Goal: Task Accomplishment & Management: Manage account settings

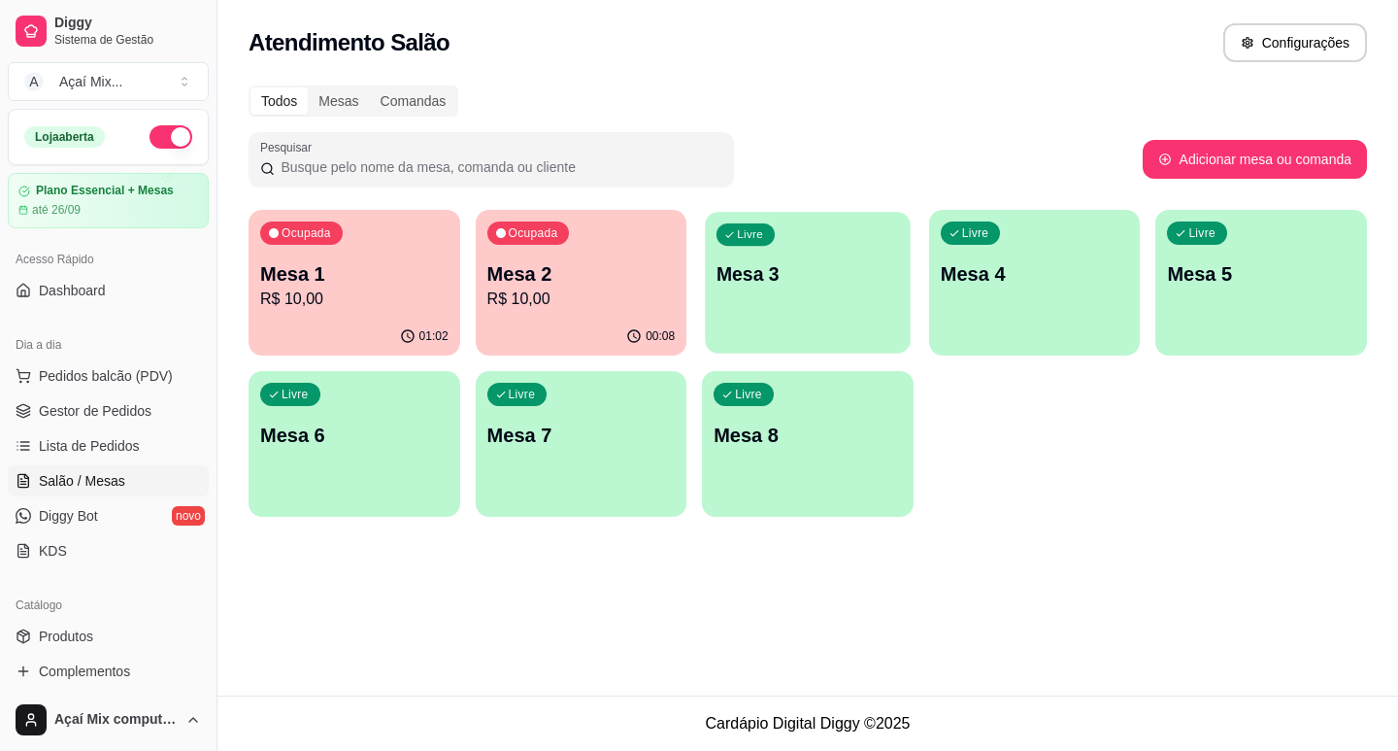
click at [785, 316] on div "Livre Mesa 3" at bounding box center [807, 271] width 205 height 118
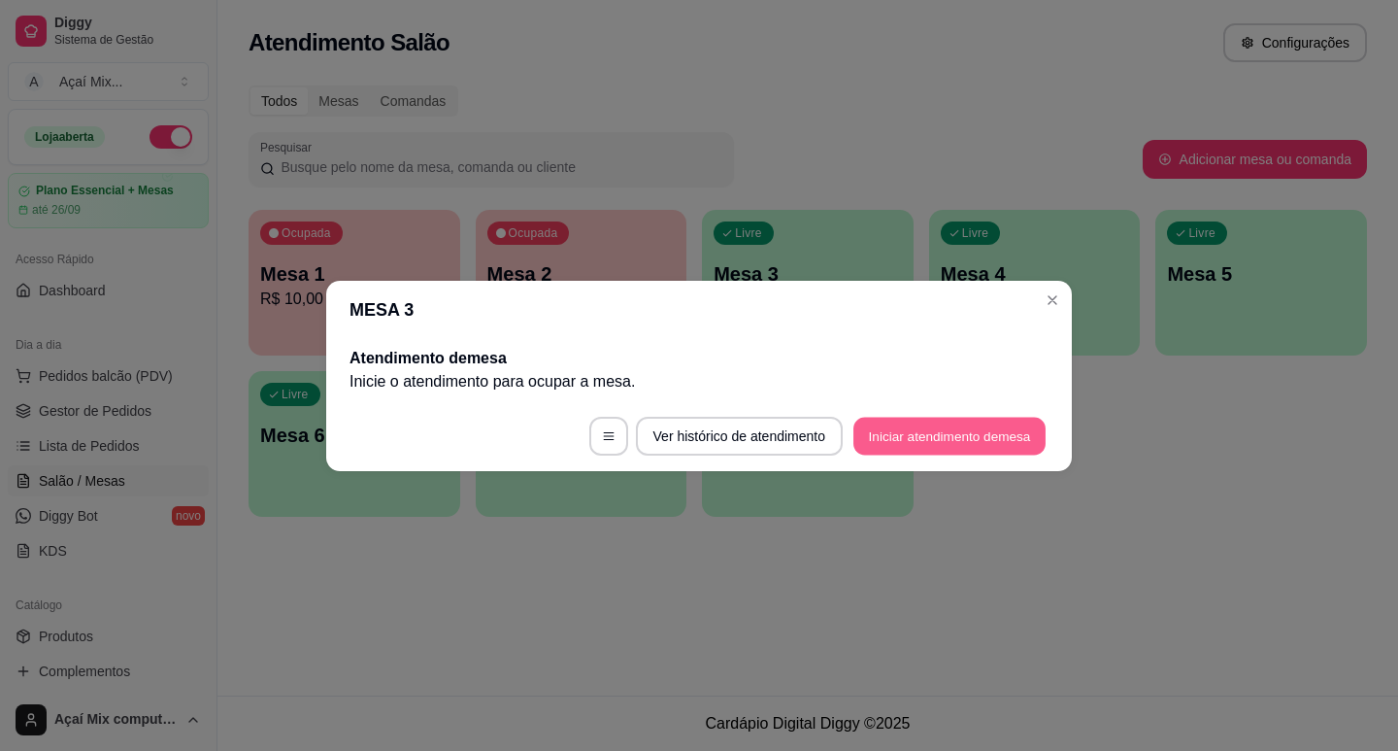
click at [1017, 445] on button "Iniciar atendimento de mesa" at bounding box center [949, 436] width 192 height 38
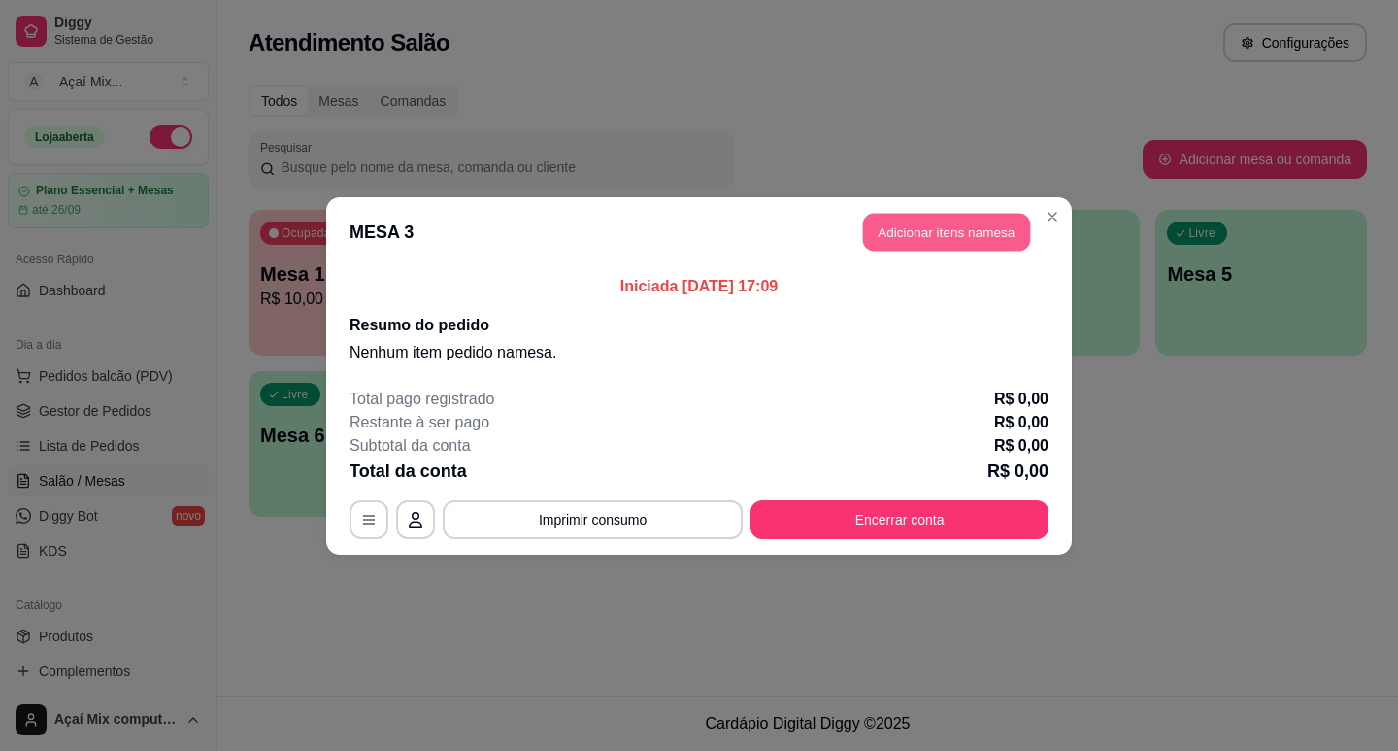
click at [953, 247] on button "Adicionar itens na mesa" at bounding box center [946, 232] width 167 height 38
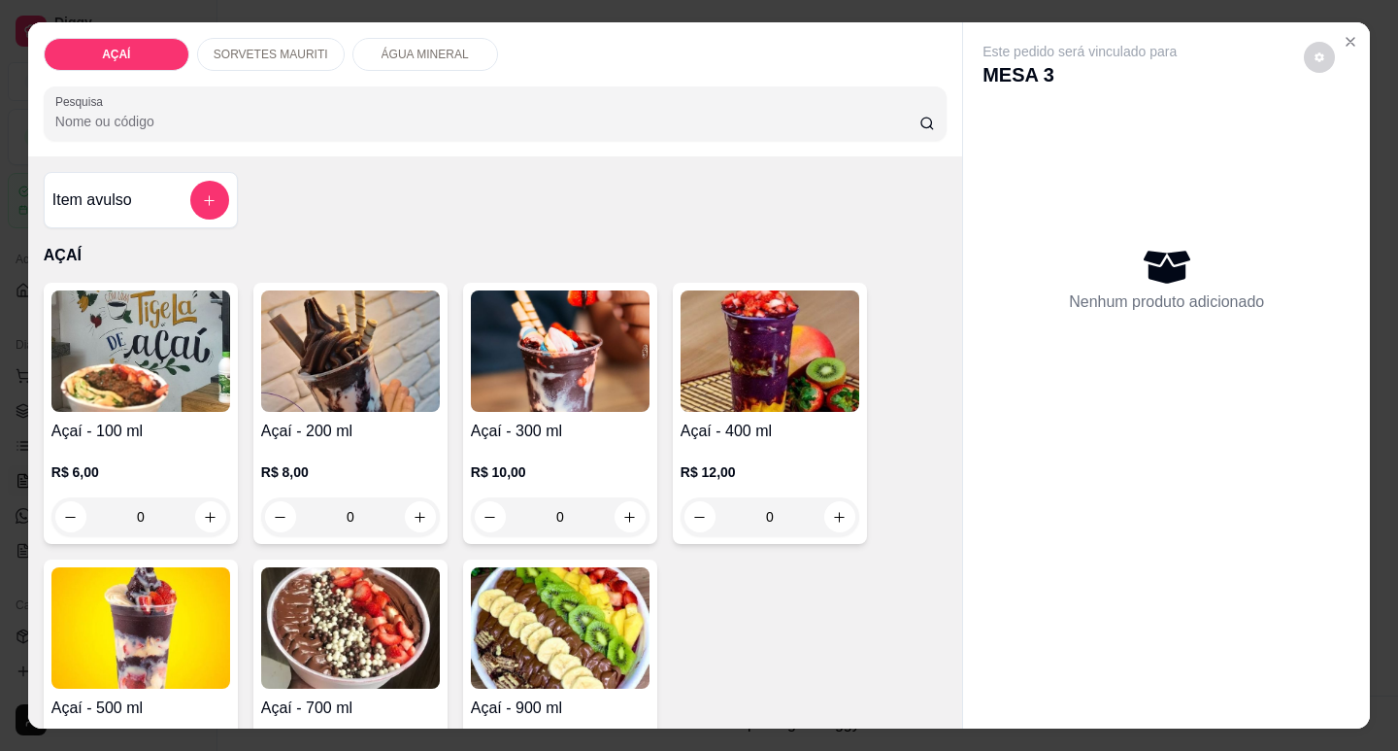
click at [778, 373] on img at bounding box center [770, 350] width 179 height 121
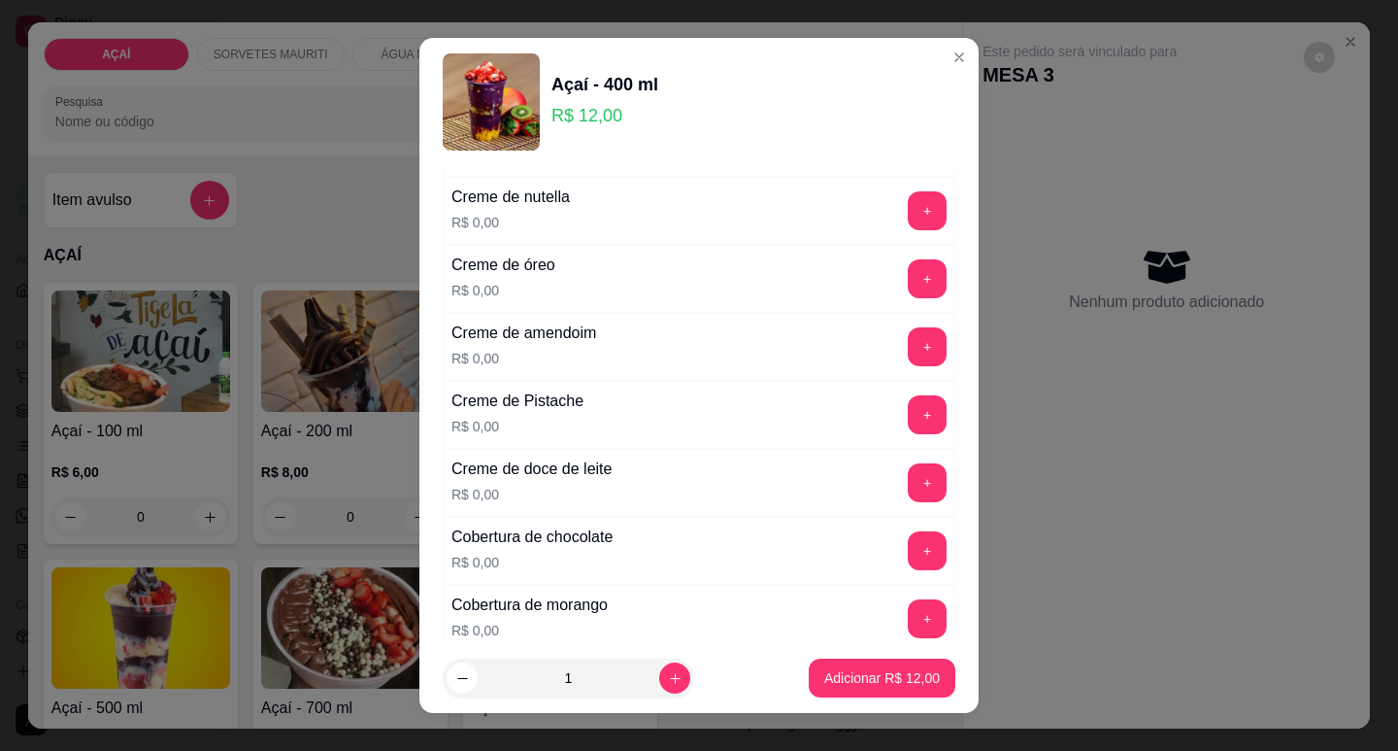
scroll to position [583, 0]
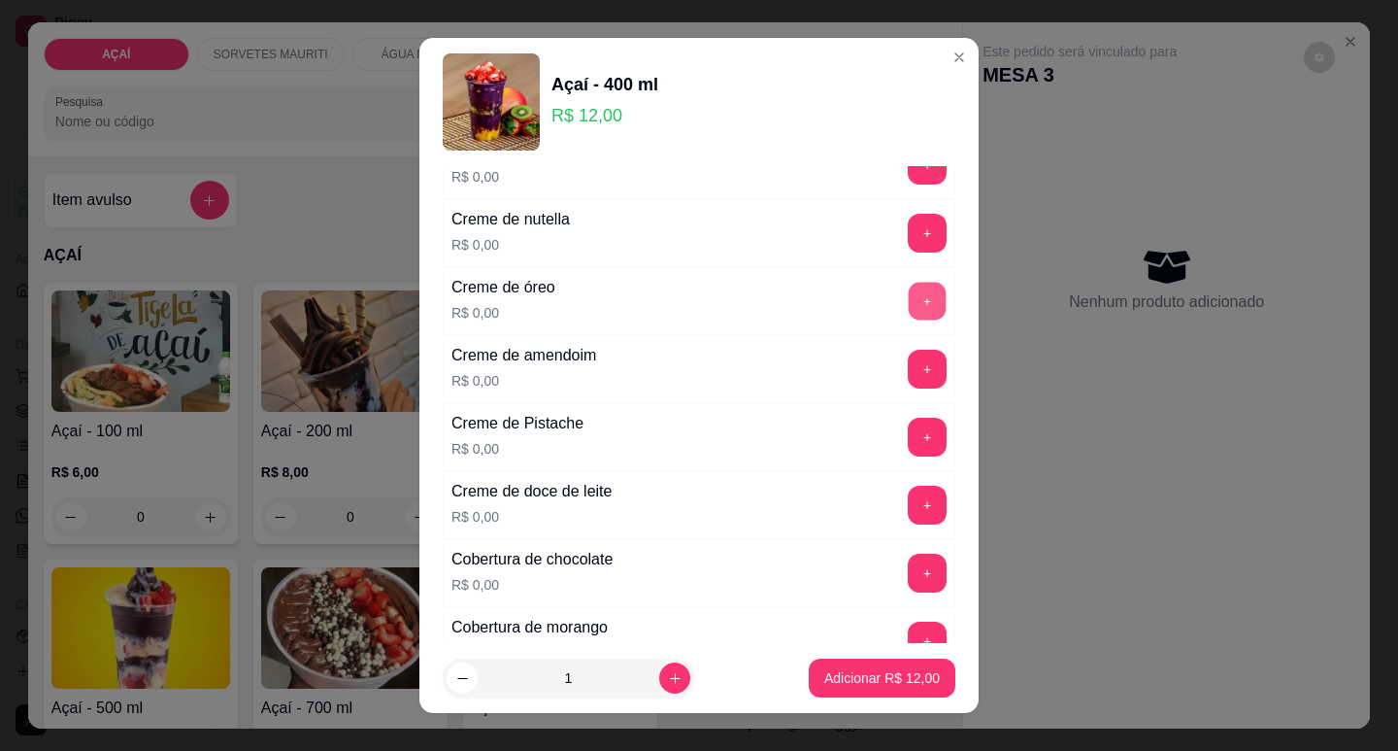
click at [909, 305] on button "+" at bounding box center [928, 301] width 38 height 38
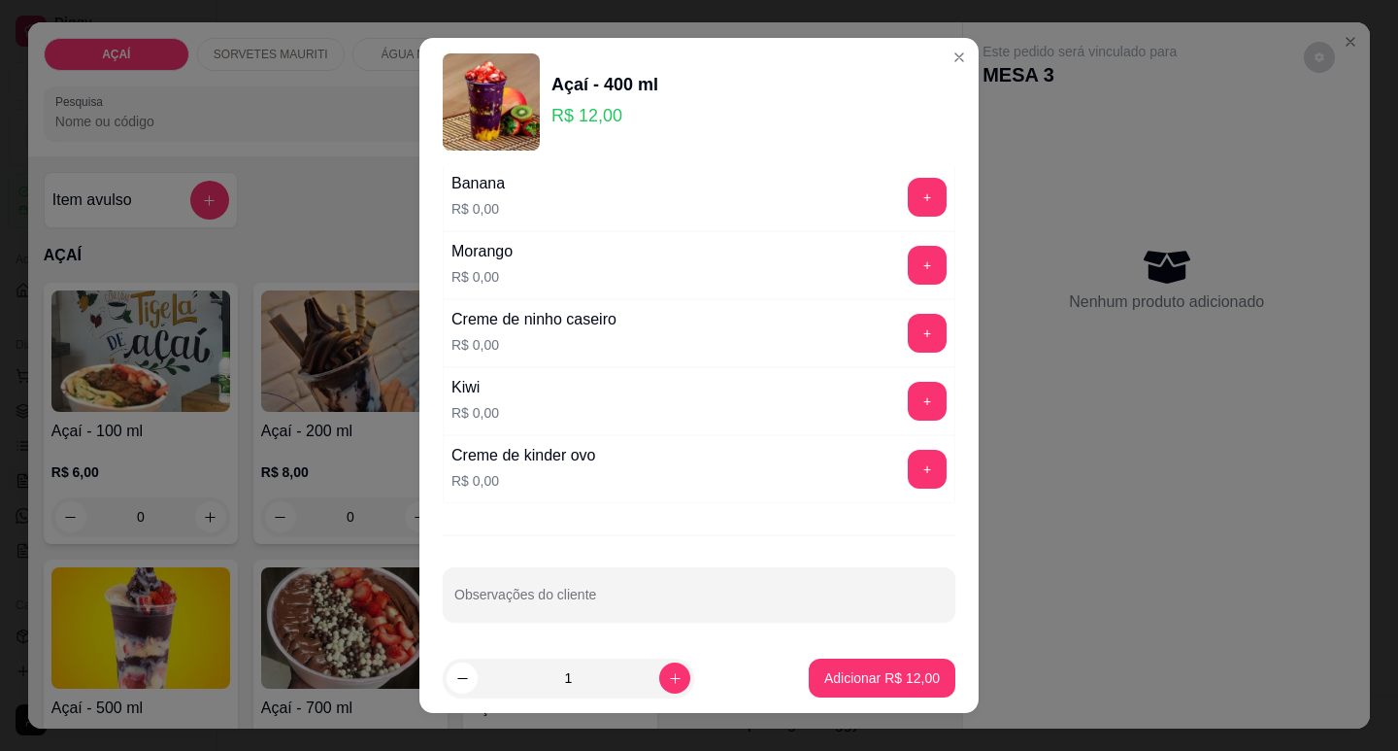
scroll to position [2594, 0]
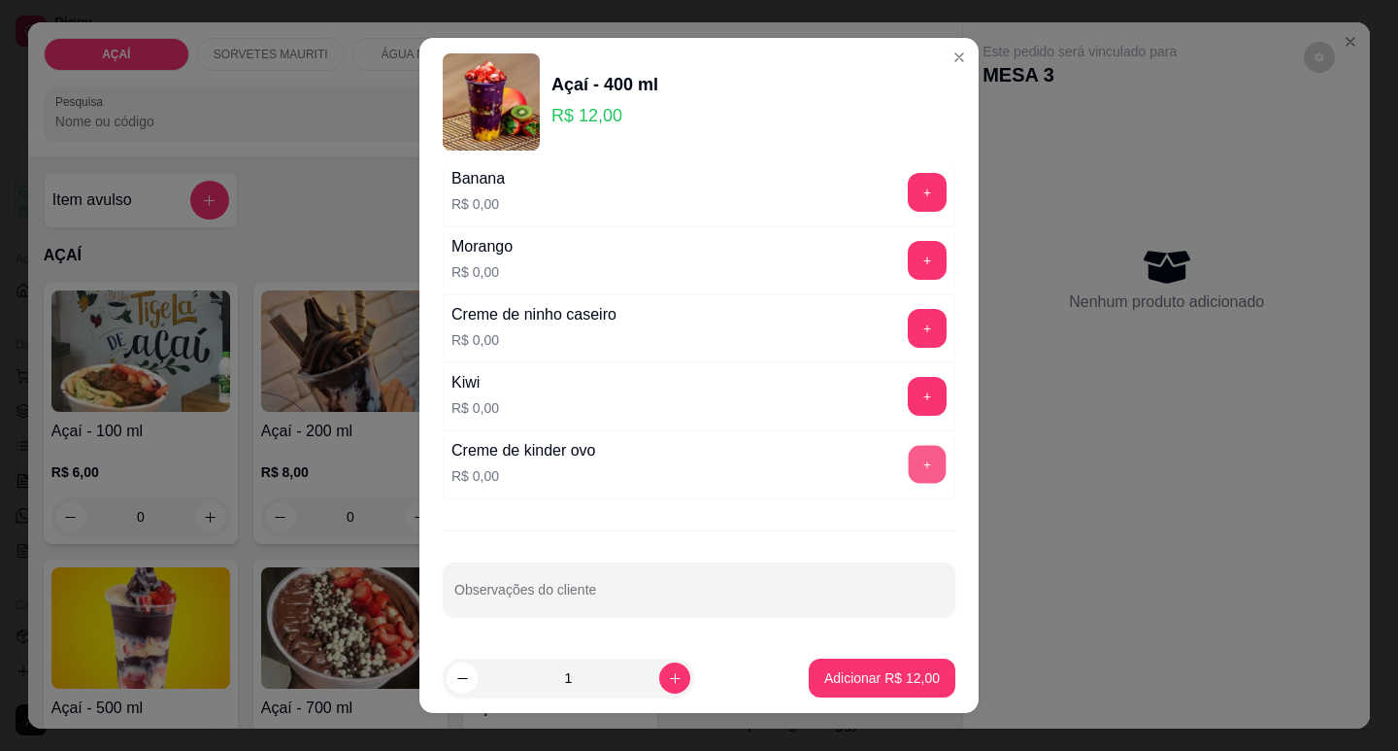
click at [909, 455] on button "+" at bounding box center [928, 464] width 38 height 38
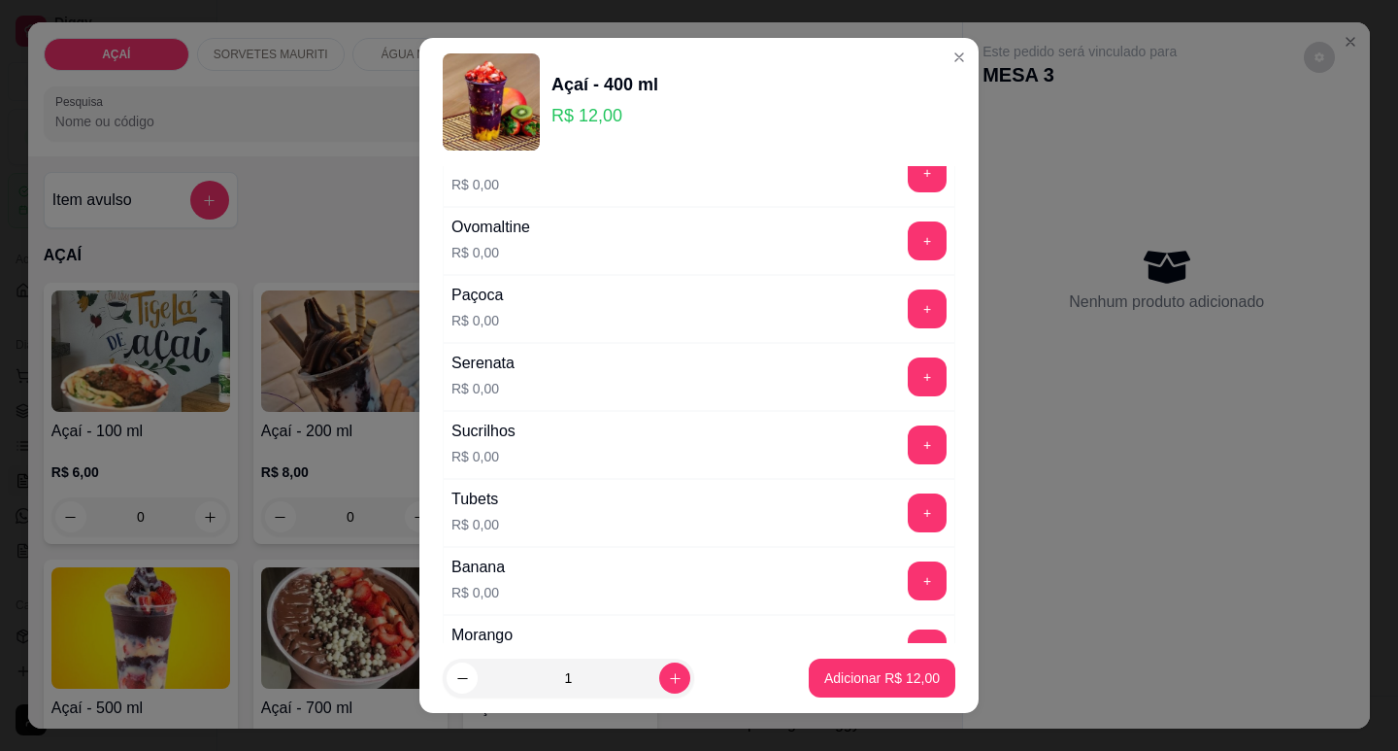
scroll to position [2109, 0]
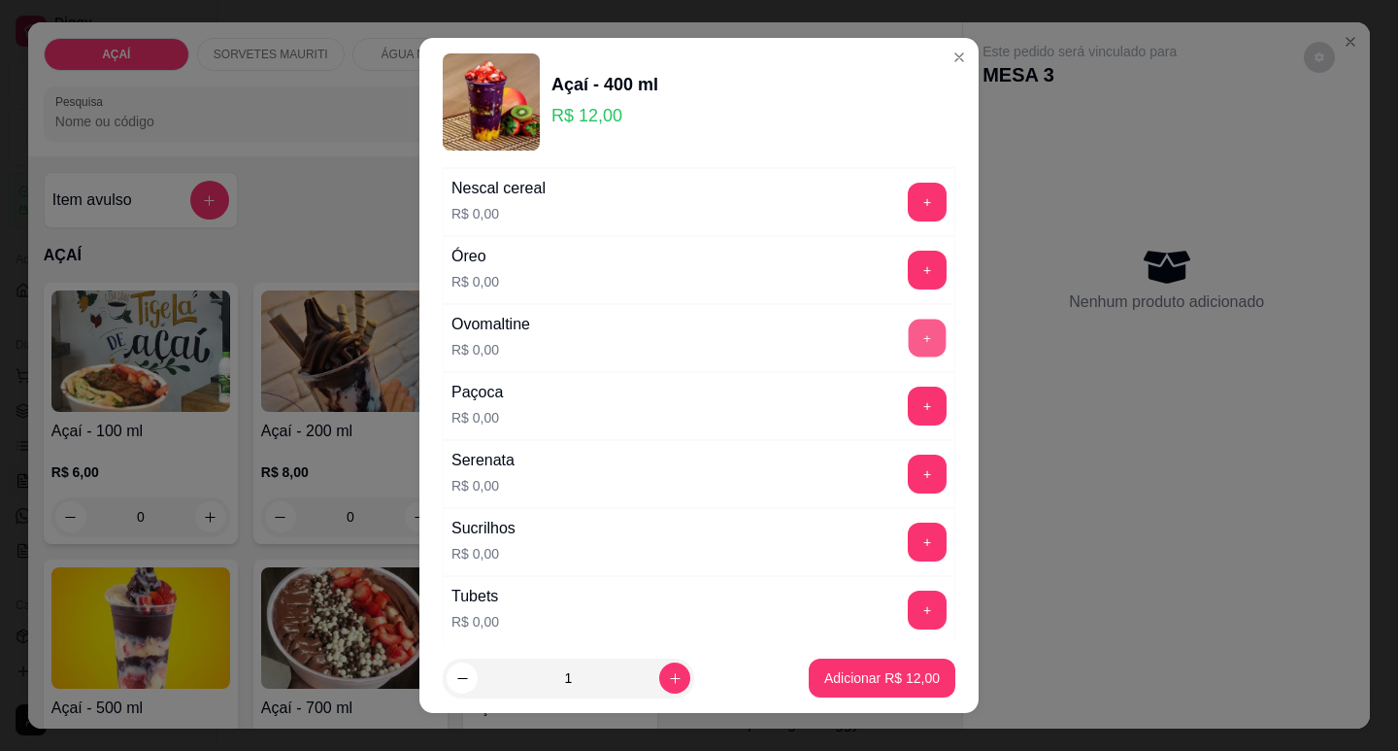
click at [909, 333] on button "+" at bounding box center [928, 337] width 38 height 38
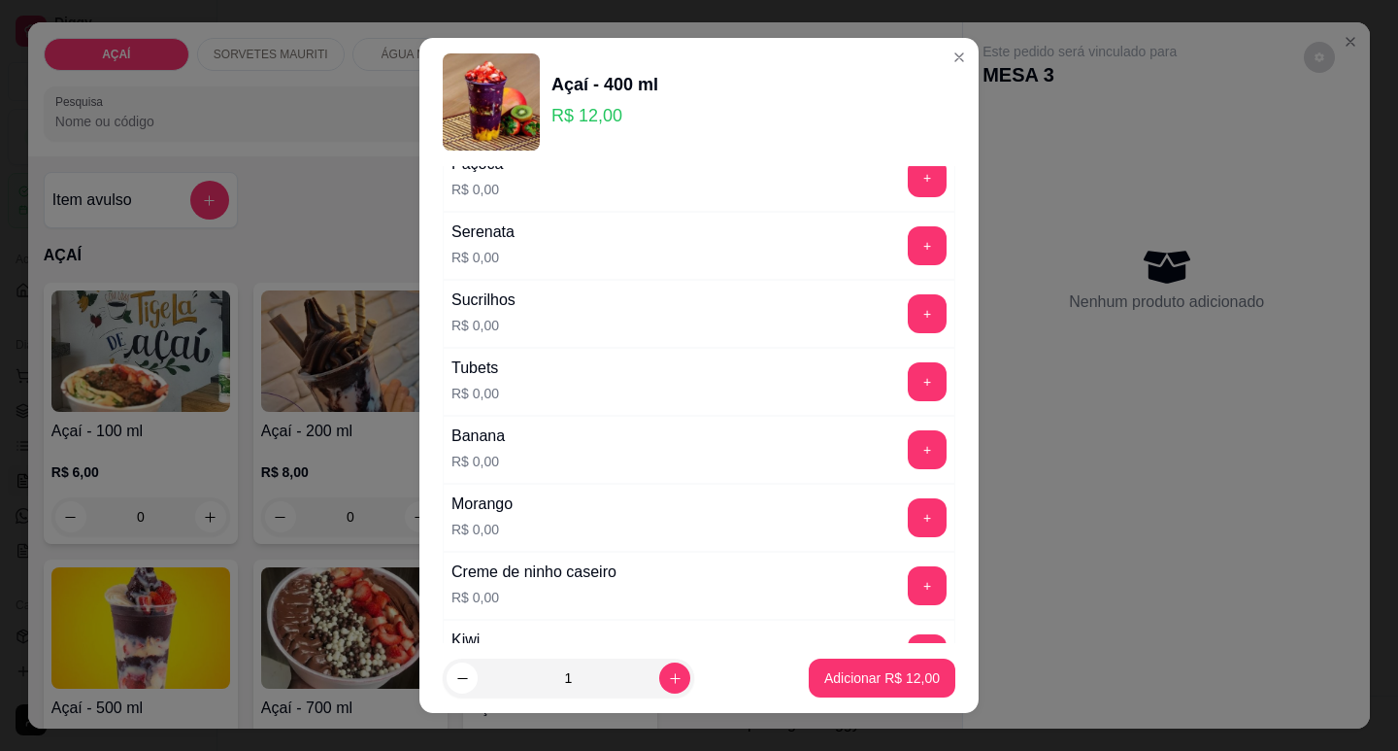
scroll to position [2303, 0]
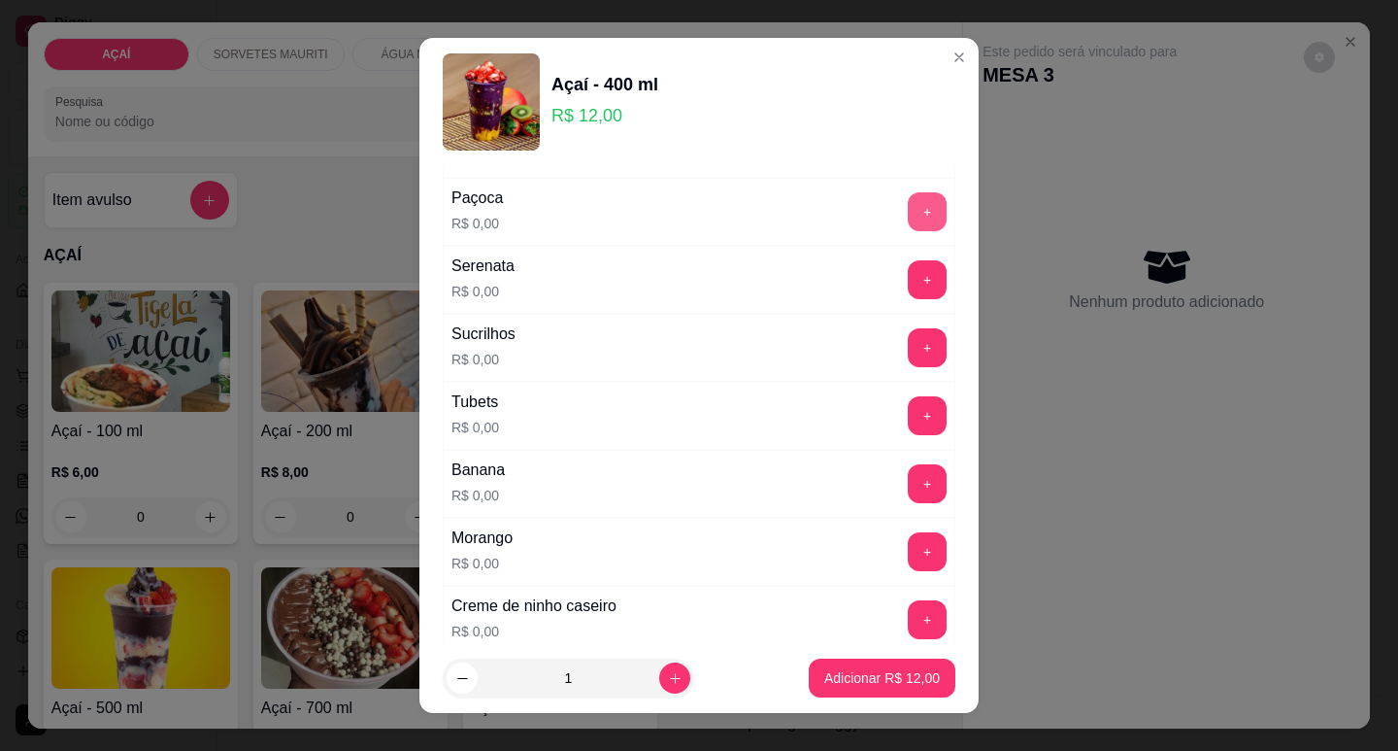
click at [908, 210] on button "+" at bounding box center [927, 211] width 39 height 39
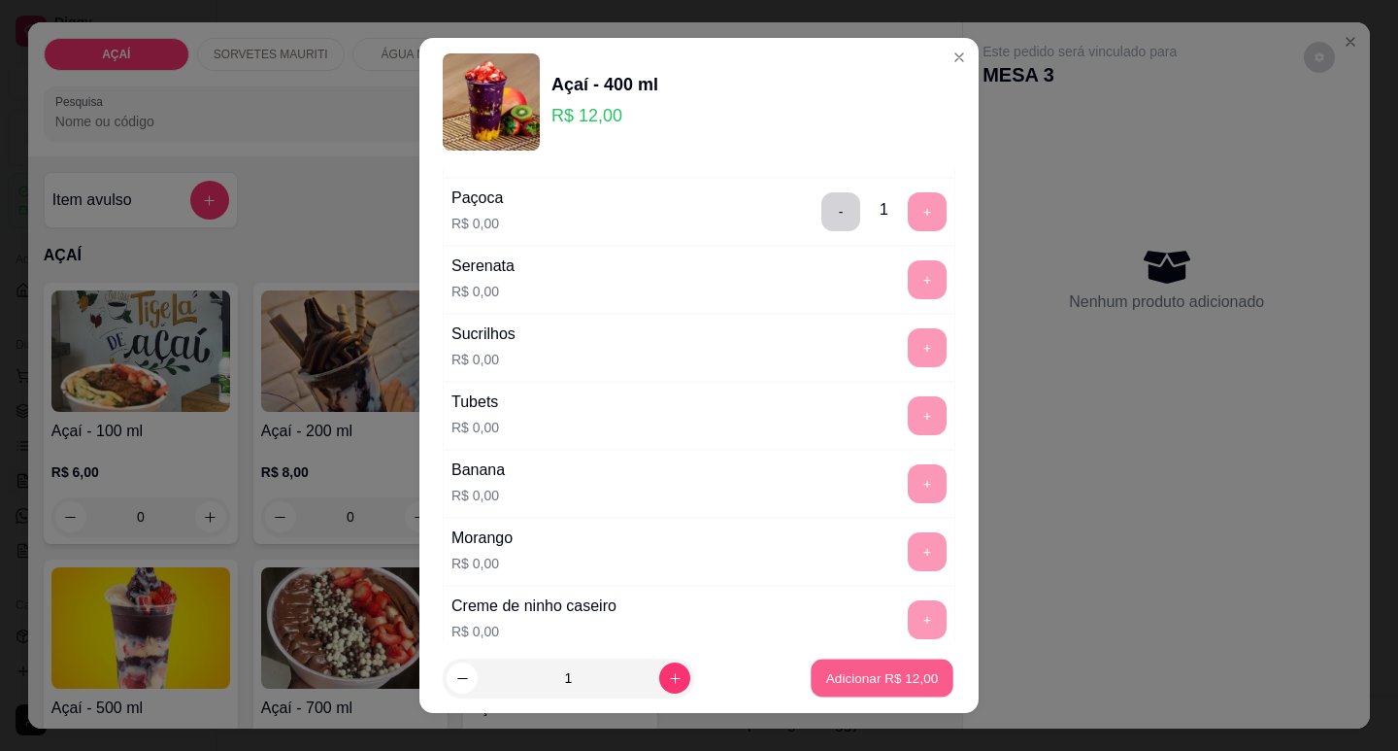
click at [865, 673] on p "Adicionar R$ 12,00" at bounding box center [882, 678] width 113 height 18
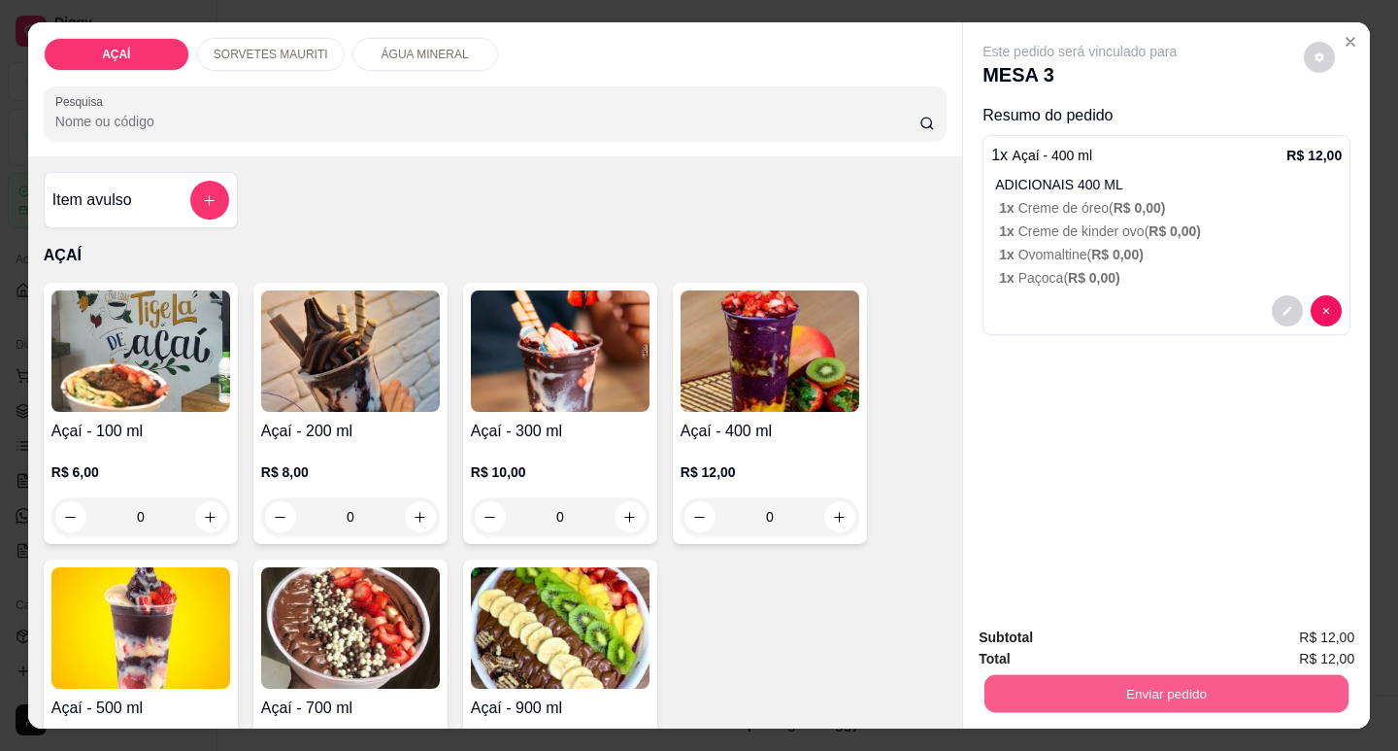
click at [1026, 684] on button "Enviar pedido" at bounding box center [1167, 693] width 364 height 38
click at [1044, 627] on button "Não registrar e enviar pedido" at bounding box center [1103, 637] width 196 height 36
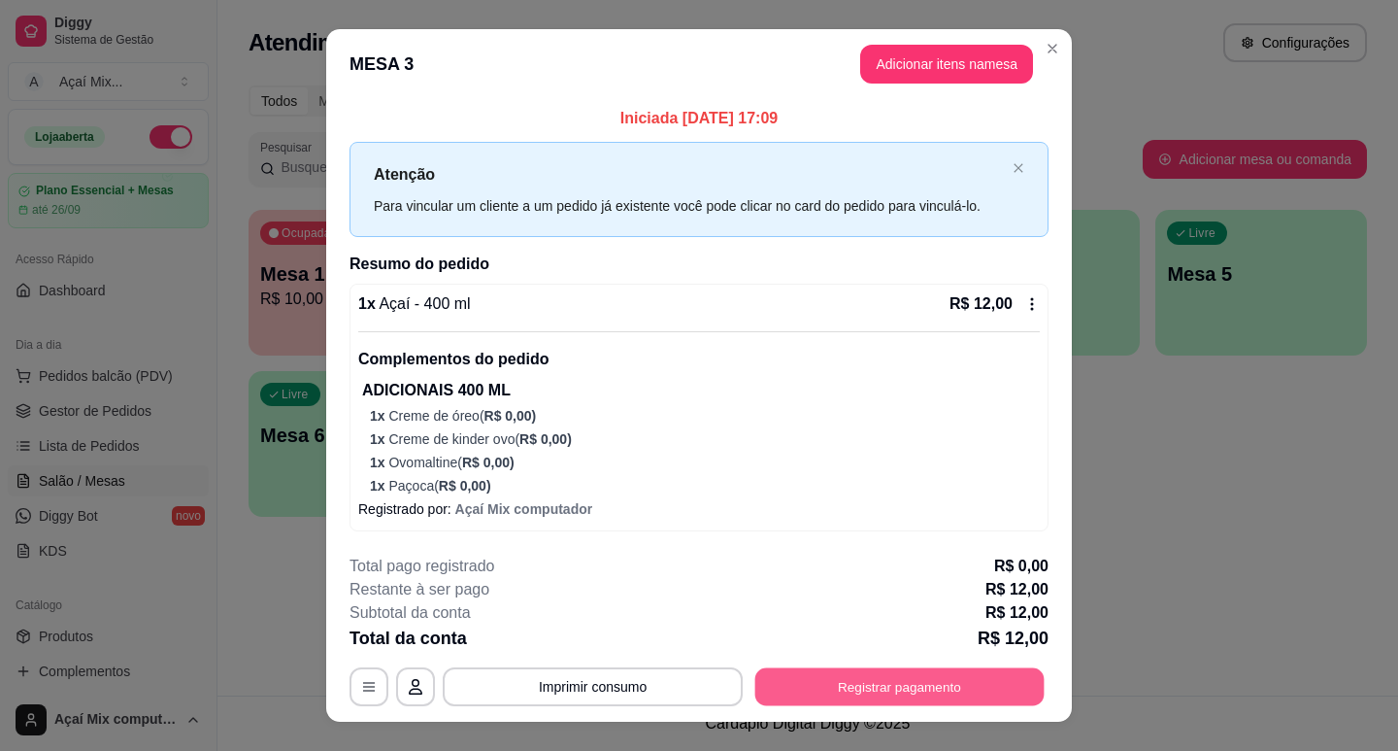
click at [834, 694] on button "Registrar pagamento" at bounding box center [899, 686] width 289 height 38
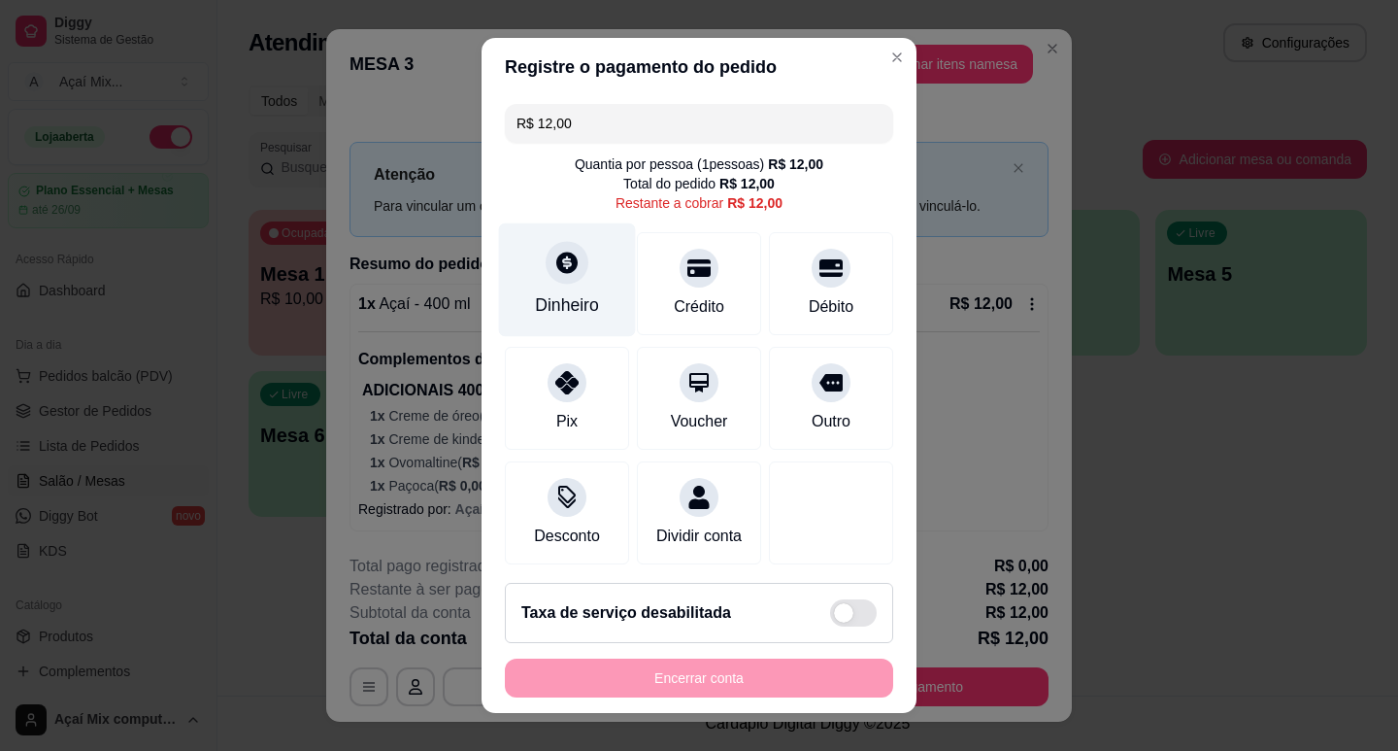
click at [578, 275] on div "Dinheiro" at bounding box center [567, 279] width 137 height 114
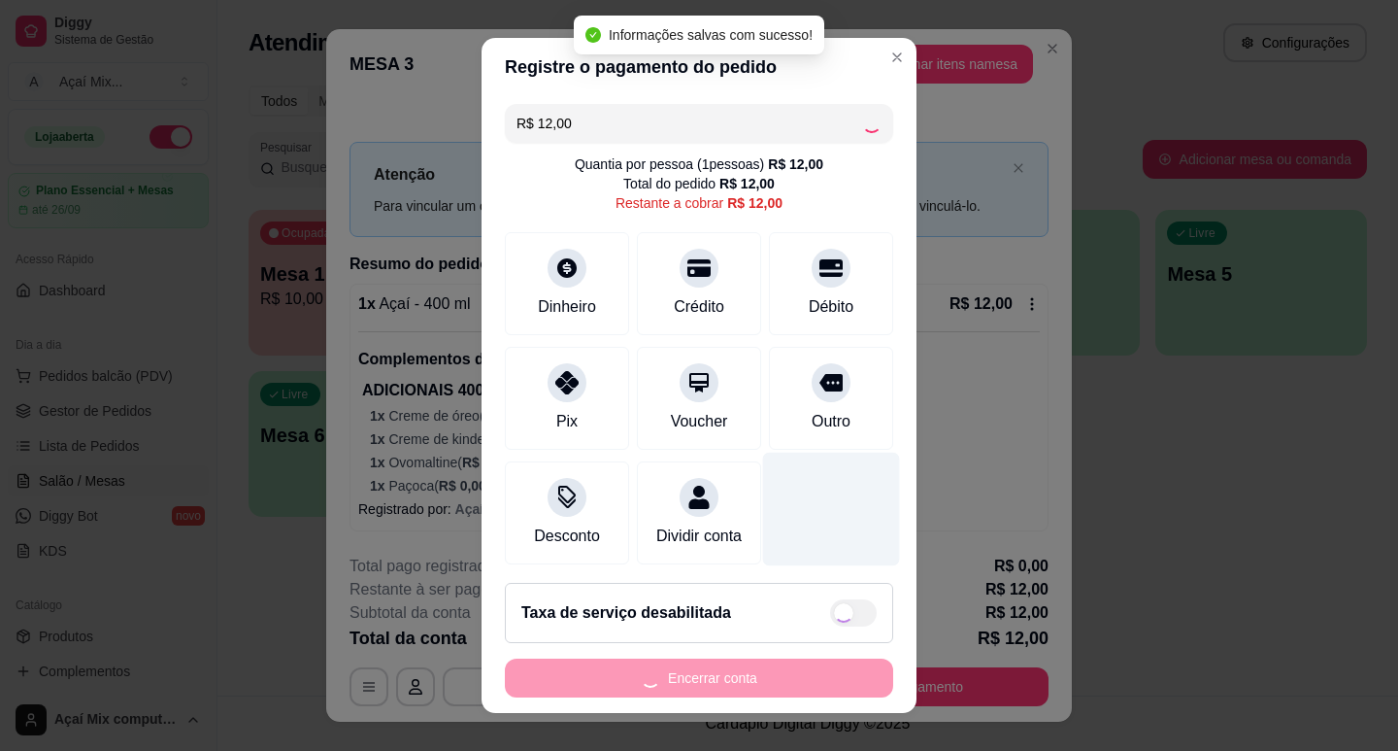
type input "R$ 0,00"
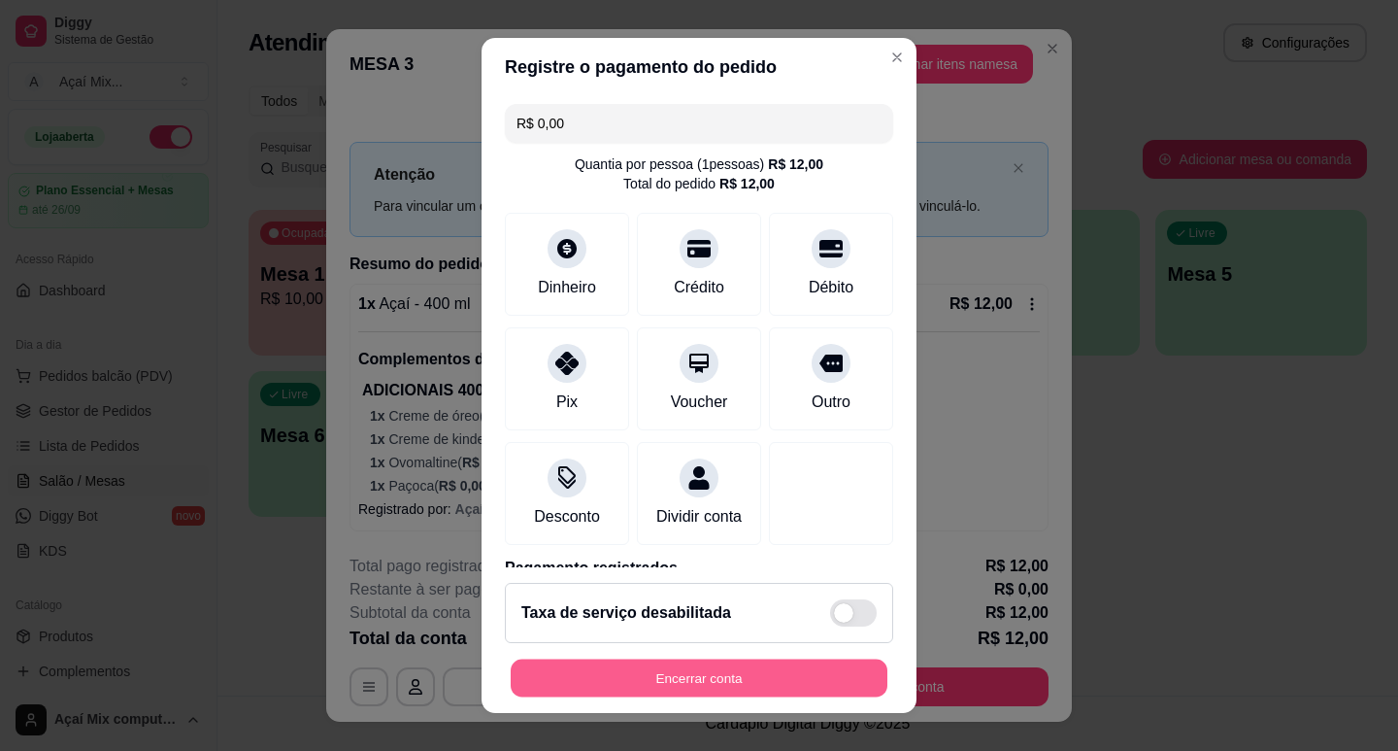
click at [824, 688] on button "Encerrar conta" at bounding box center [699, 678] width 377 height 38
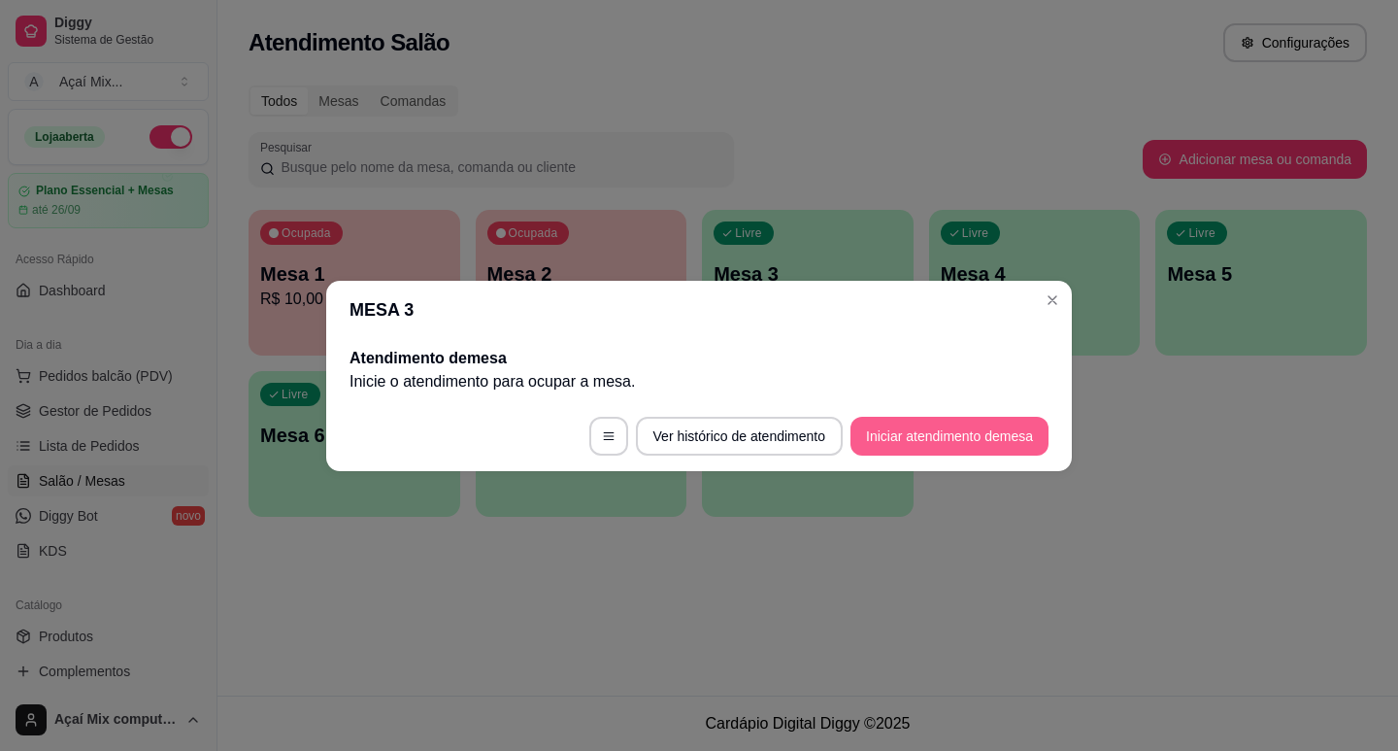
click at [954, 451] on button "Iniciar atendimento de mesa" at bounding box center [950, 436] width 198 height 39
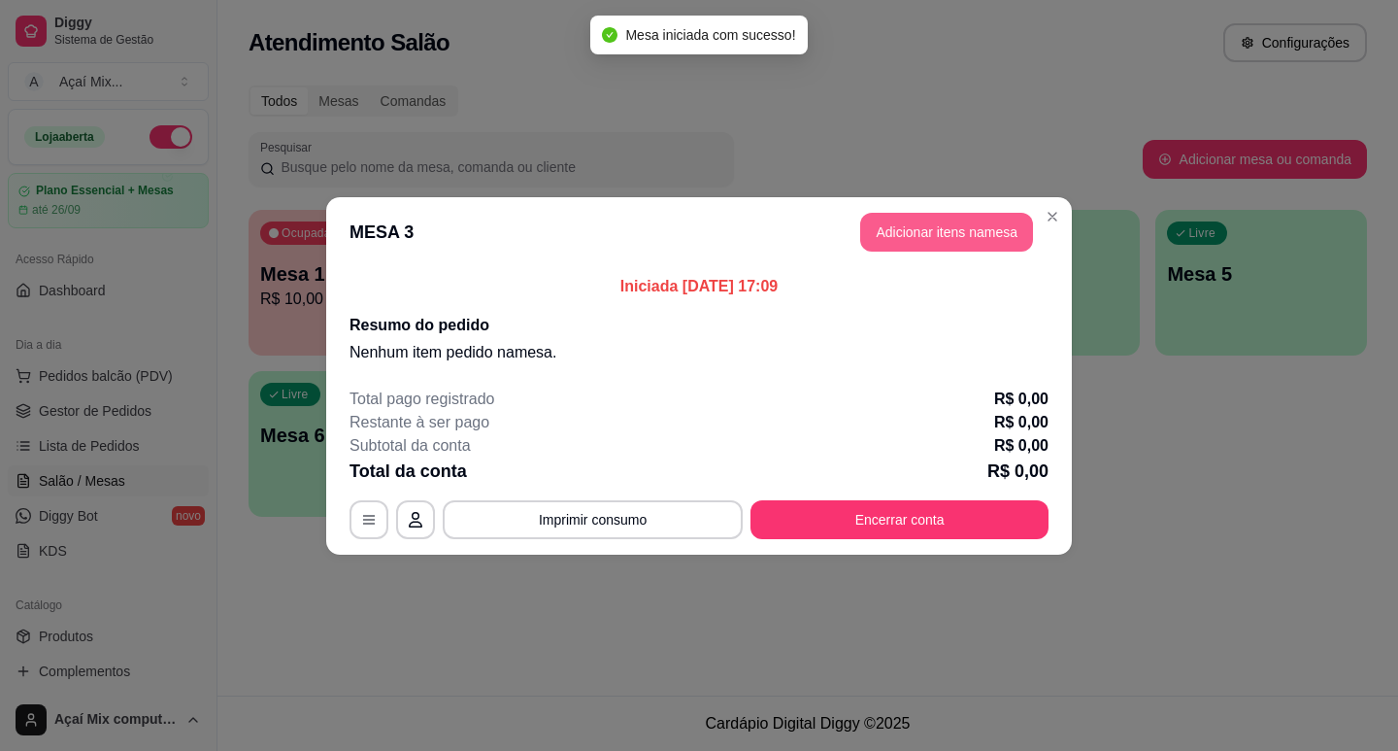
click at [956, 240] on button "Adicionar itens na mesa" at bounding box center [946, 232] width 173 height 39
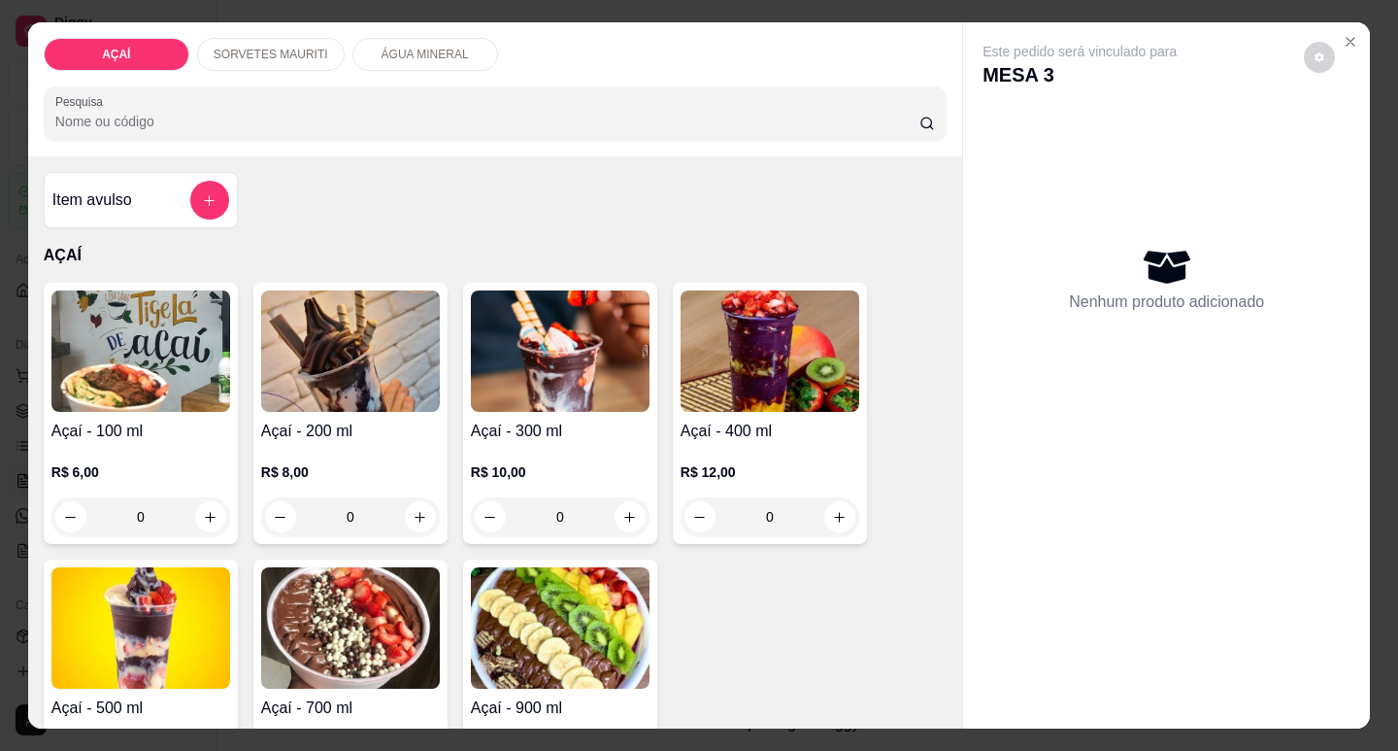
click at [567, 424] on h4 "Açaí - 300 ml" at bounding box center [560, 430] width 179 height 23
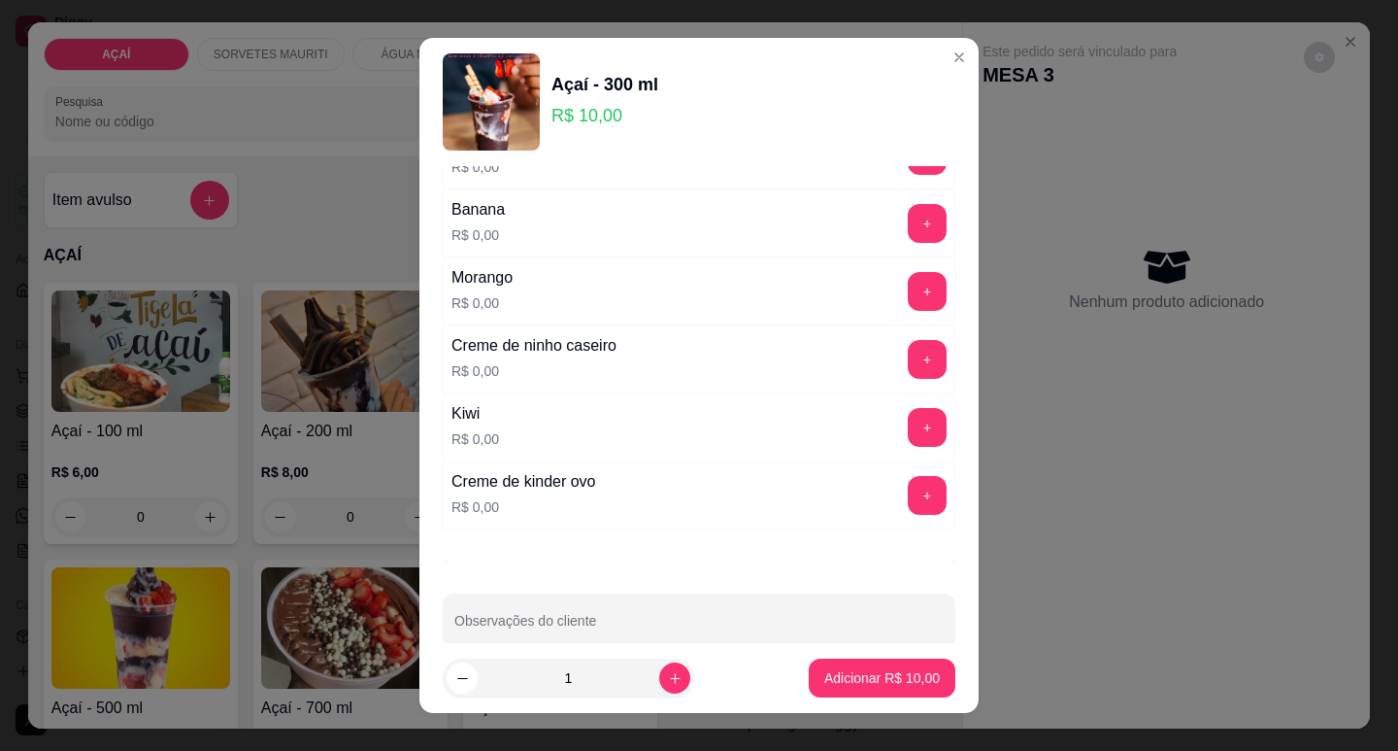
scroll to position [2594, 0]
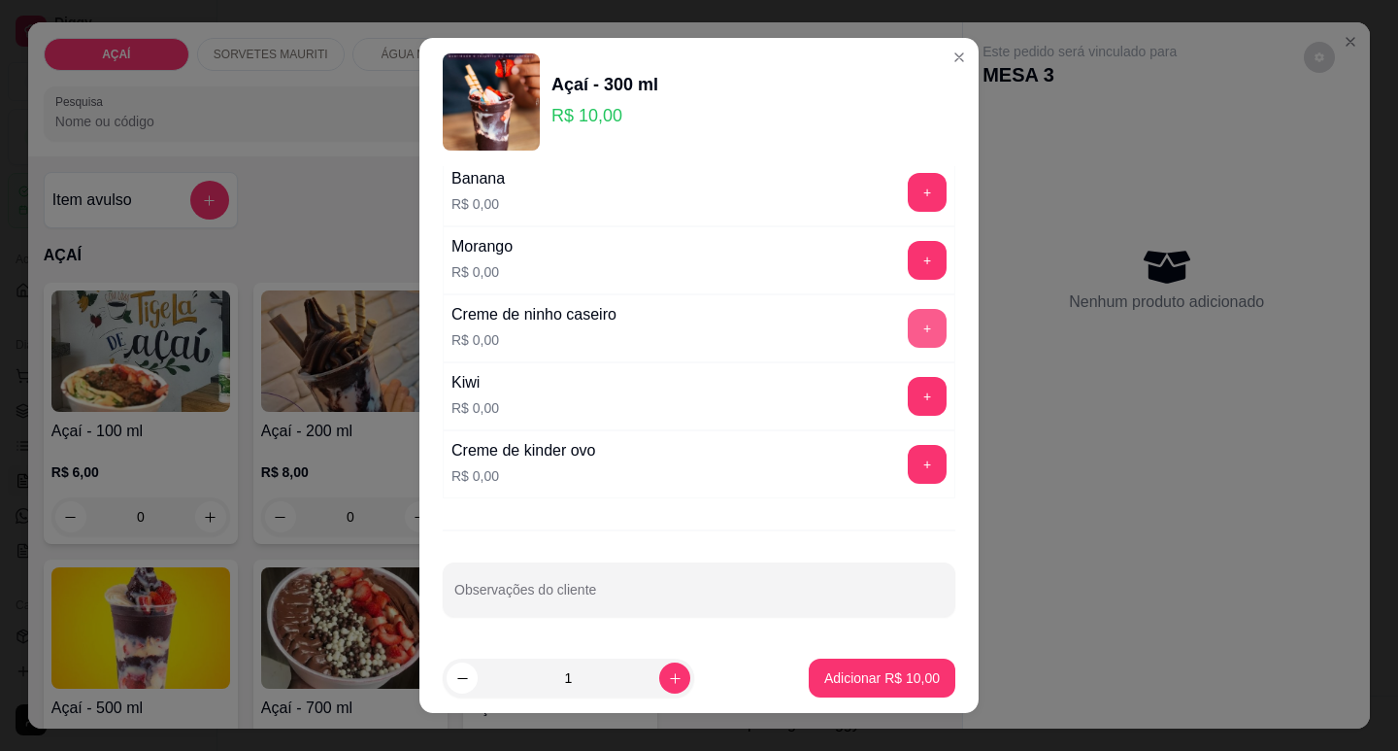
click at [908, 319] on button "+" at bounding box center [927, 328] width 39 height 39
click at [909, 270] on button "+" at bounding box center [928, 260] width 38 height 38
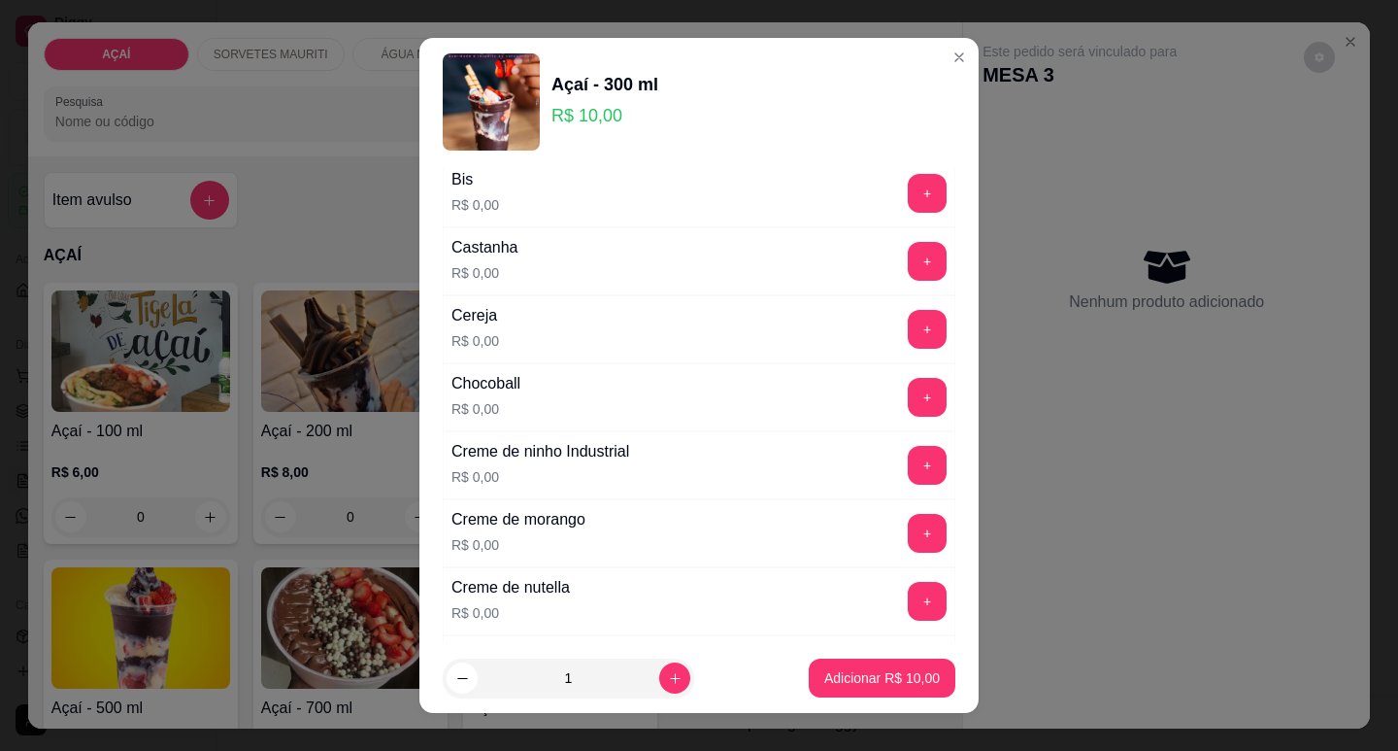
scroll to position [167, 0]
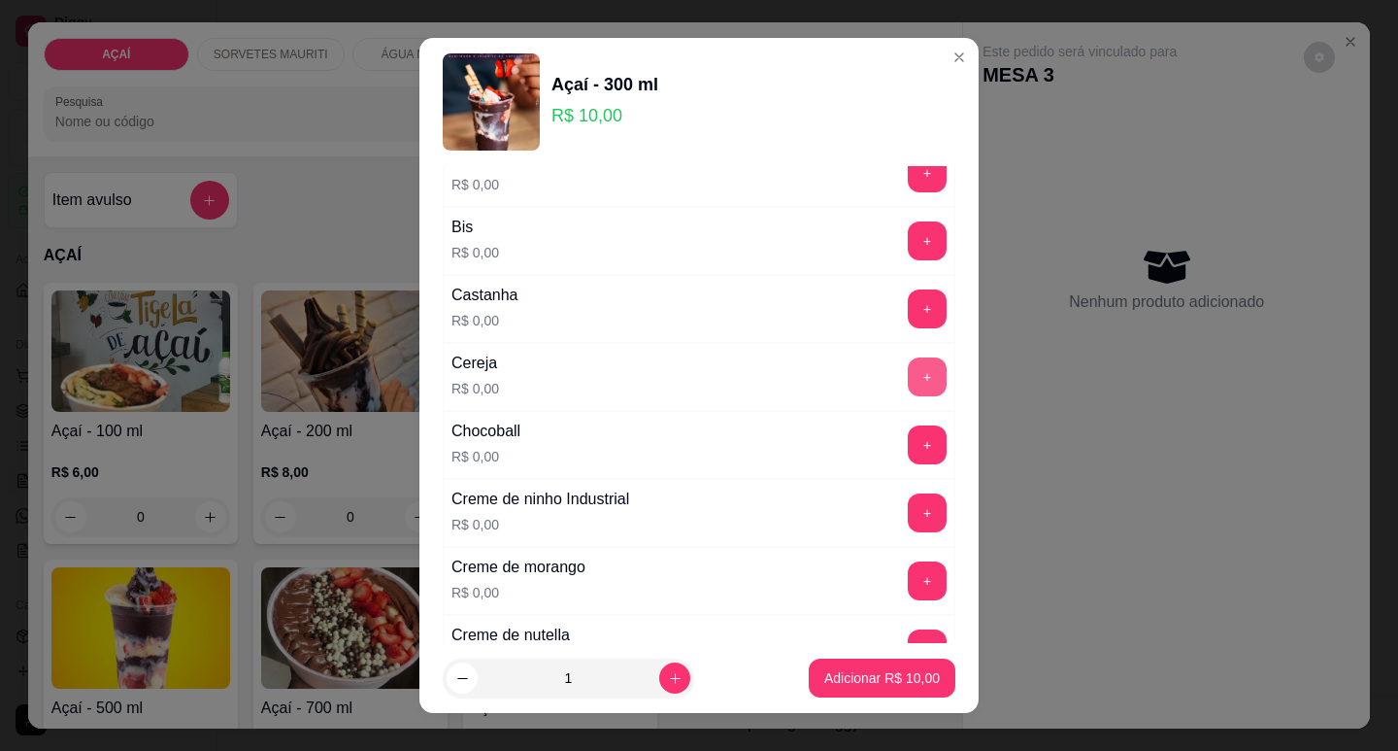
click at [908, 390] on button "+" at bounding box center [927, 376] width 39 height 39
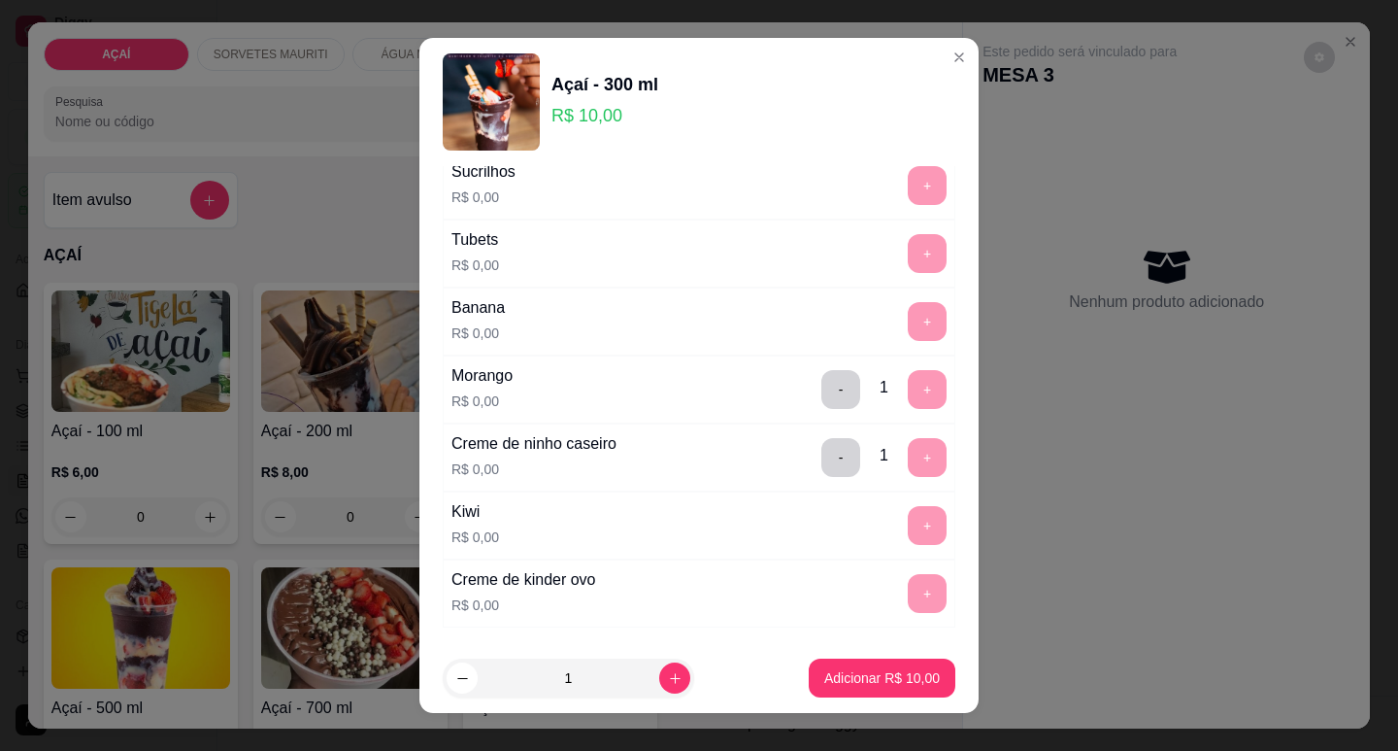
scroll to position [2594, 0]
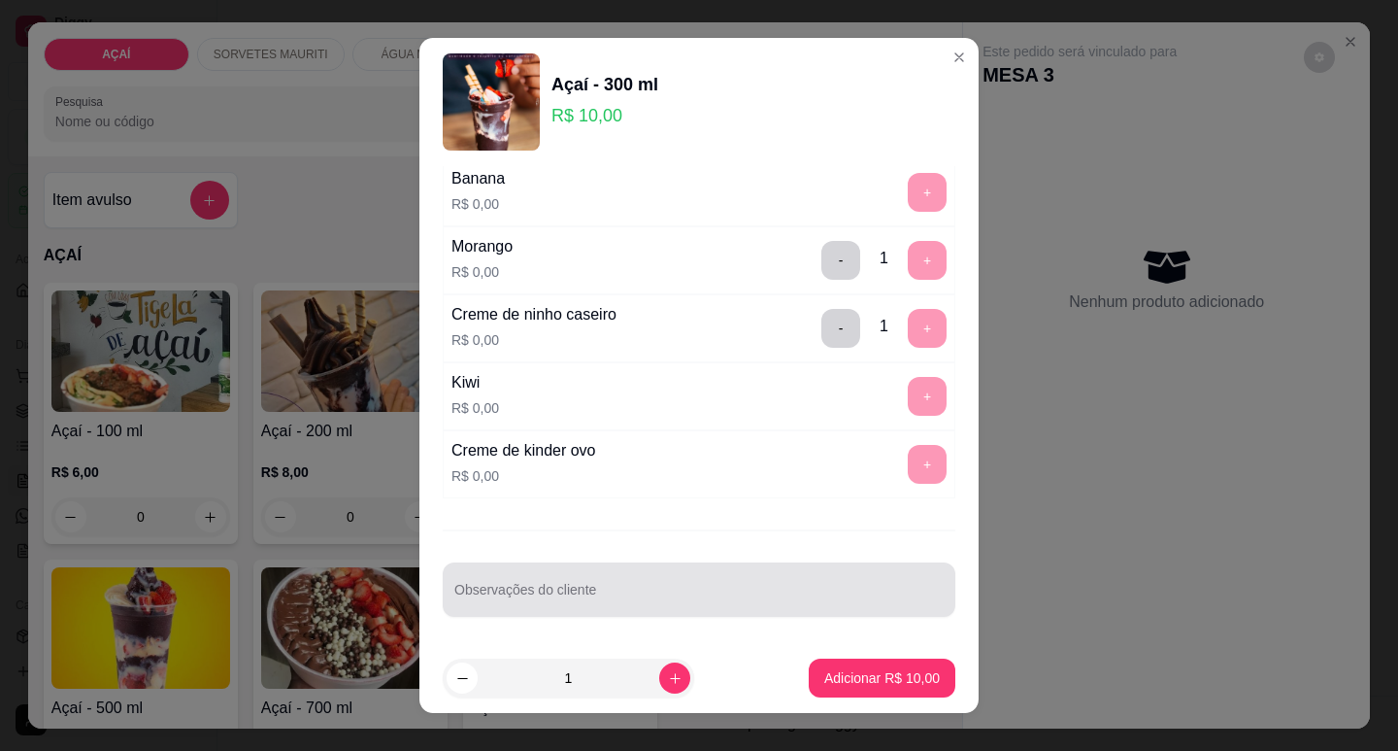
click at [783, 587] on input "Observações do cliente" at bounding box center [698, 596] width 489 height 19
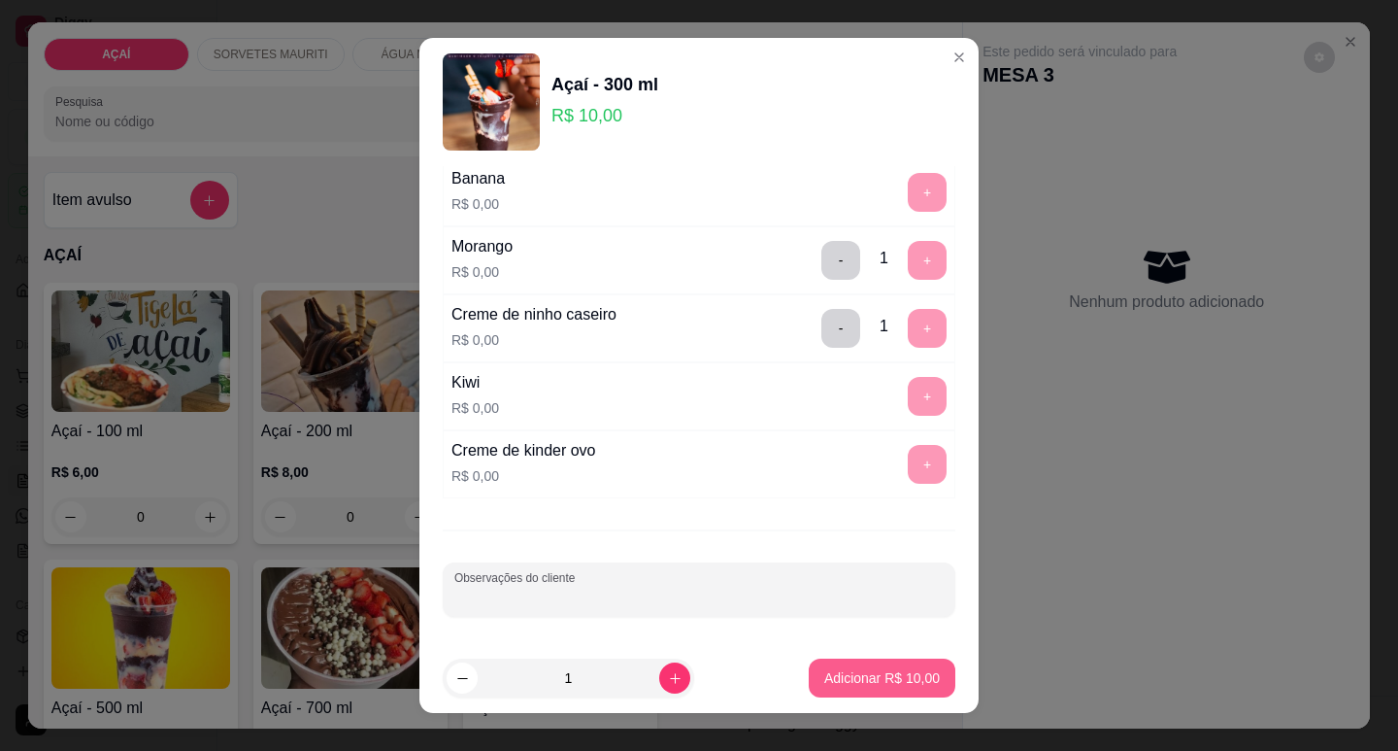
click at [854, 668] on p "Adicionar R$ 10,00" at bounding box center [882, 677] width 116 height 19
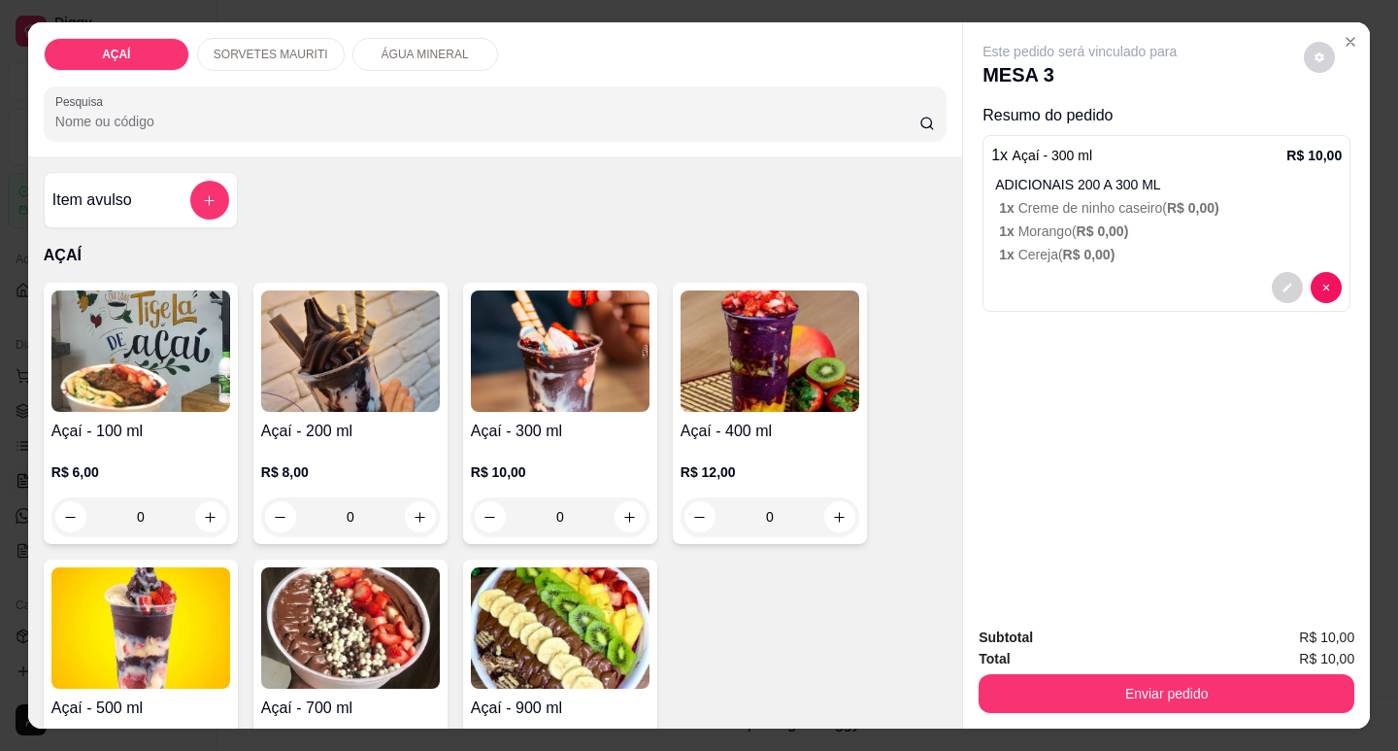
click at [152, 462] on p "R$ 6,00" at bounding box center [140, 471] width 179 height 19
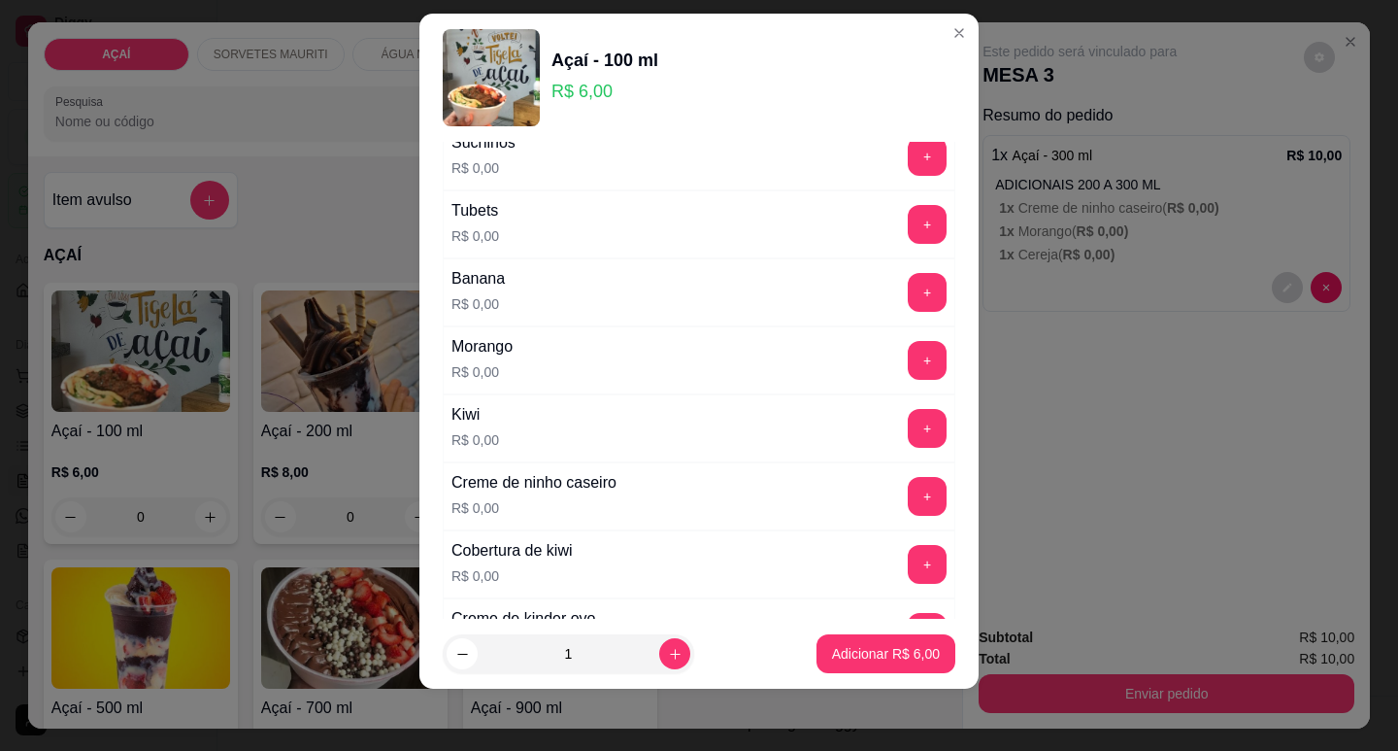
scroll to position [2401, 0]
click at [909, 418] on button "+" at bounding box center [928, 429] width 38 height 38
click at [908, 297] on button "+" at bounding box center [927, 293] width 39 height 39
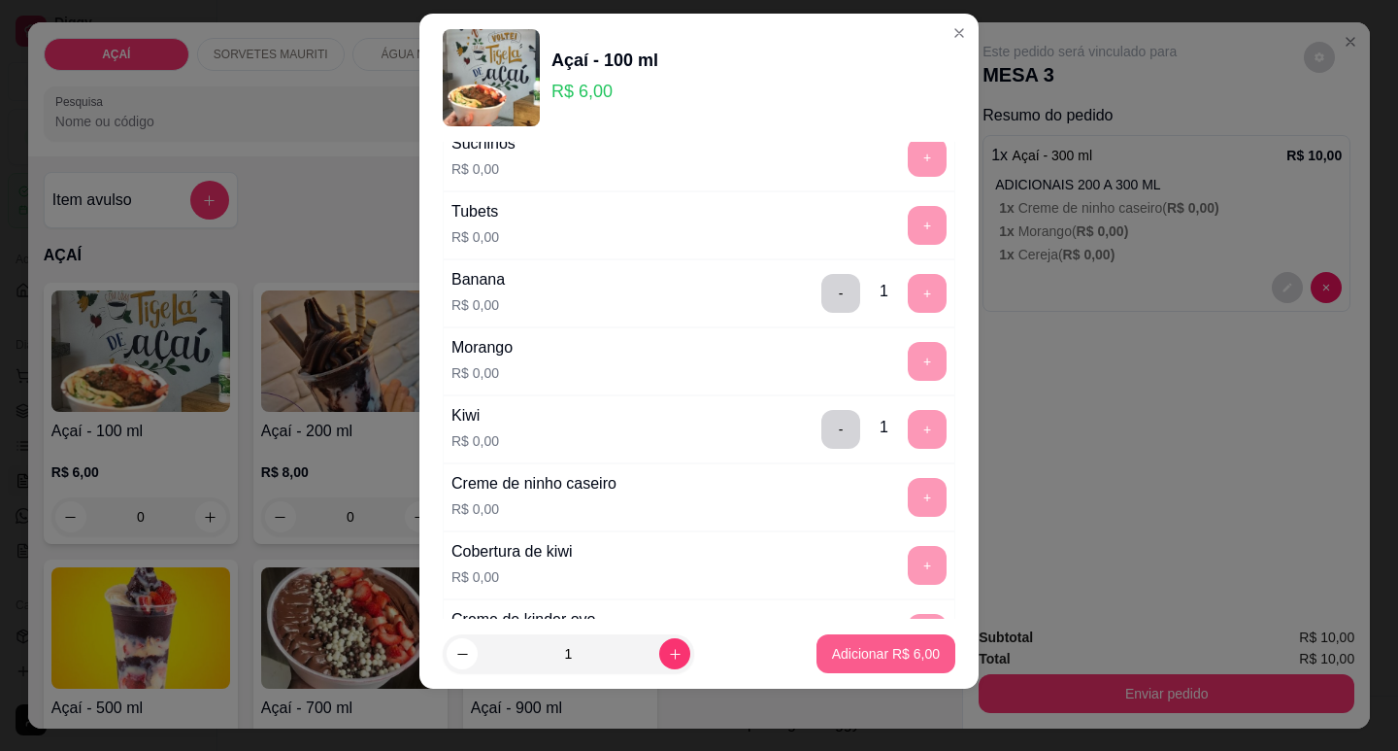
click at [884, 652] on p "Adicionar R$ 6,00" at bounding box center [886, 653] width 108 height 19
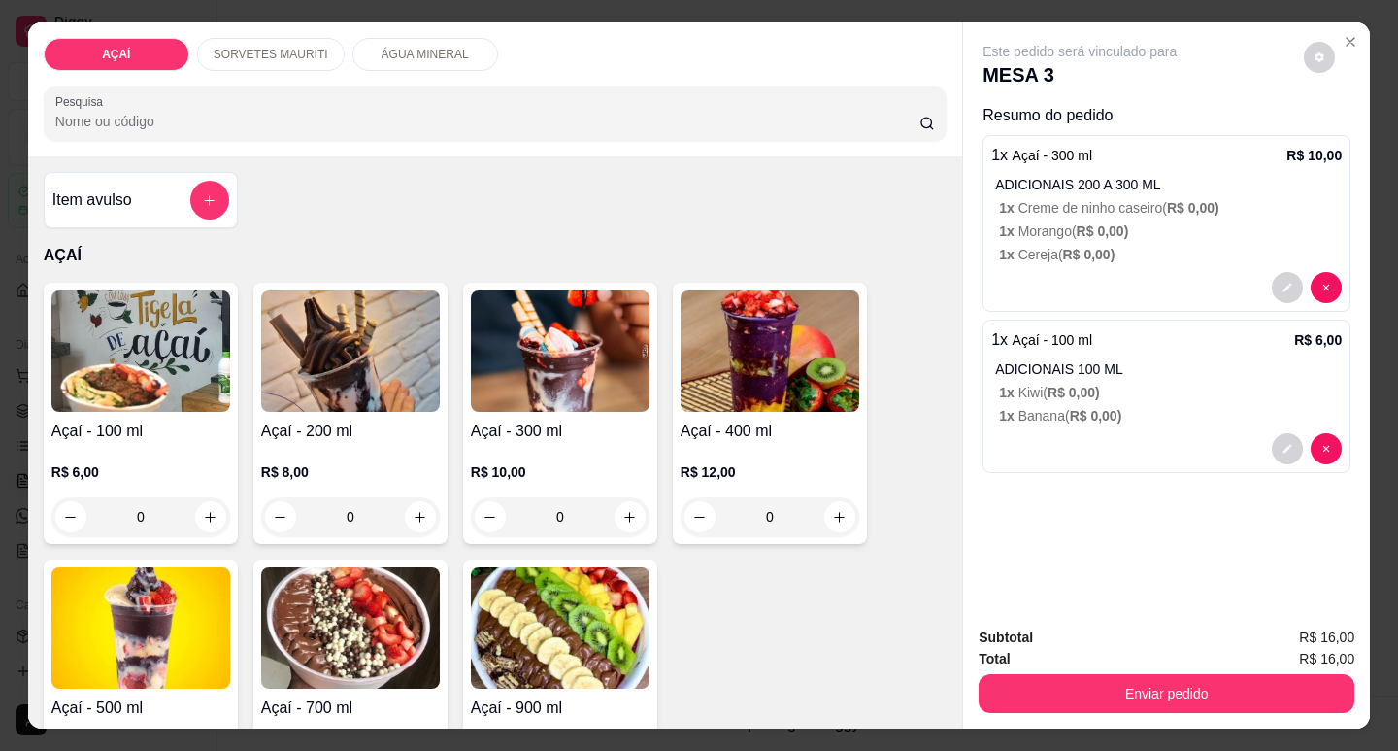
click at [507, 472] on p "R$ 10,00" at bounding box center [560, 471] width 179 height 19
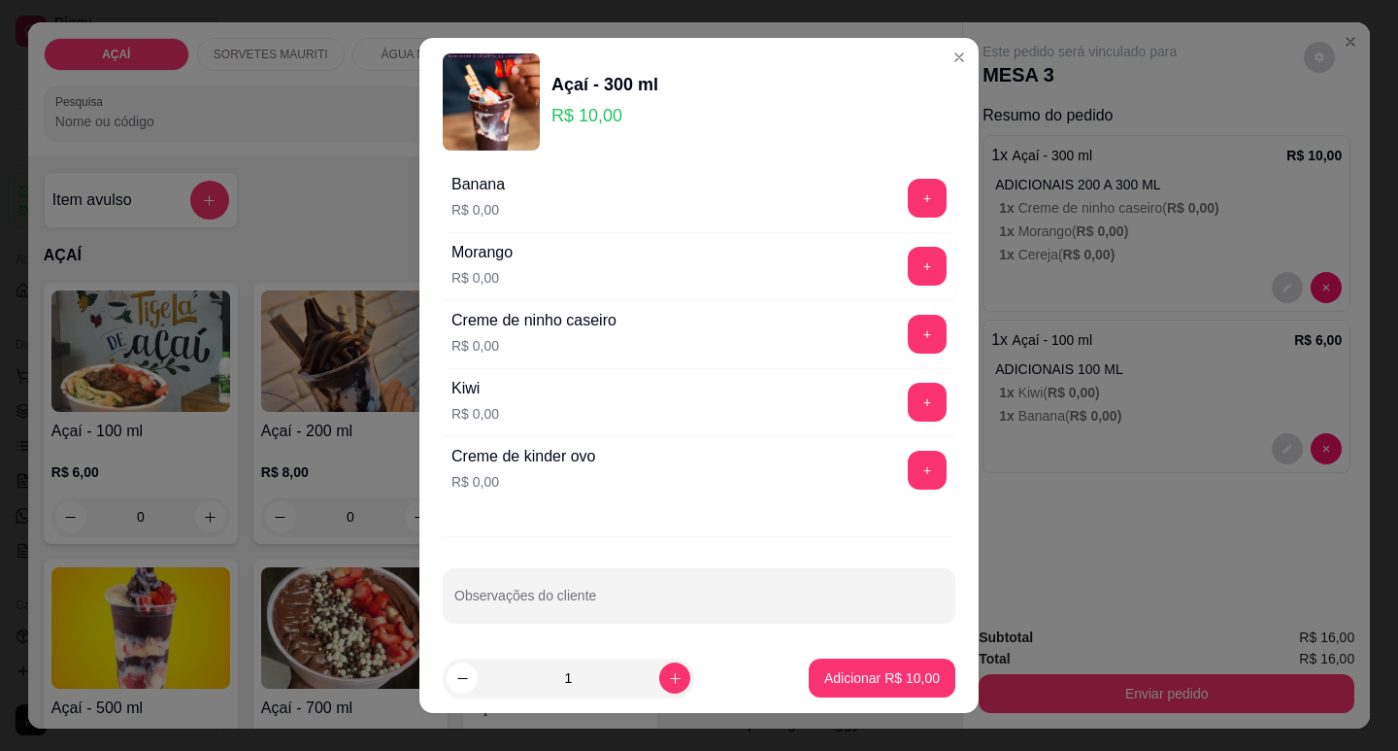
scroll to position [2594, 0]
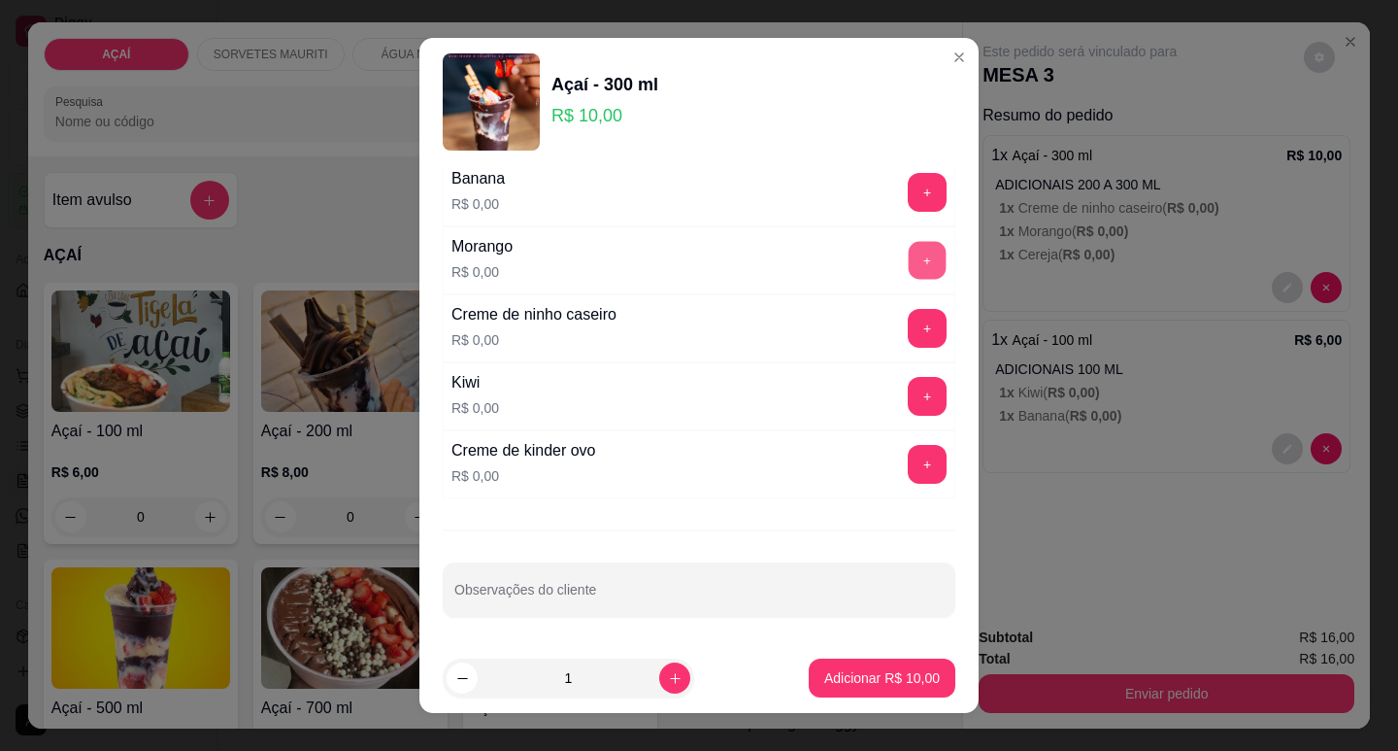
click at [909, 251] on button "+" at bounding box center [928, 260] width 38 height 38
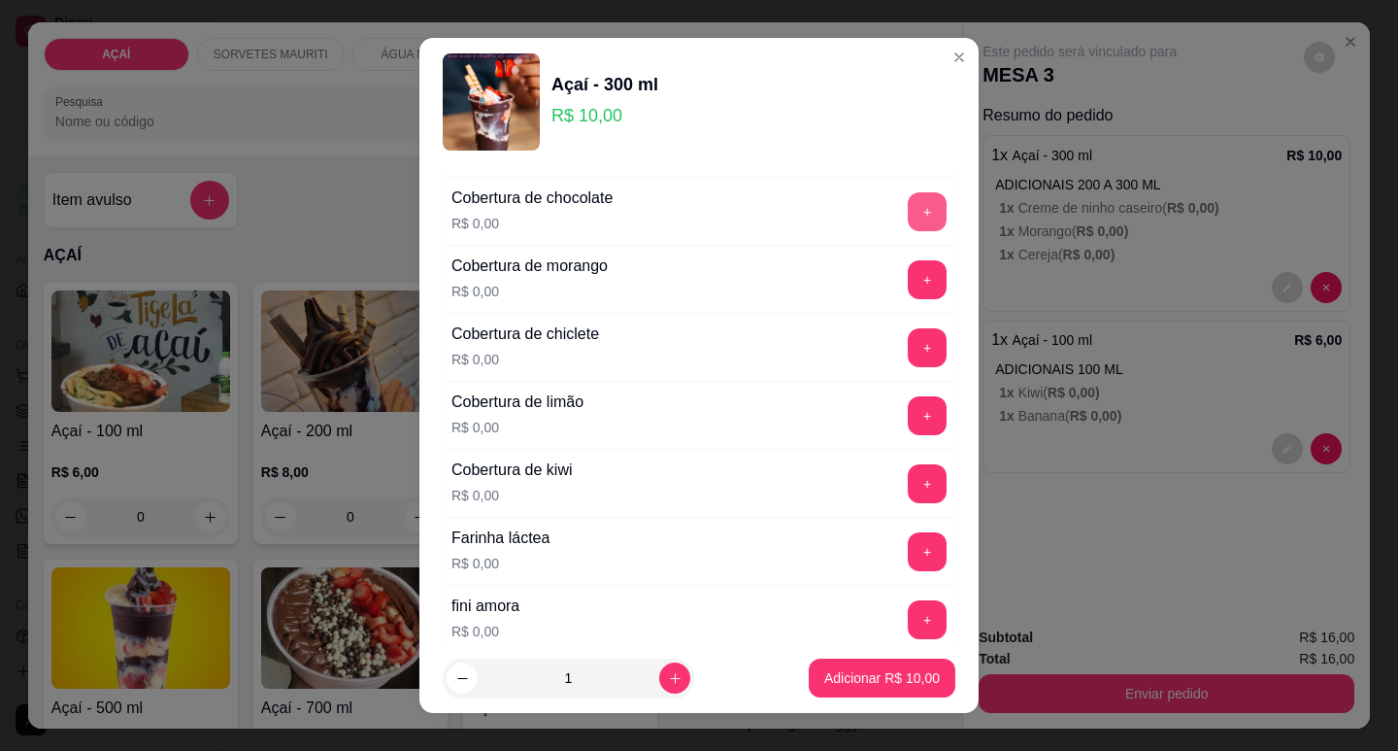
scroll to position [847, 0]
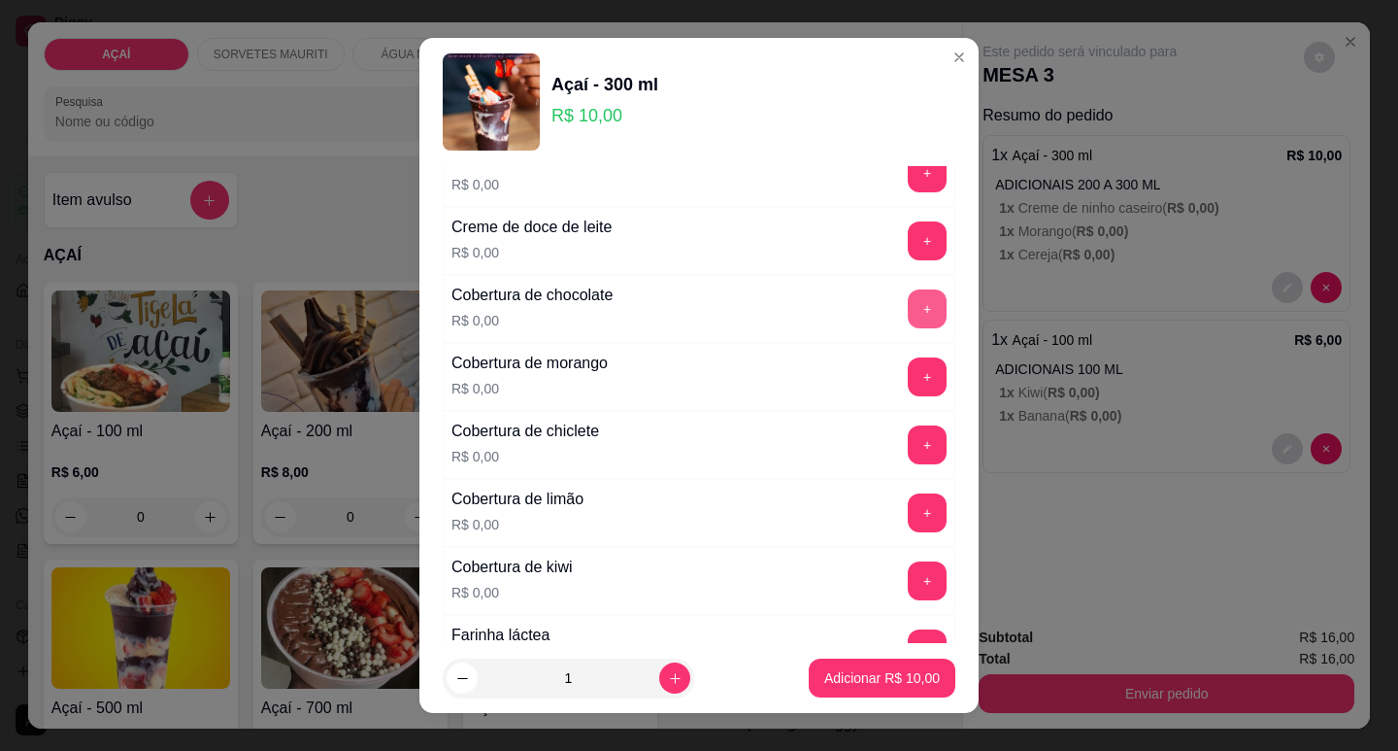
click at [908, 293] on button "+" at bounding box center [927, 308] width 39 height 39
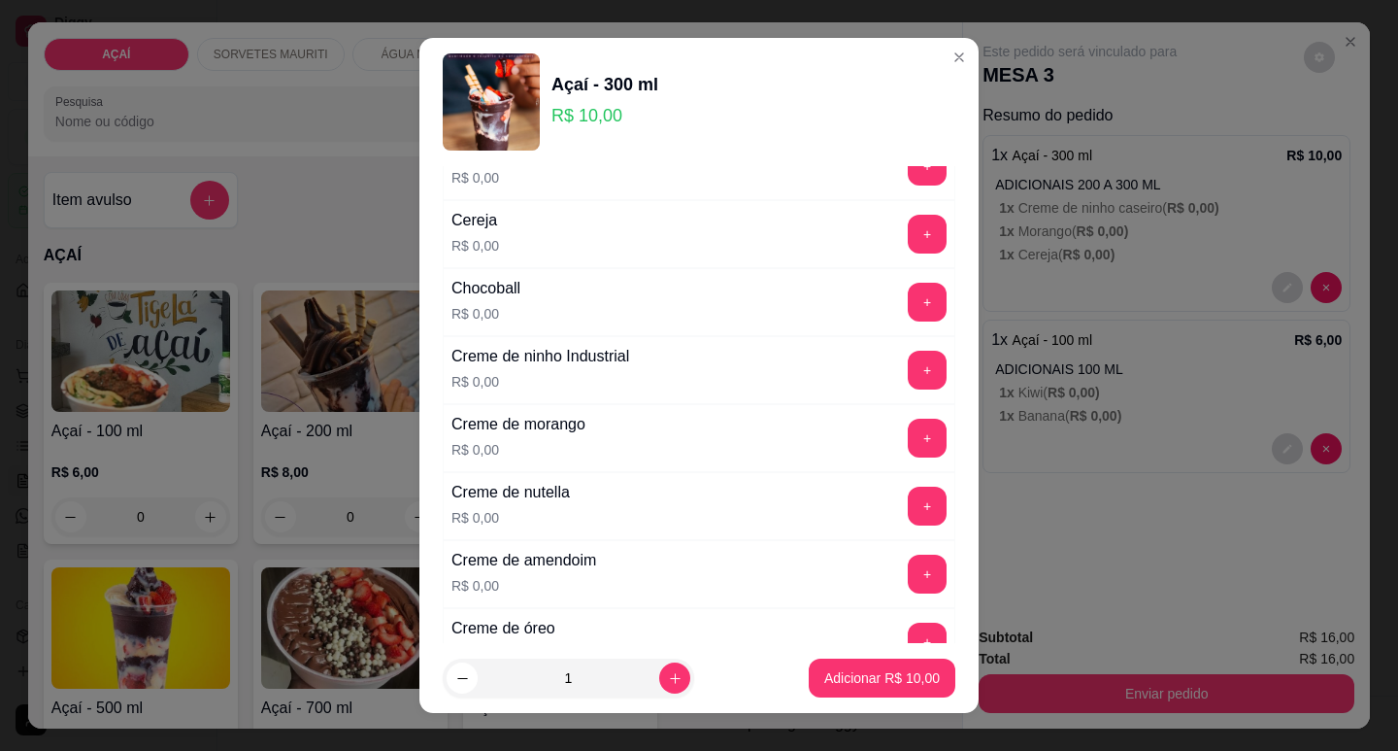
scroll to position [264, 0]
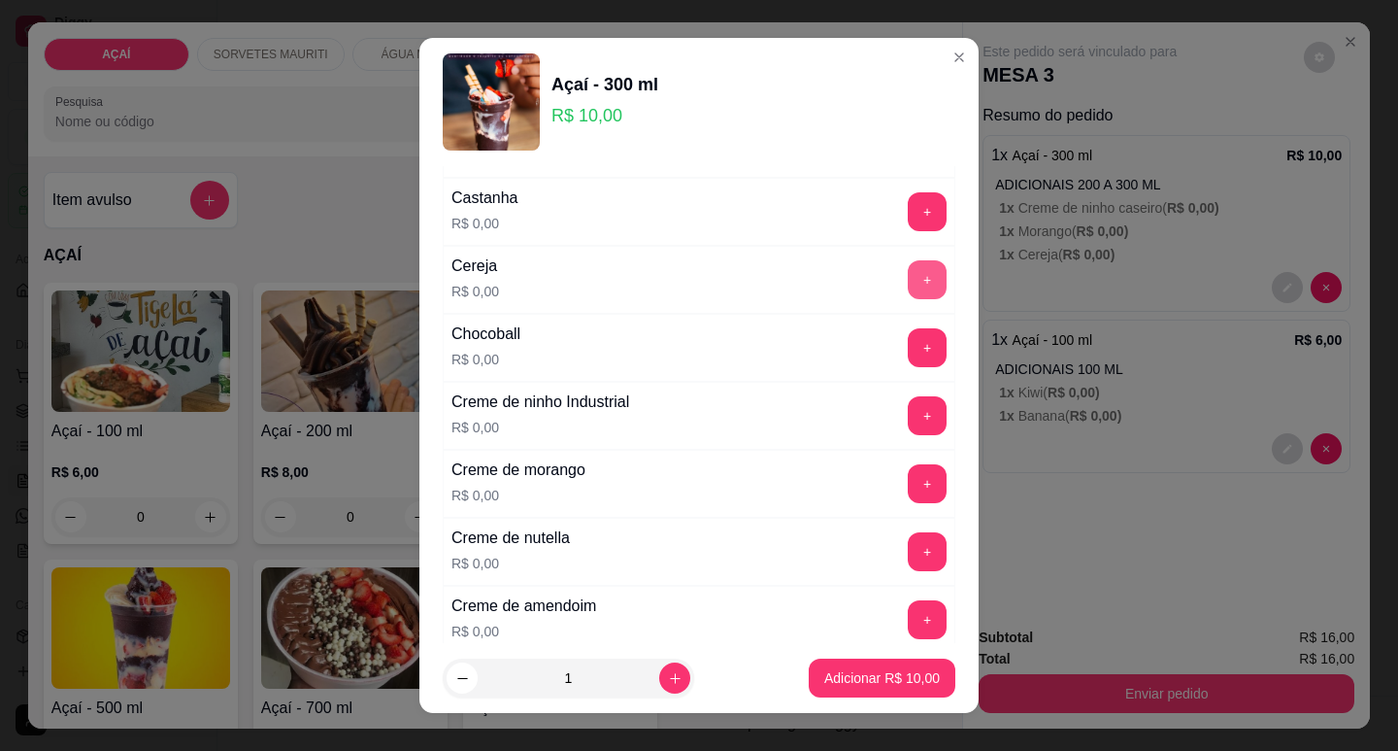
click at [908, 287] on button "+" at bounding box center [927, 279] width 39 height 39
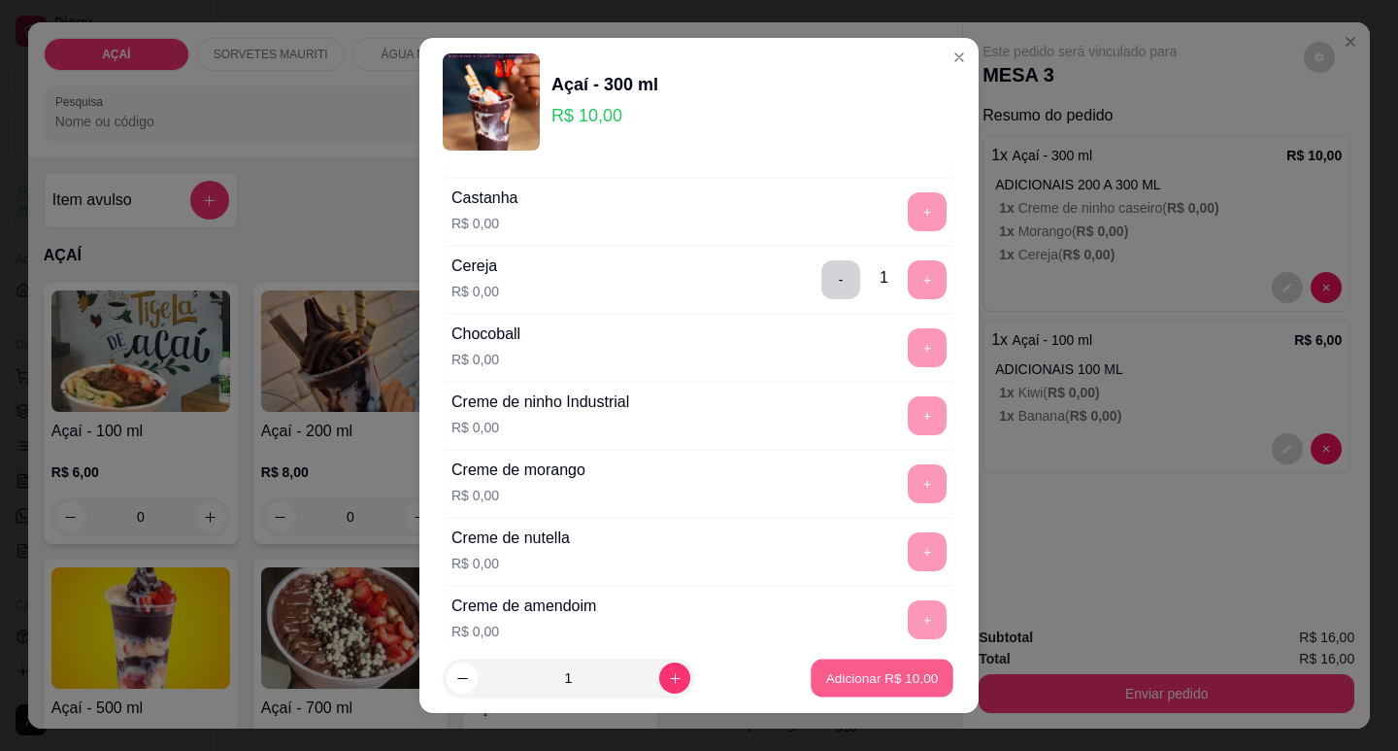
click at [848, 685] on p "Adicionar R$ 10,00" at bounding box center [882, 678] width 113 height 18
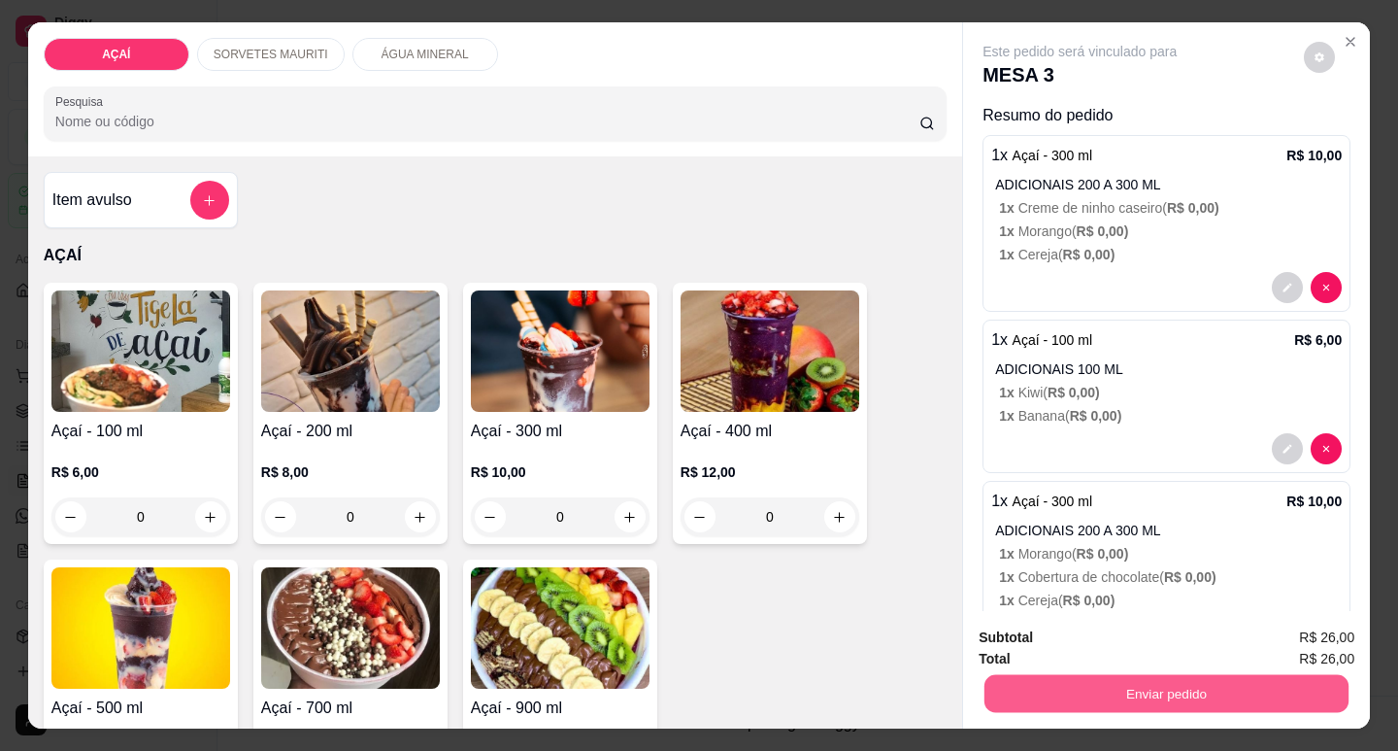
click at [1028, 674] on button "Enviar pedido" at bounding box center [1167, 693] width 364 height 38
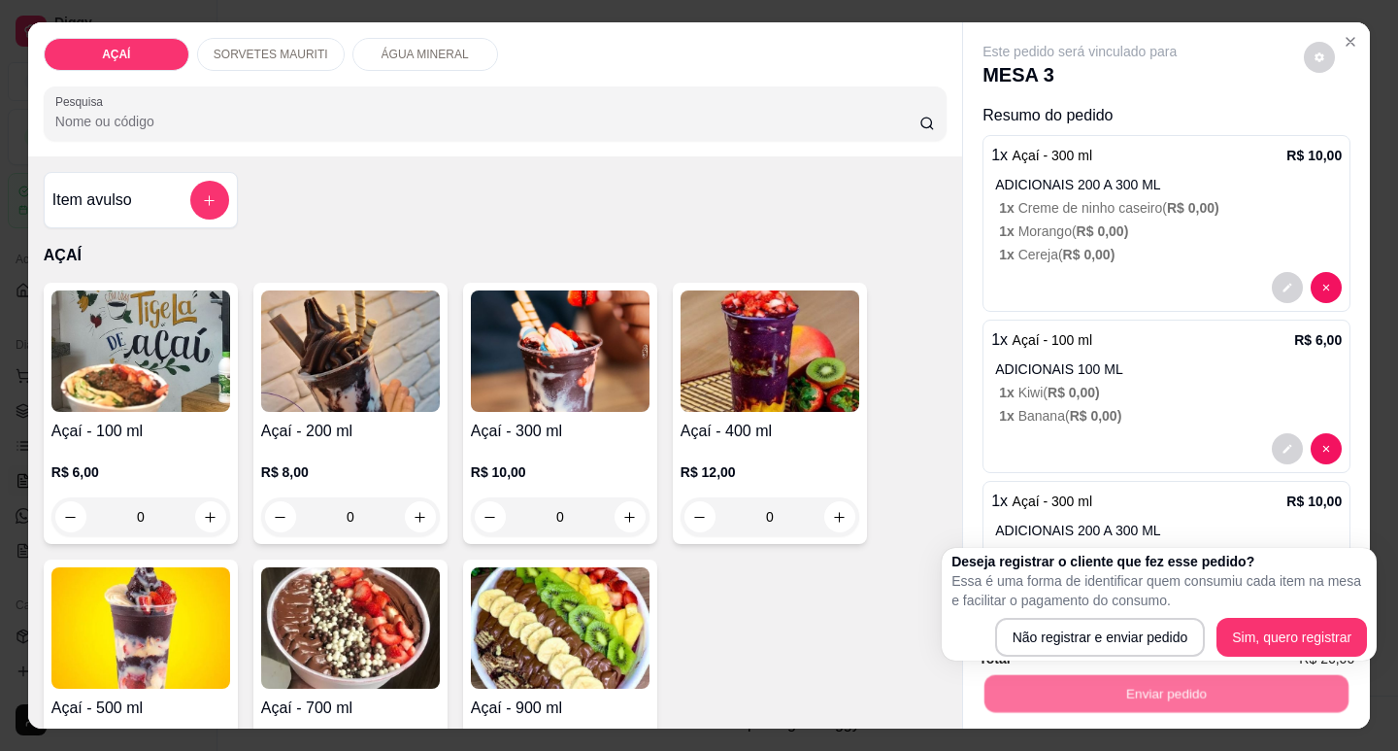
click at [1060, 604] on p "Essa é uma forma de identificar quem consumiu cada item na mesa e facilitar o p…" at bounding box center [1160, 590] width 416 height 39
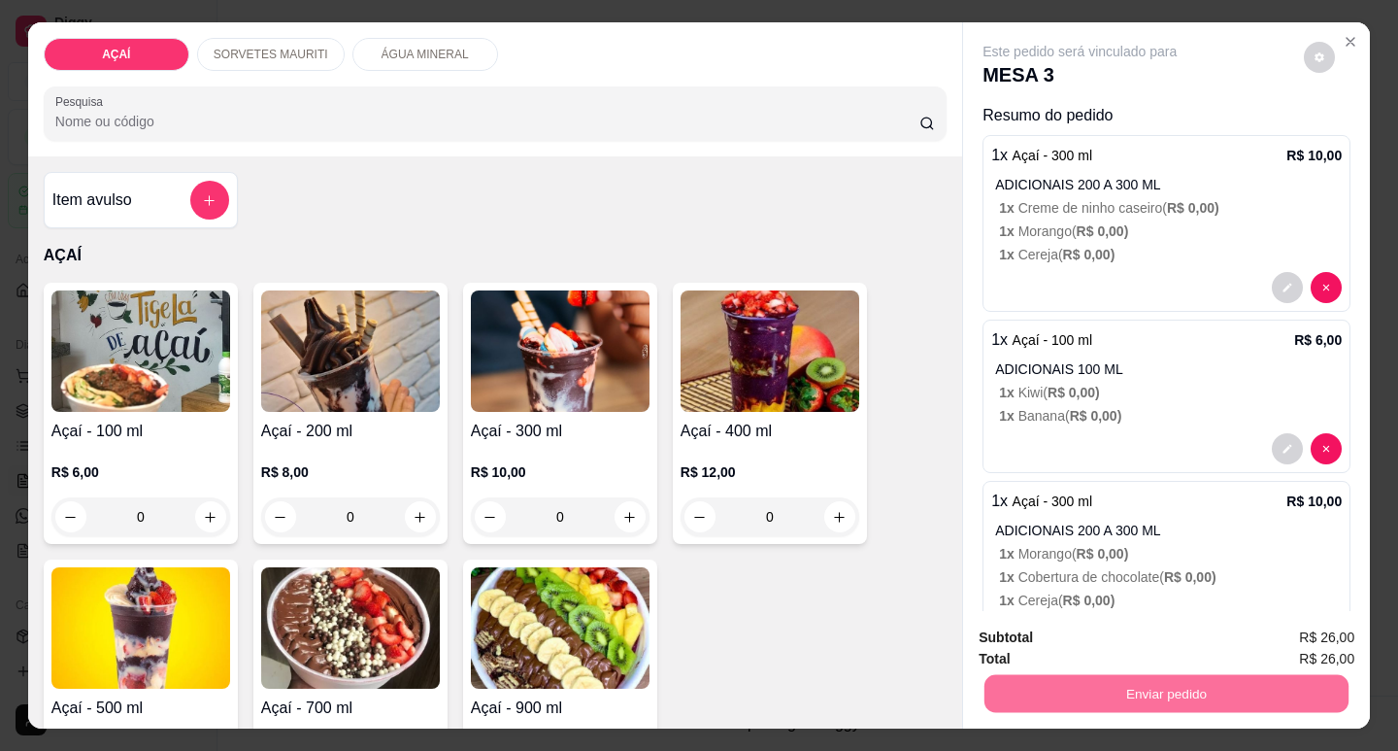
click at [1075, 626] on button "Não registrar e enviar pedido" at bounding box center [1102, 637] width 202 height 37
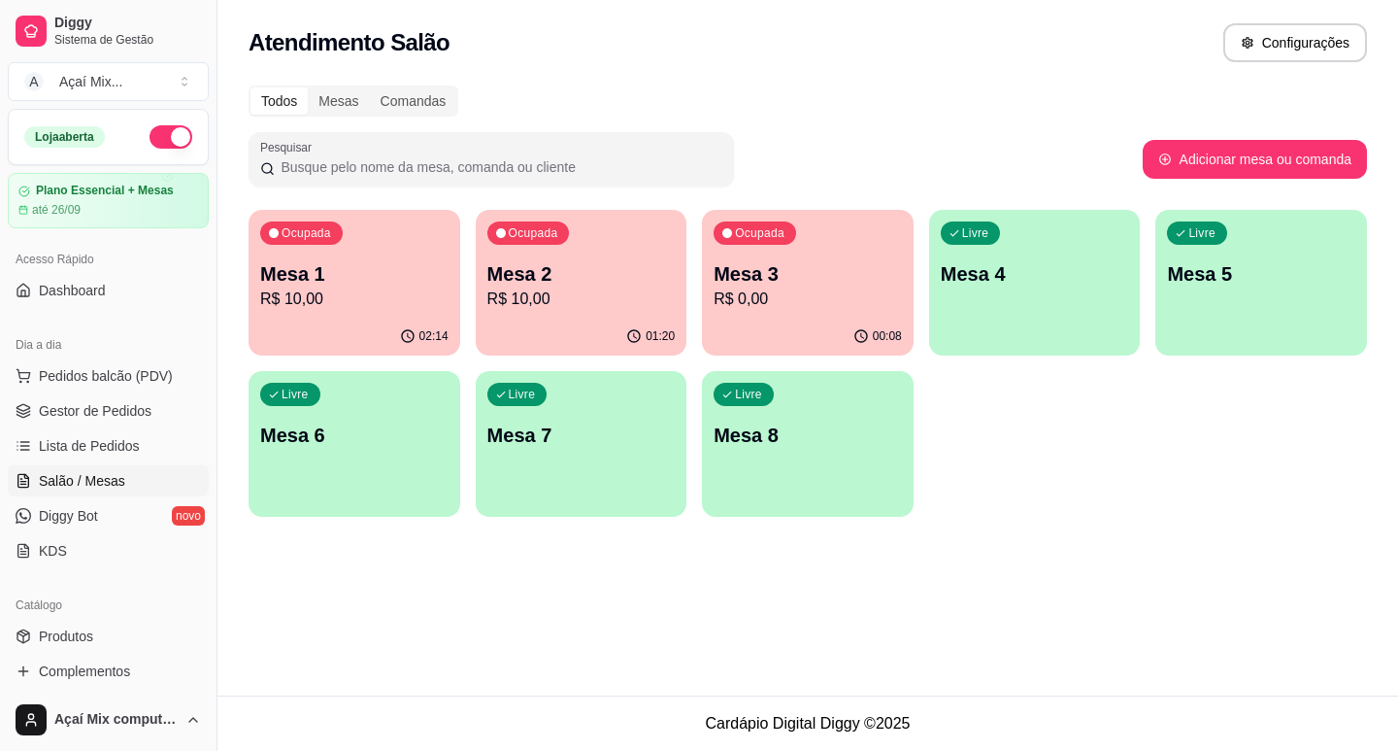
click at [794, 329] on div "00:08" at bounding box center [808, 337] width 212 height 38
click at [1062, 308] on div "Livre Mesa 4" at bounding box center [1034, 271] width 205 height 118
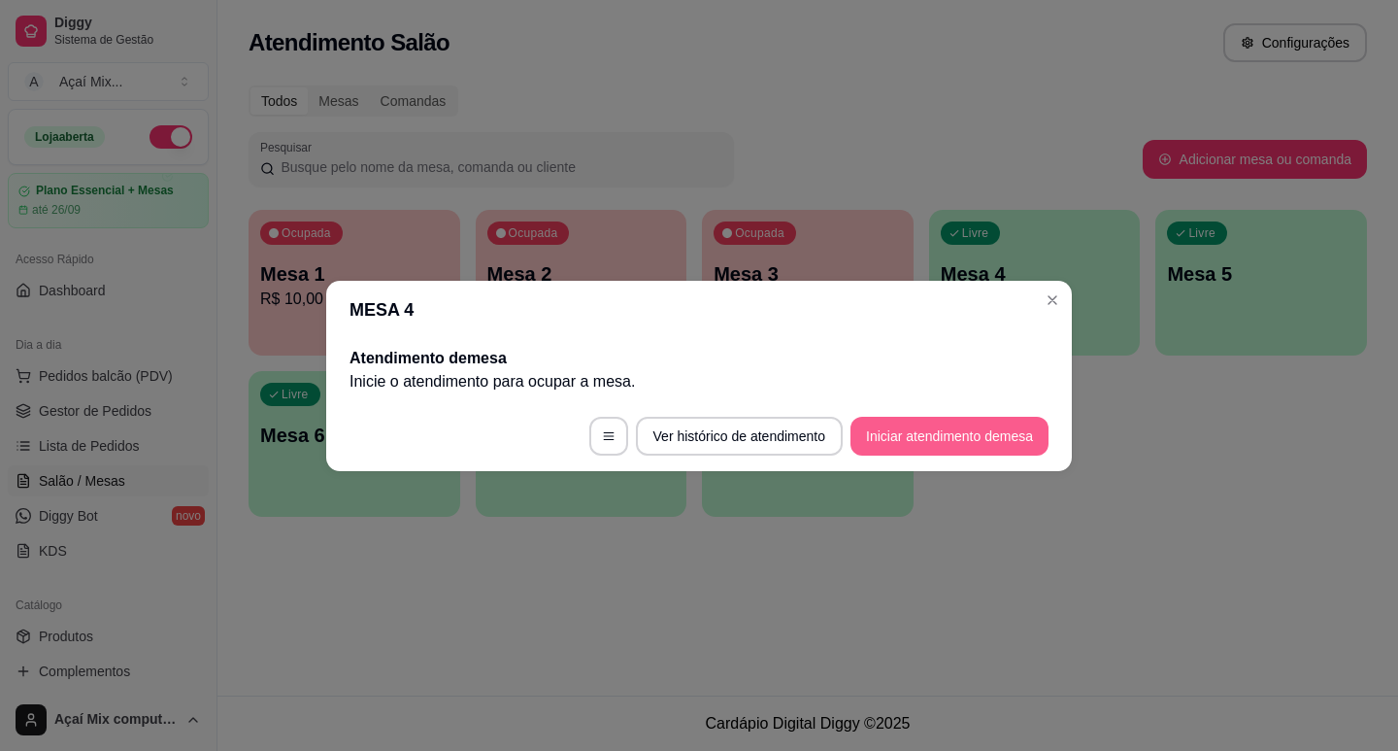
click at [973, 442] on button "Iniciar atendimento de mesa" at bounding box center [950, 436] width 198 height 39
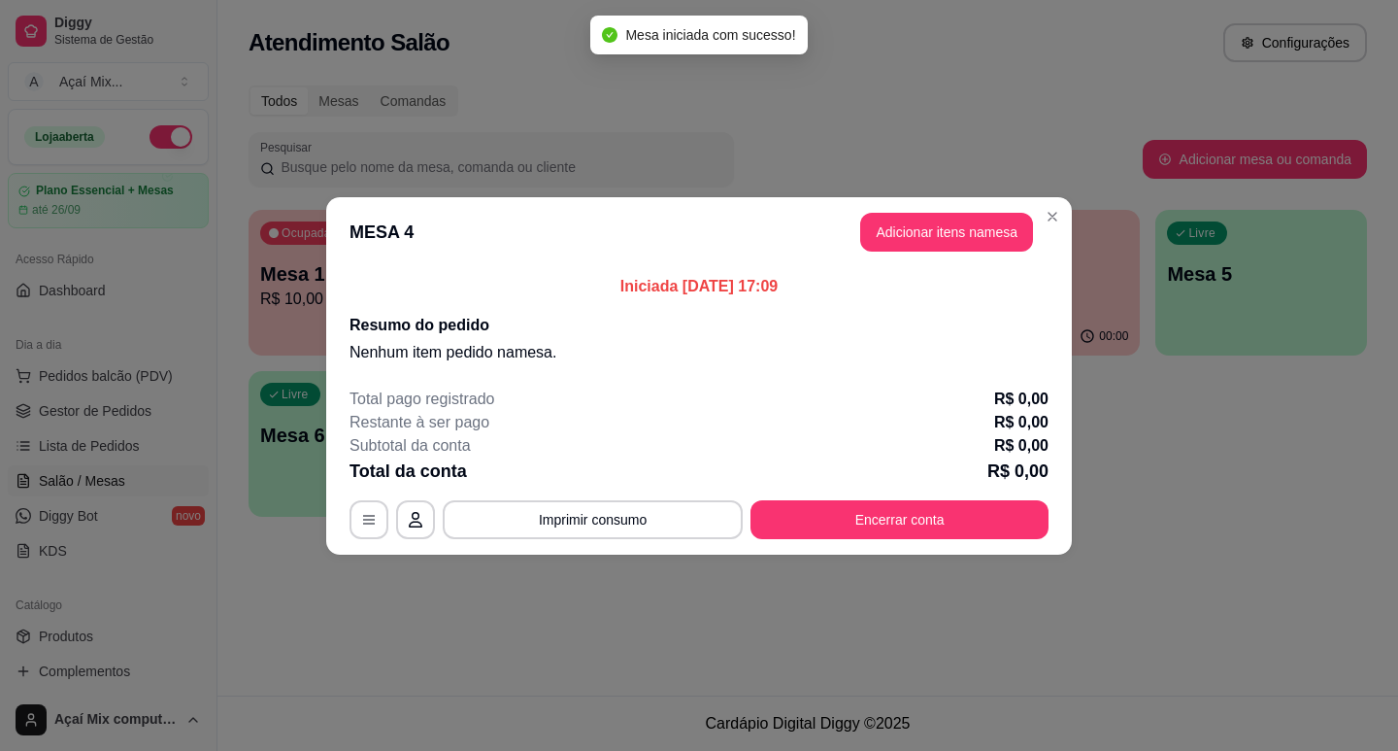
click at [891, 251] on header "MESA 4 Adicionar itens na mesa" at bounding box center [699, 232] width 746 height 70
click at [892, 250] on button "Adicionar itens na mesa" at bounding box center [946, 232] width 173 height 39
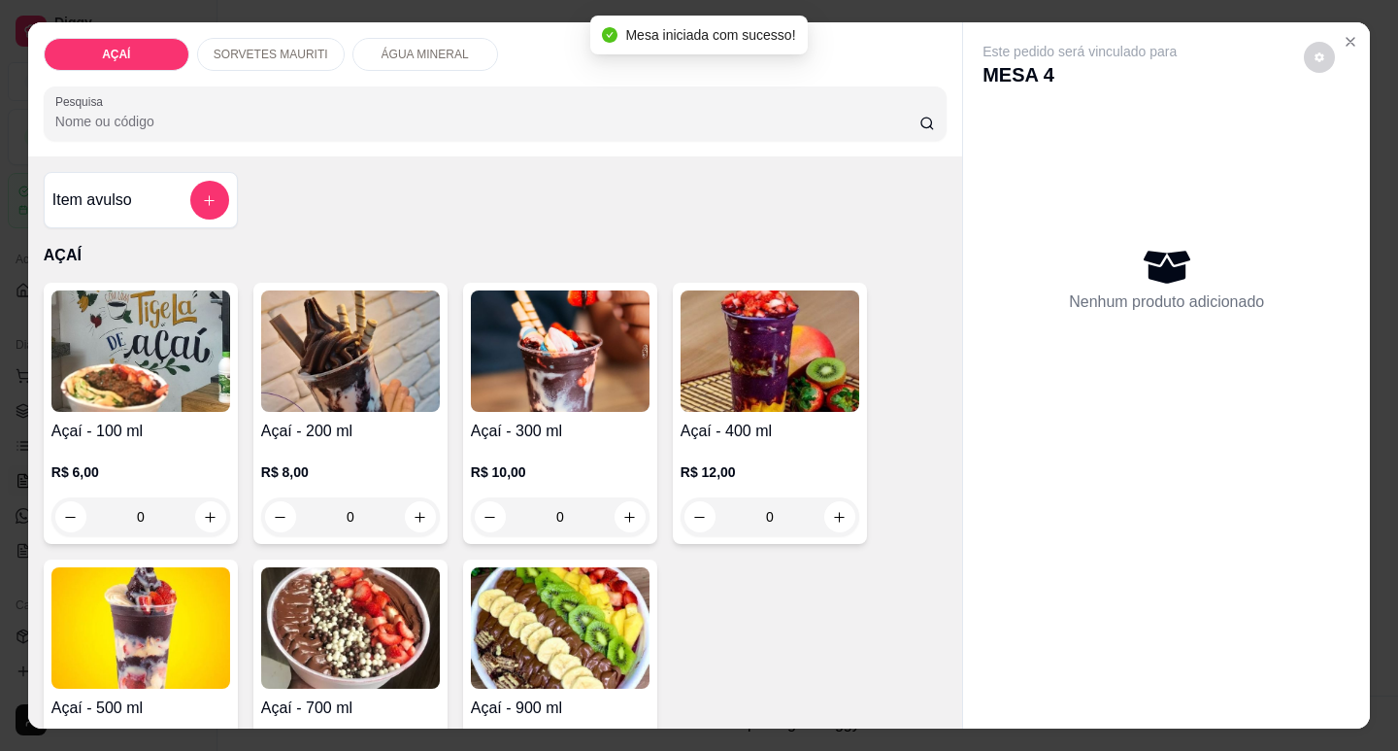
click at [745, 462] on p "R$ 12,00" at bounding box center [770, 471] width 179 height 19
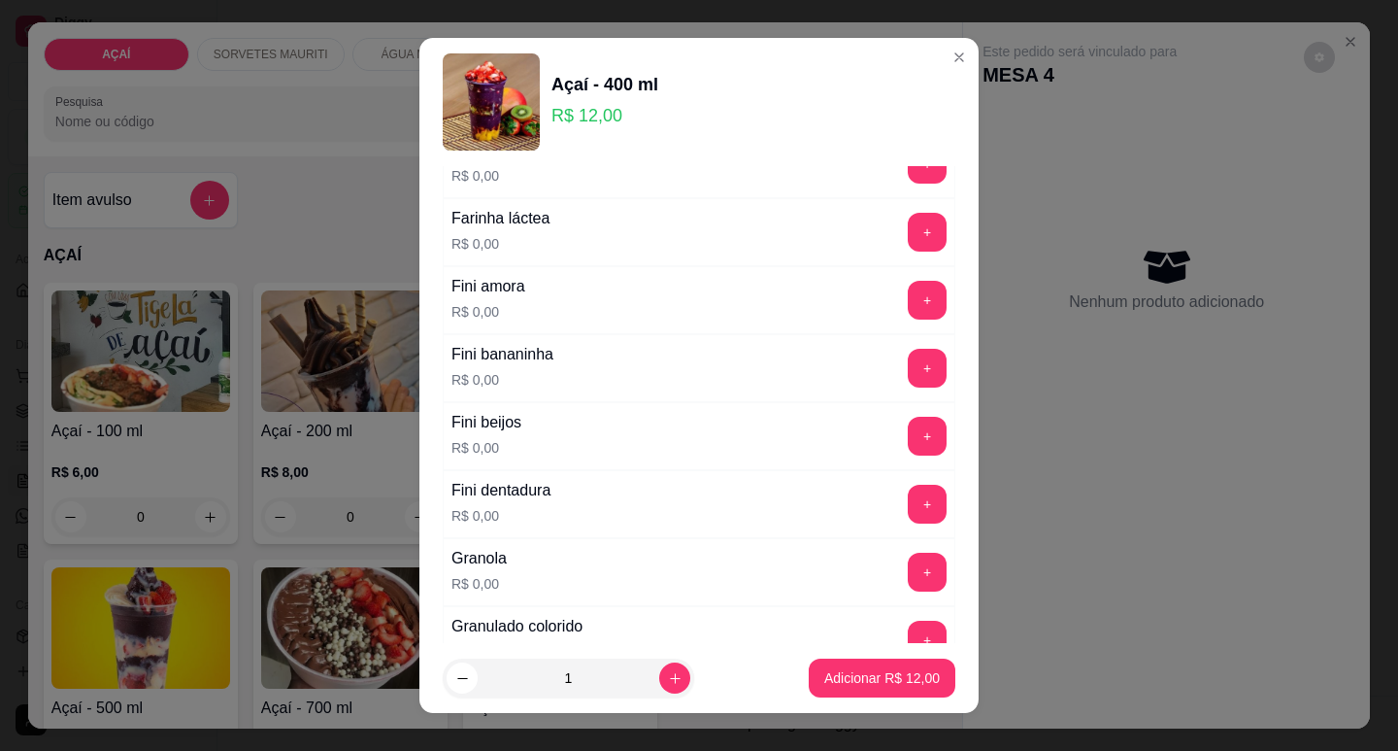
scroll to position [1262, 0]
click at [909, 289] on button "+" at bounding box center [928, 301] width 38 height 38
click at [909, 490] on button "+" at bounding box center [928, 504] width 38 height 38
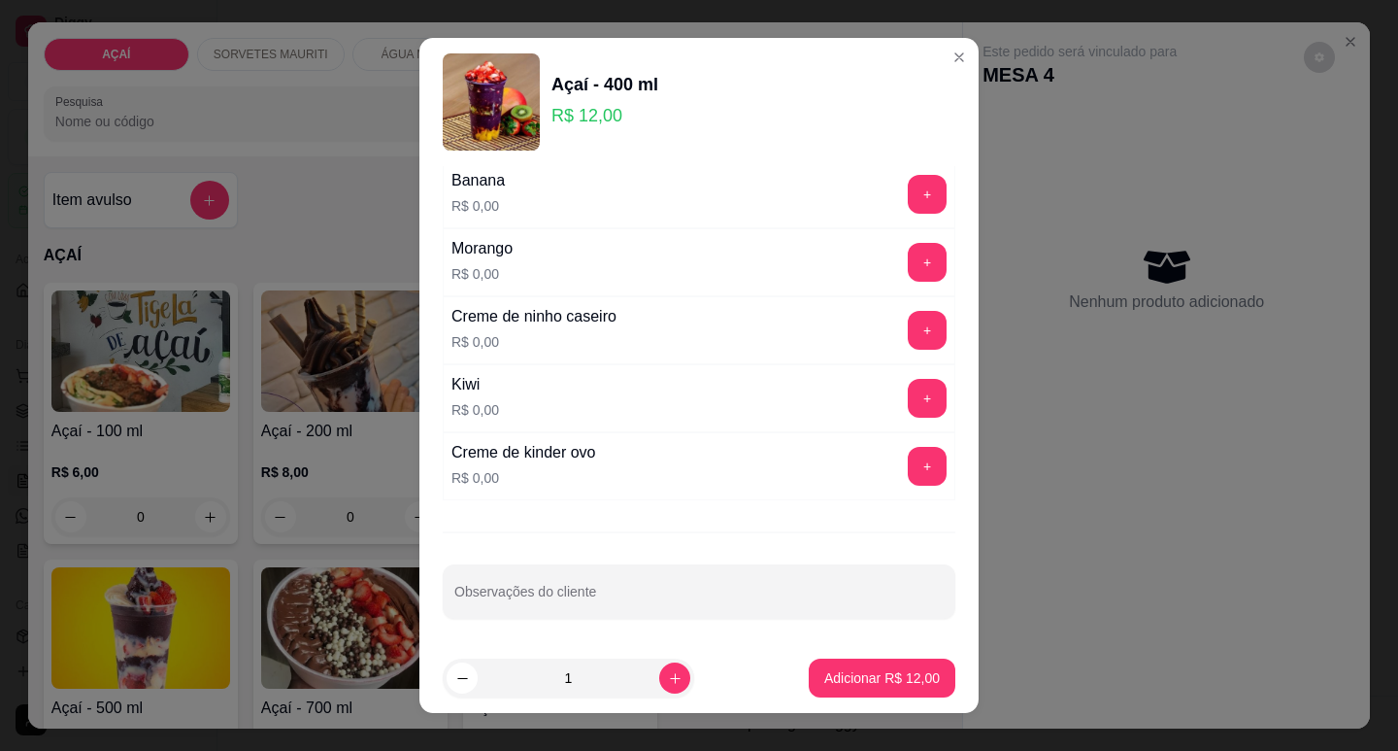
scroll to position [2594, 0]
click at [909, 318] on button "+" at bounding box center [928, 328] width 38 height 38
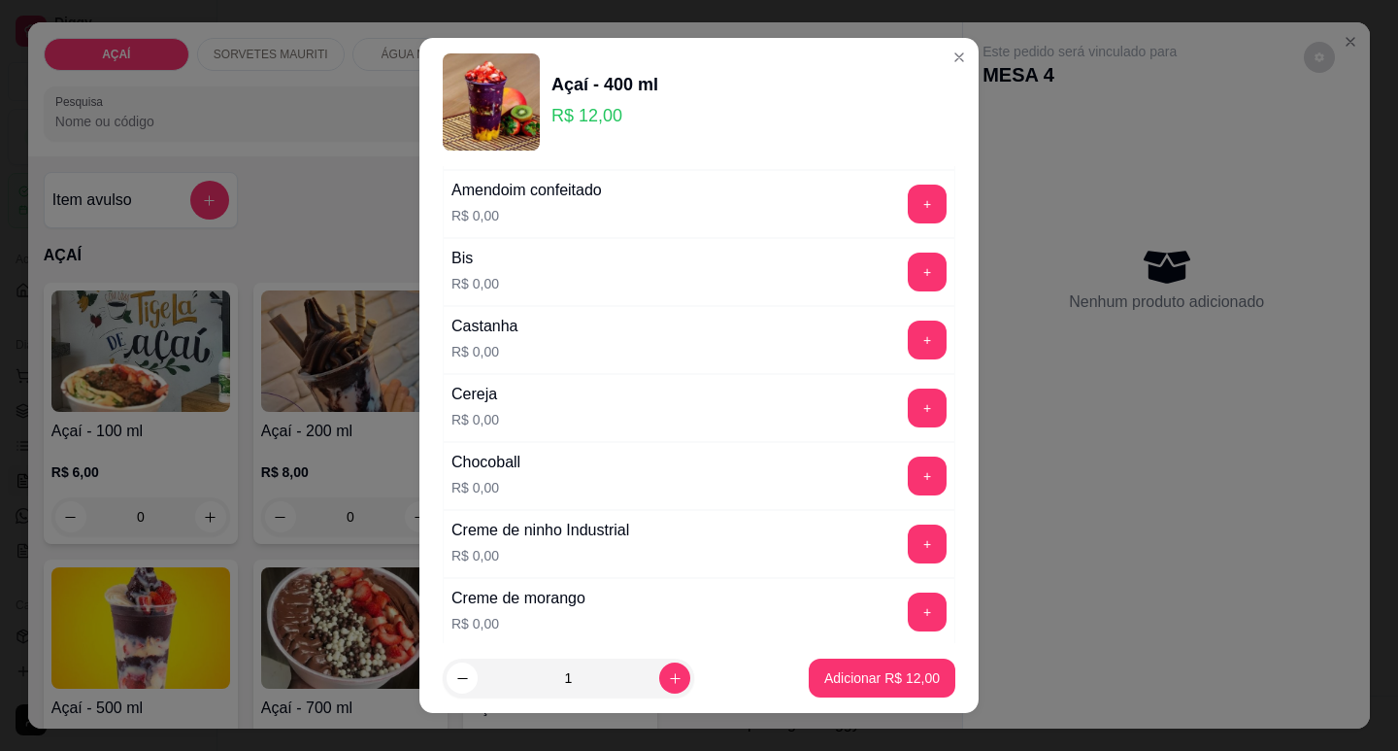
scroll to position [0, 0]
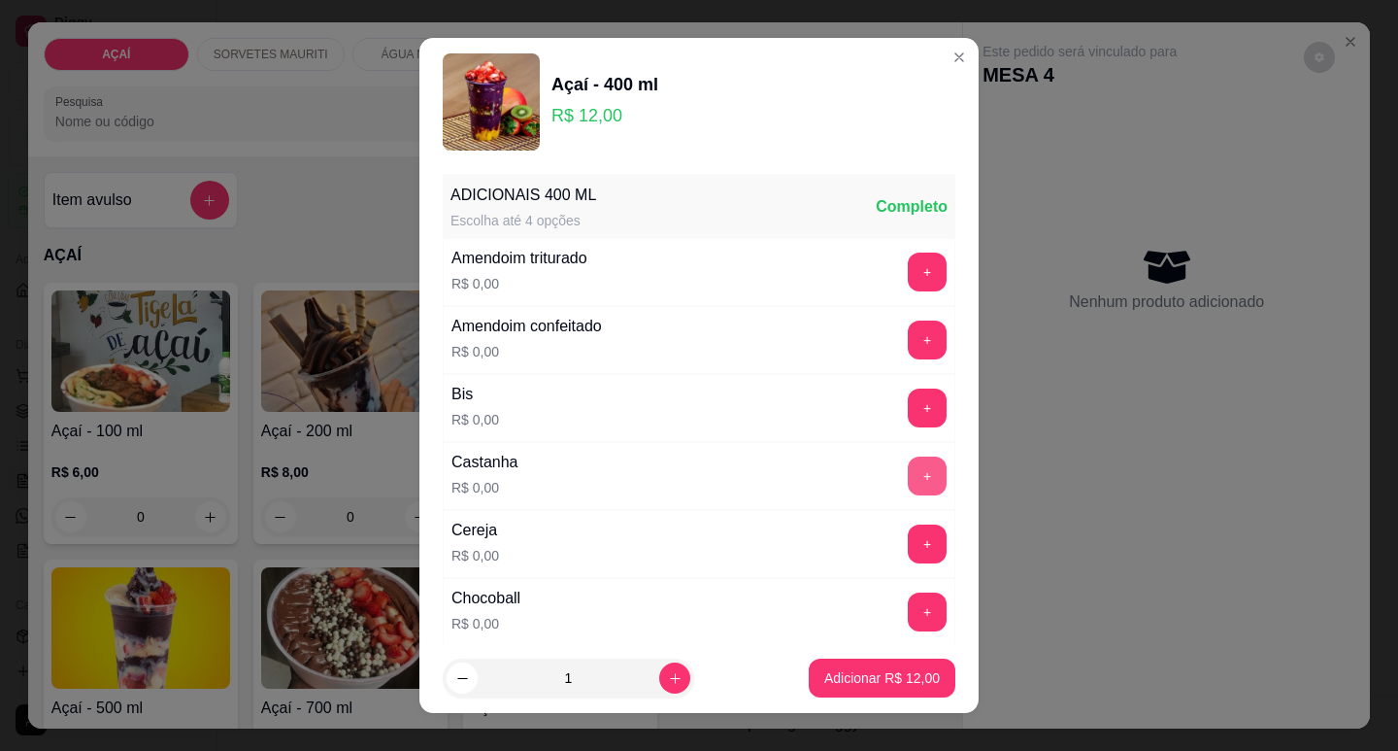
click at [908, 475] on button "+" at bounding box center [927, 475] width 39 height 39
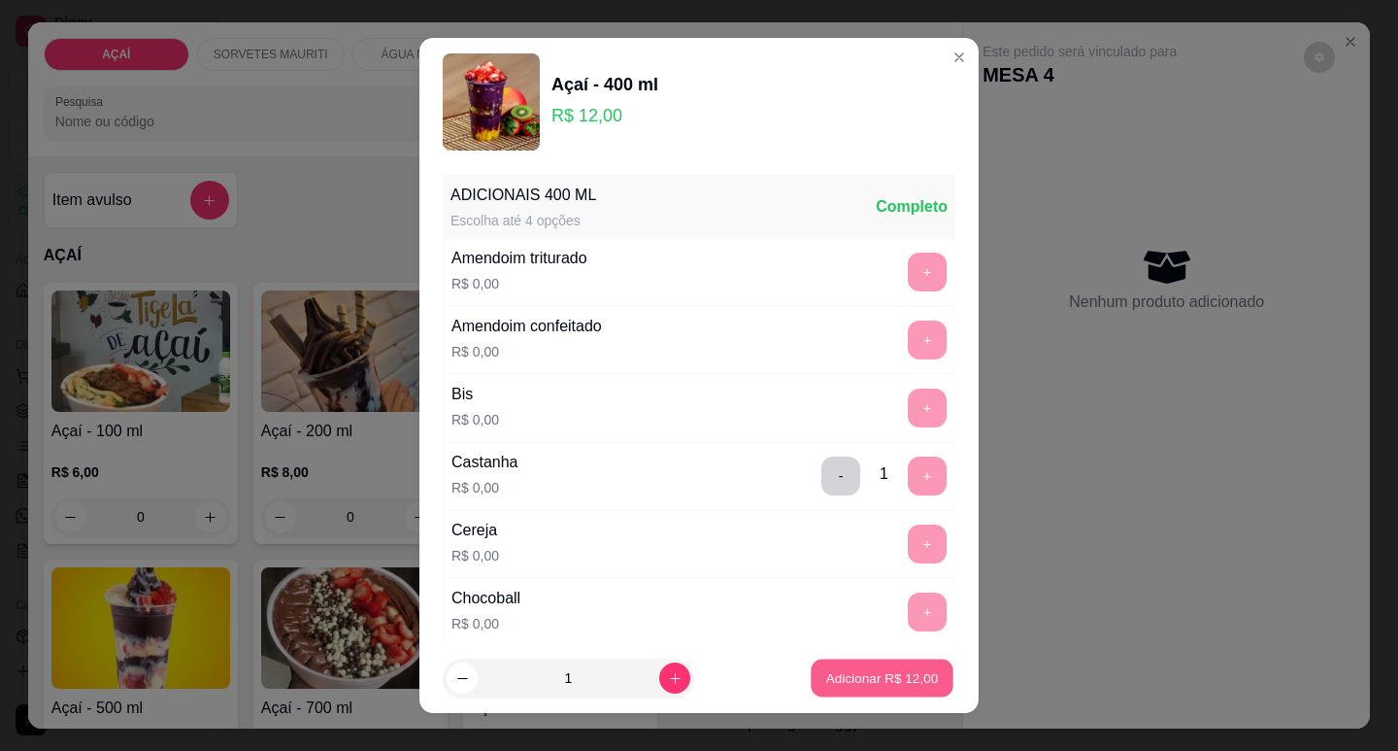
click at [881, 670] on p "Adicionar R$ 12,00" at bounding box center [882, 678] width 113 height 18
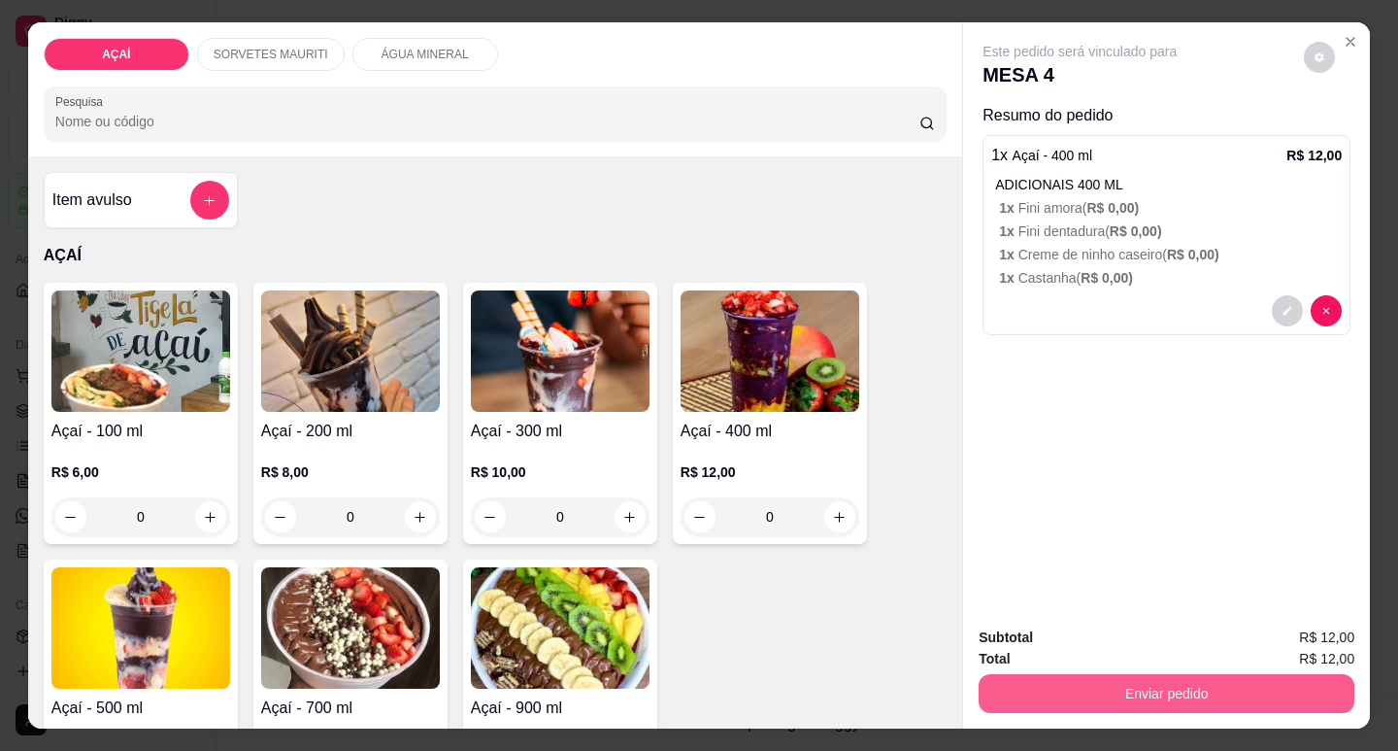
click at [1188, 700] on button "Enviar pedido" at bounding box center [1167, 693] width 376 height 39
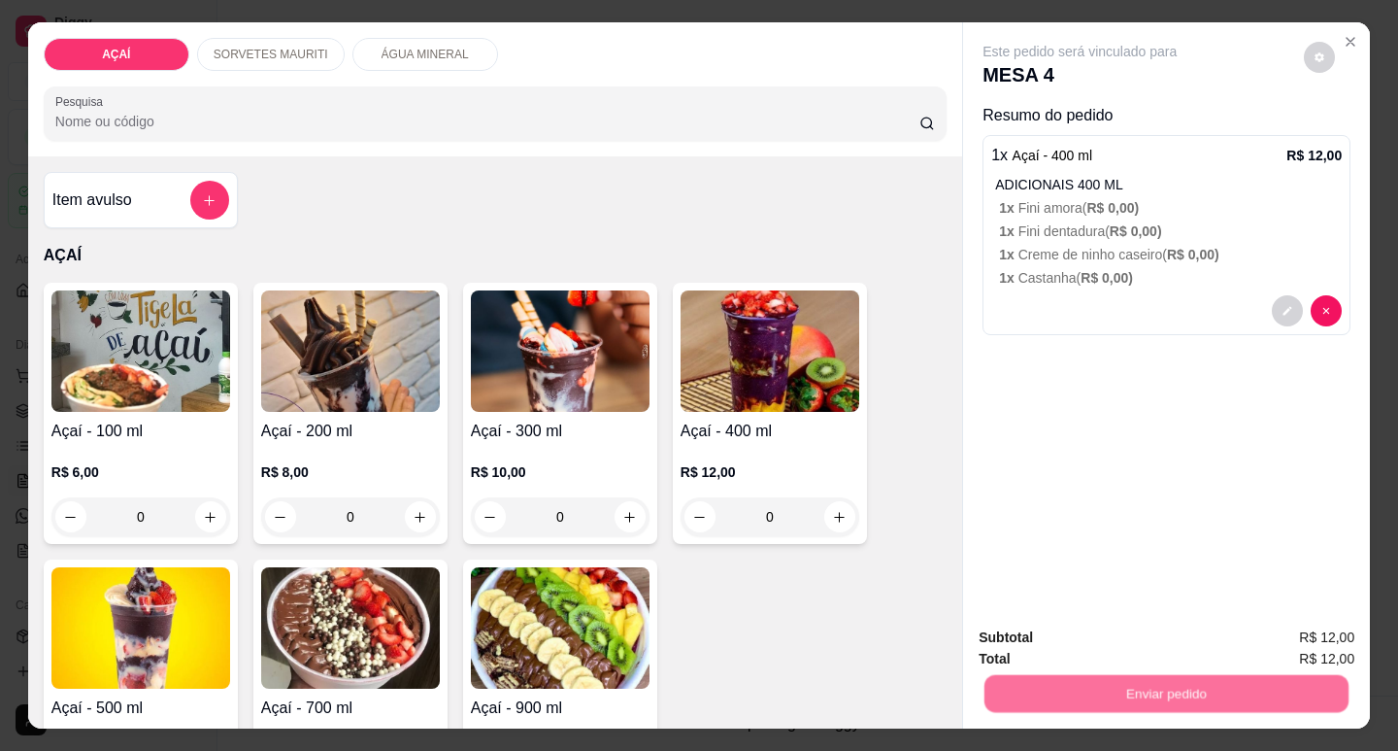
click at [1156, 652] on button "Não registrar e enviar pedido" at bounding box center [1103, 637] width 196 height 36
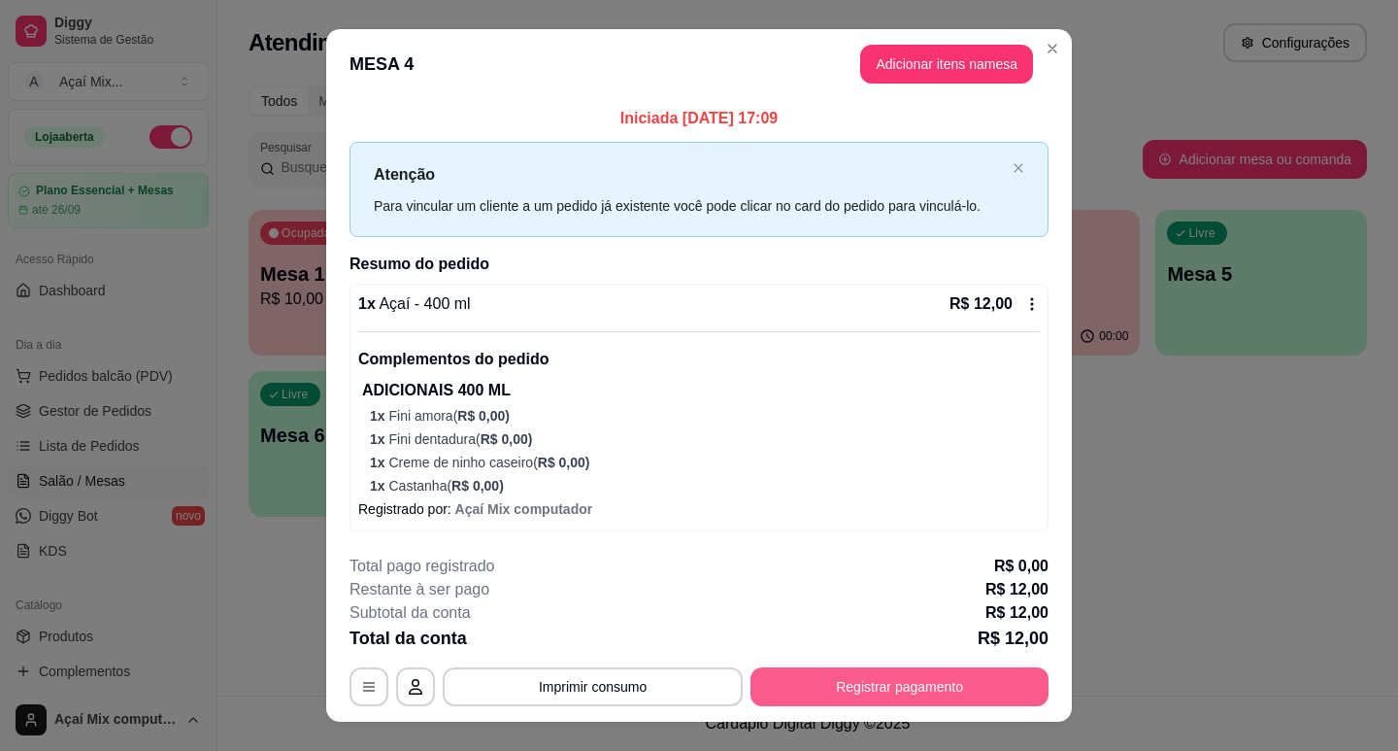
click at [994, 677] on button "Registrar pagamento" at bounding box center [900, 686] width 298 height 39
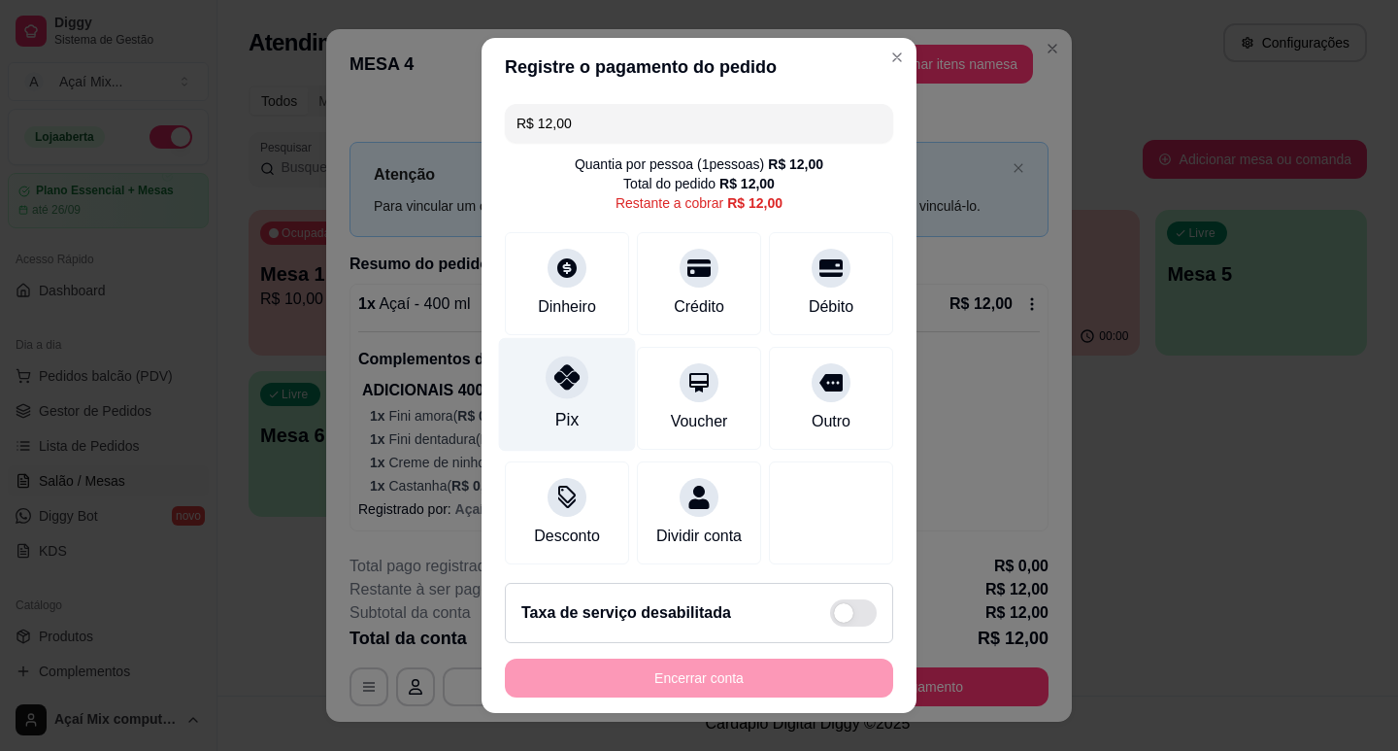
click at [569, 432] on div "Pix" at bounding box center [567, 394] width 137 height 114
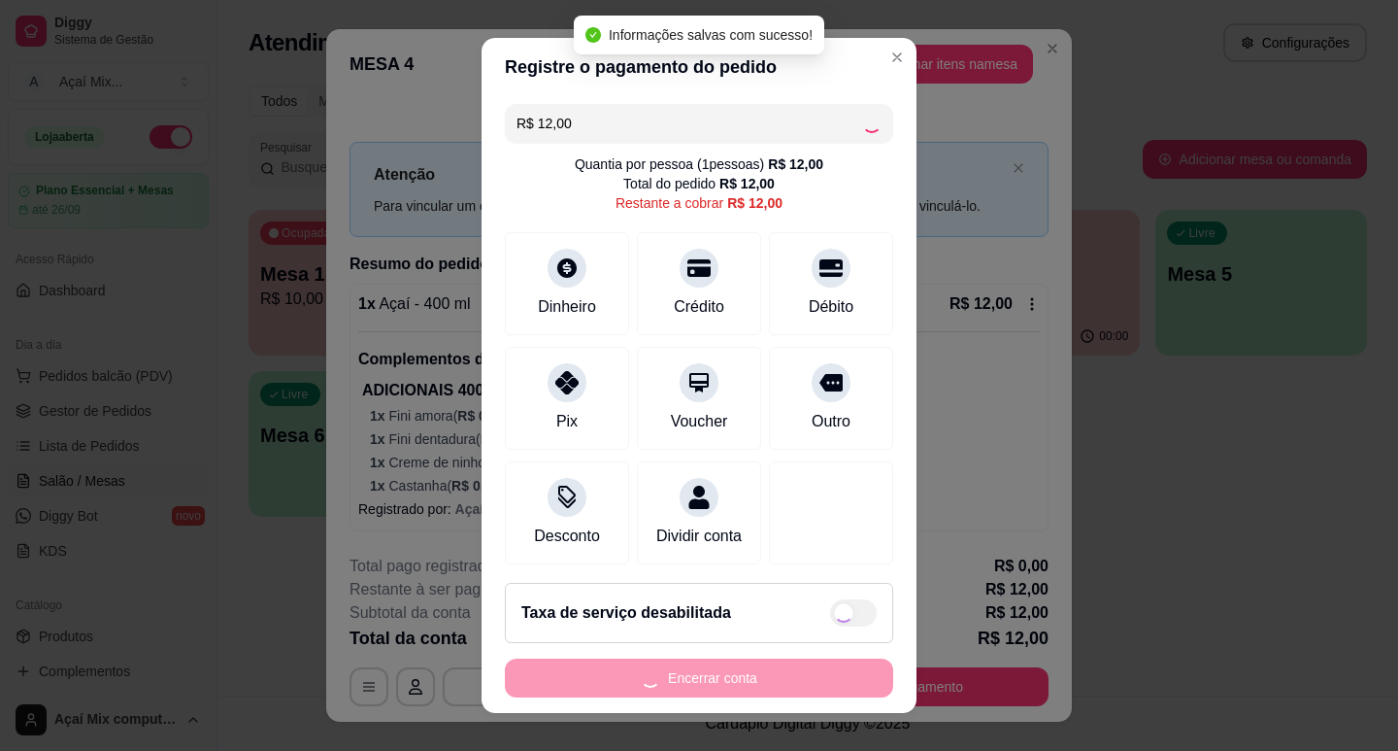
type input "R$ 0,00"
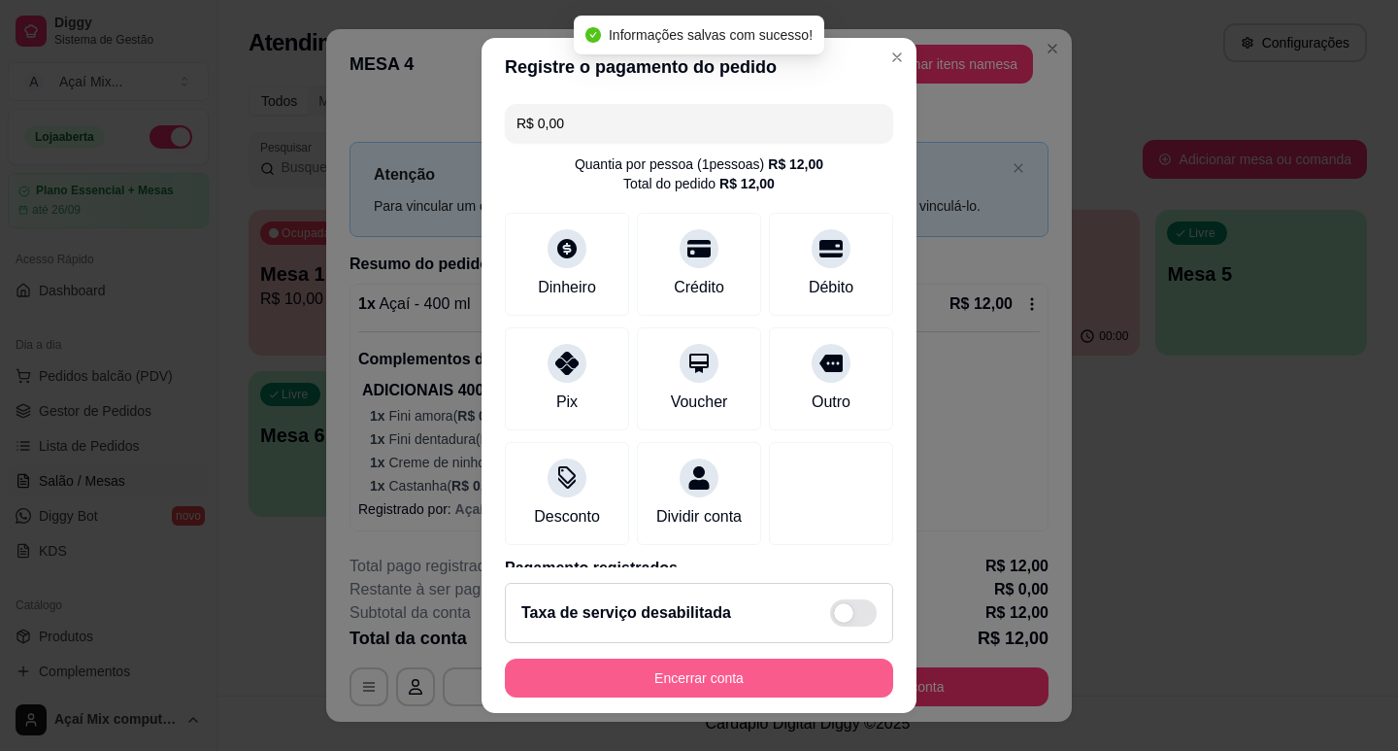
click at [746, 686] on button "Encerrar conta" at bounding box center [699, 677] width 388 height 39
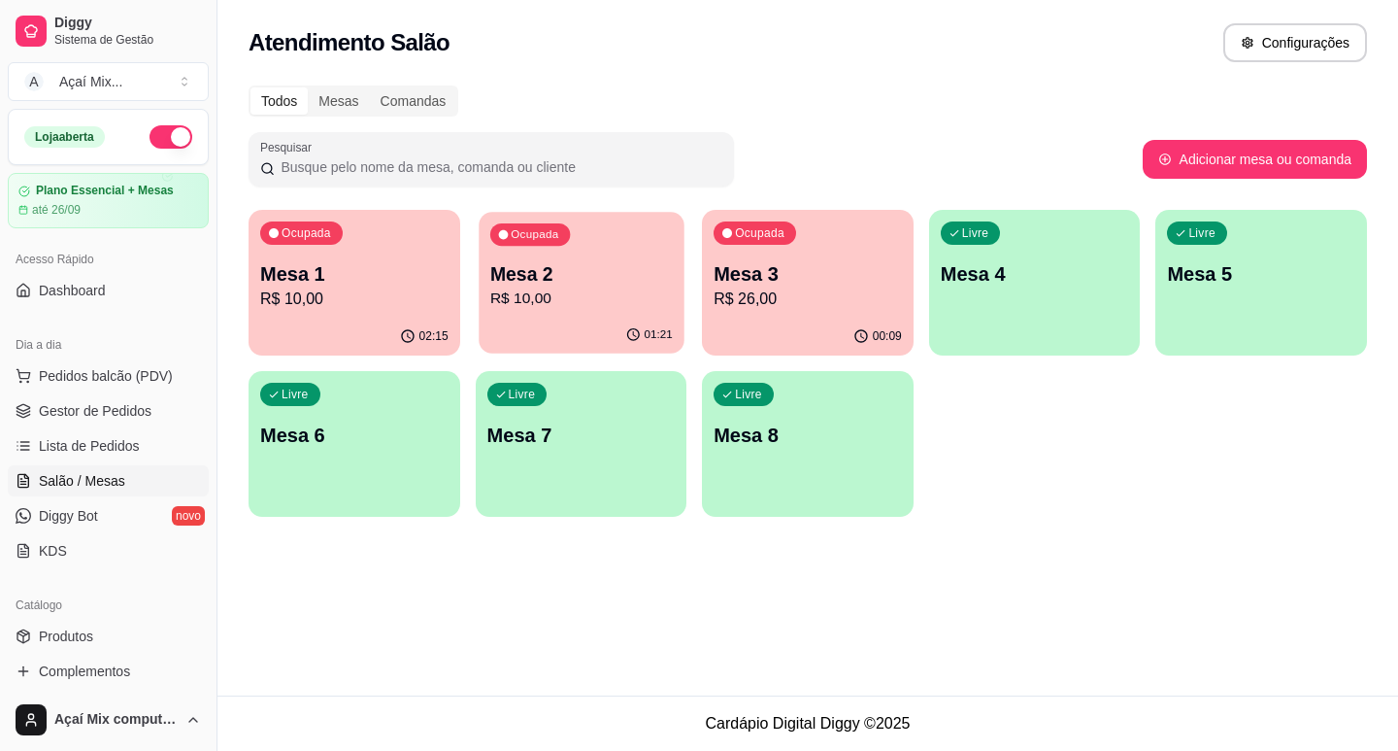
click at [610, 323] on div "01:21" at bounding box center [581, 335] width 205 height 37
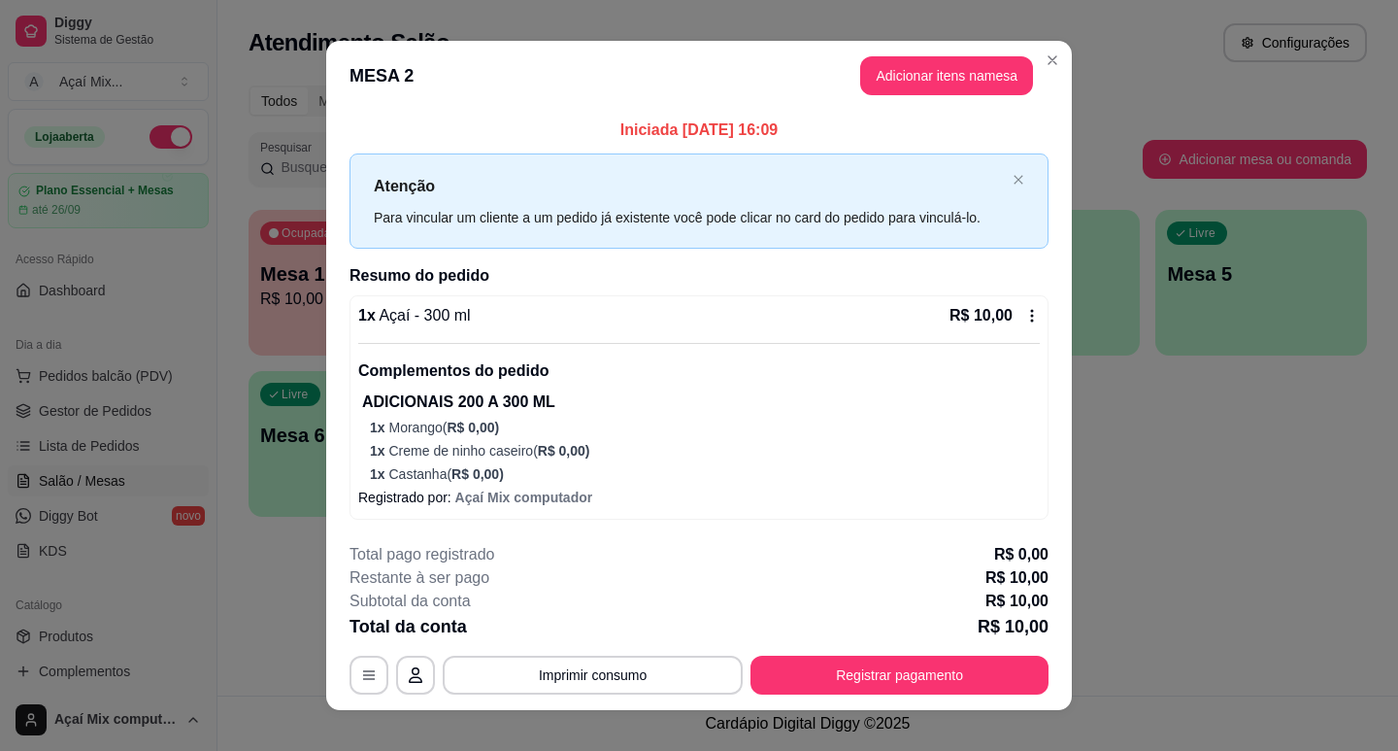
click at [1022, 305] on div "R$ 10,00" at bounding box center [995, 315] width 90 height 23
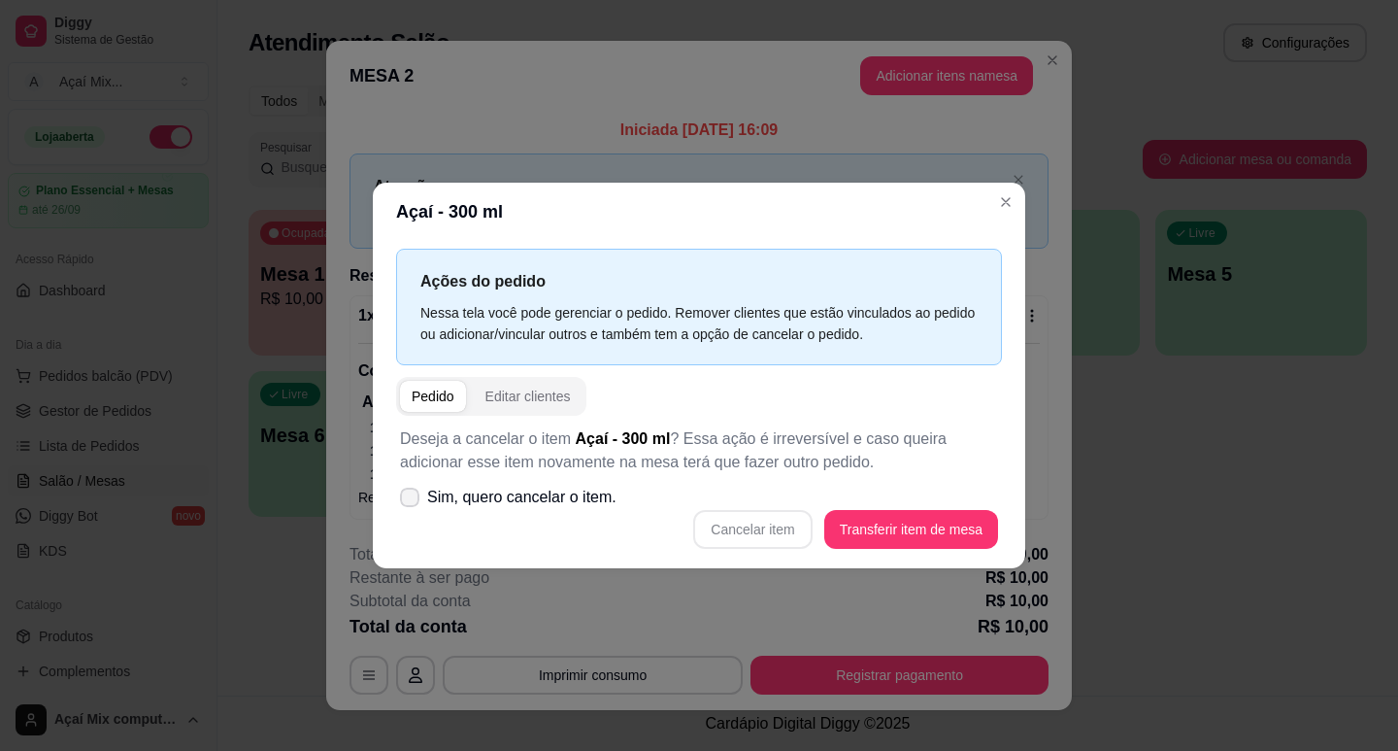
click at [403, 500] on icon at bounding box center [410, 497] width 16 height 12
click at [403, 500] on input "Sim, quero cancelar o item." at bounding box center [405, 506] width 13 height 13
checkbox input "true"
click at [791, 540] on button "Cancelar item" at bounding box center [753, 529] width 116 height 38
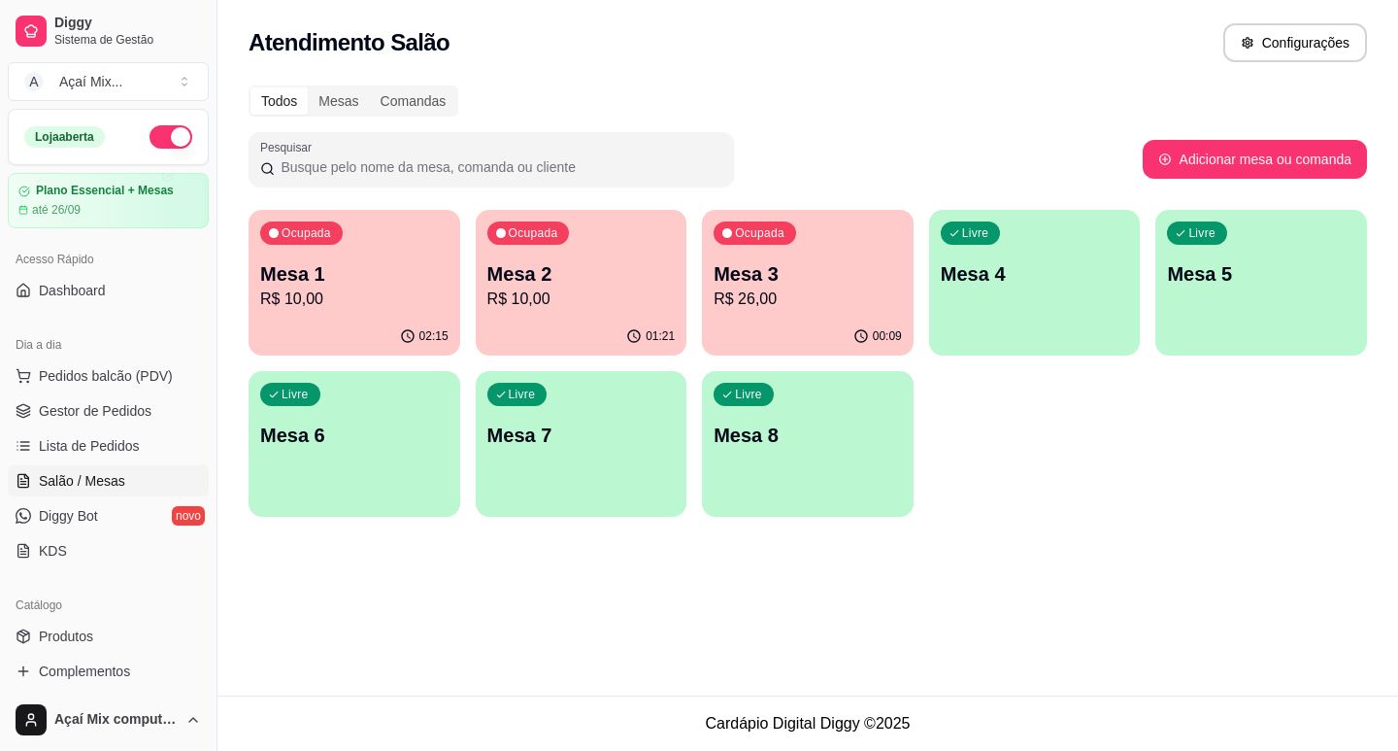
click at [355, 331] on div "02:15" at bounding box center [355, 337] width 212 height 38
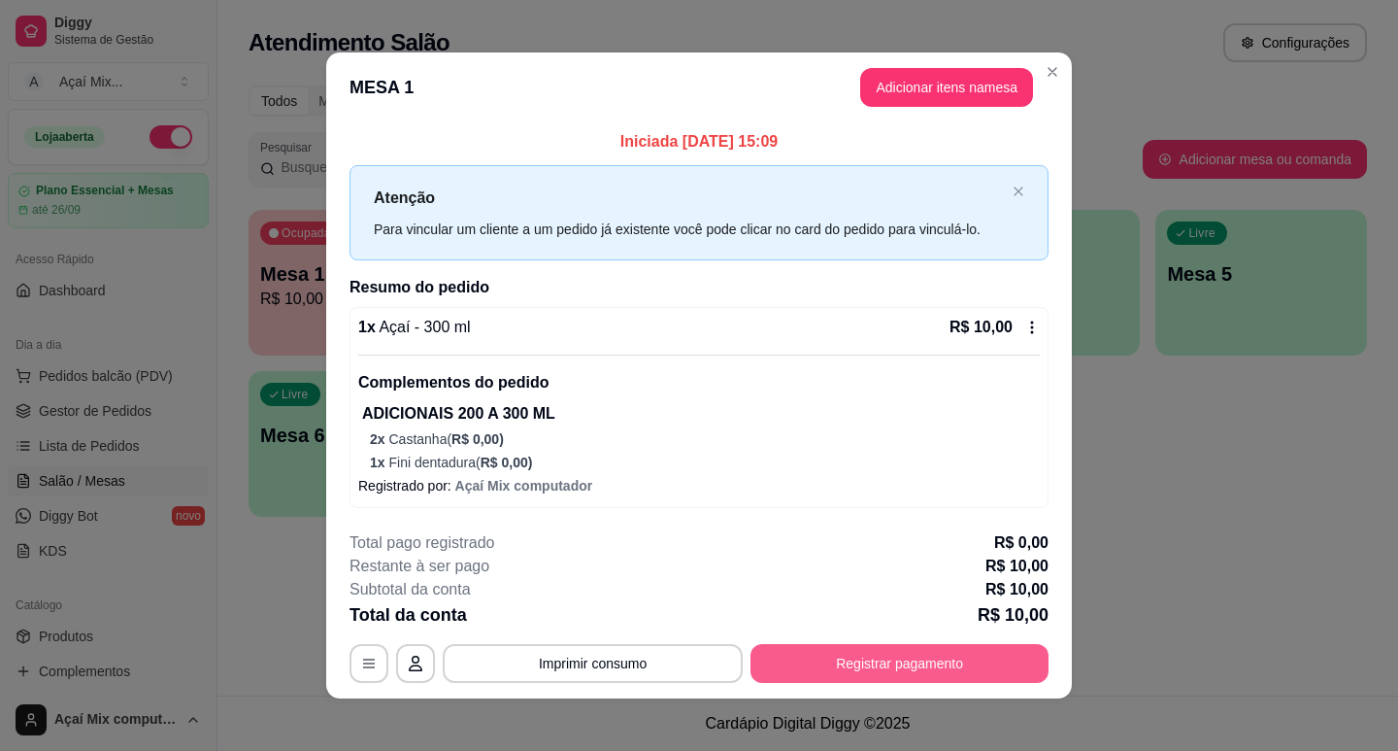
click at [817, 653] on button "Registrar pagamento" at bounding box center [900, 663] width 298 height 39
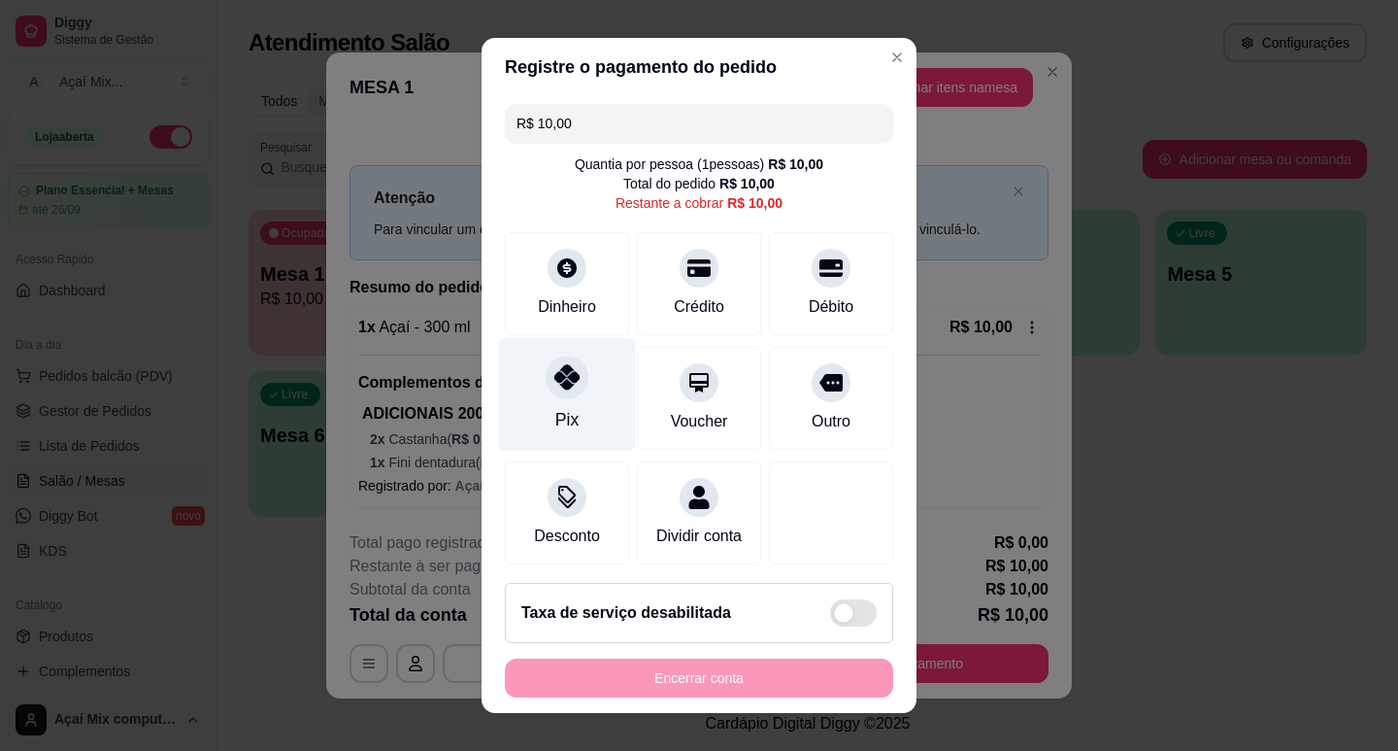
click at [550, 401] on div "Pix" at bounding box center [567, 394] width 137 height 114
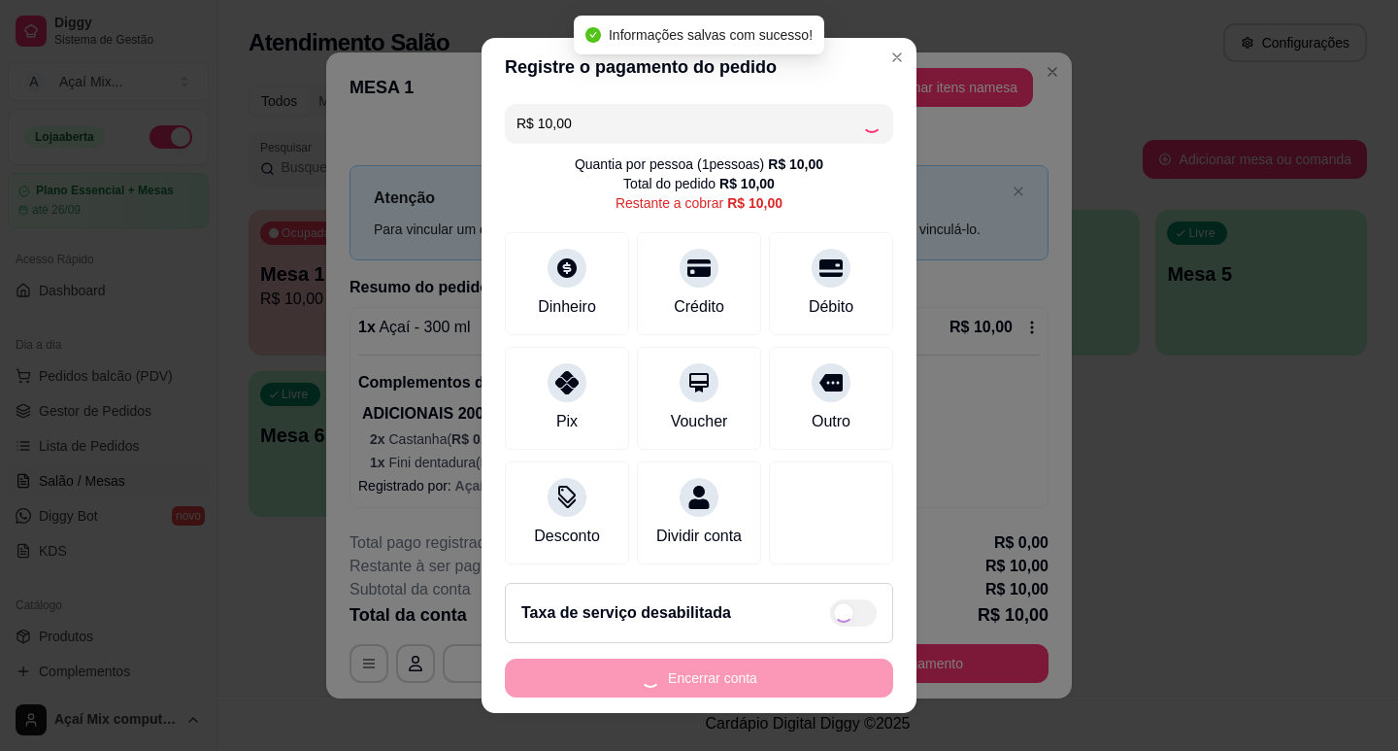
type input "R$ 0,00"
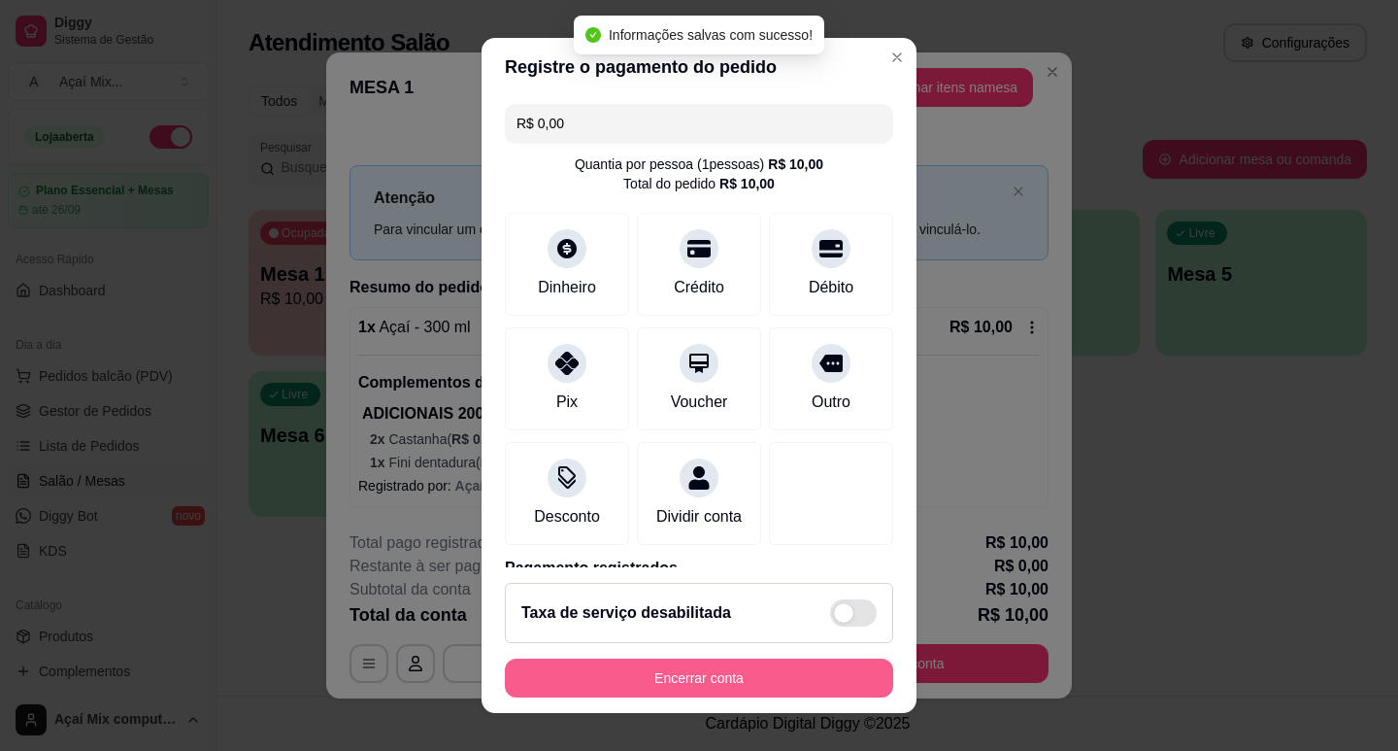
click at [616, 677] on button "Encerrar conta" at bounding box center [699, 677] width 388 height 39
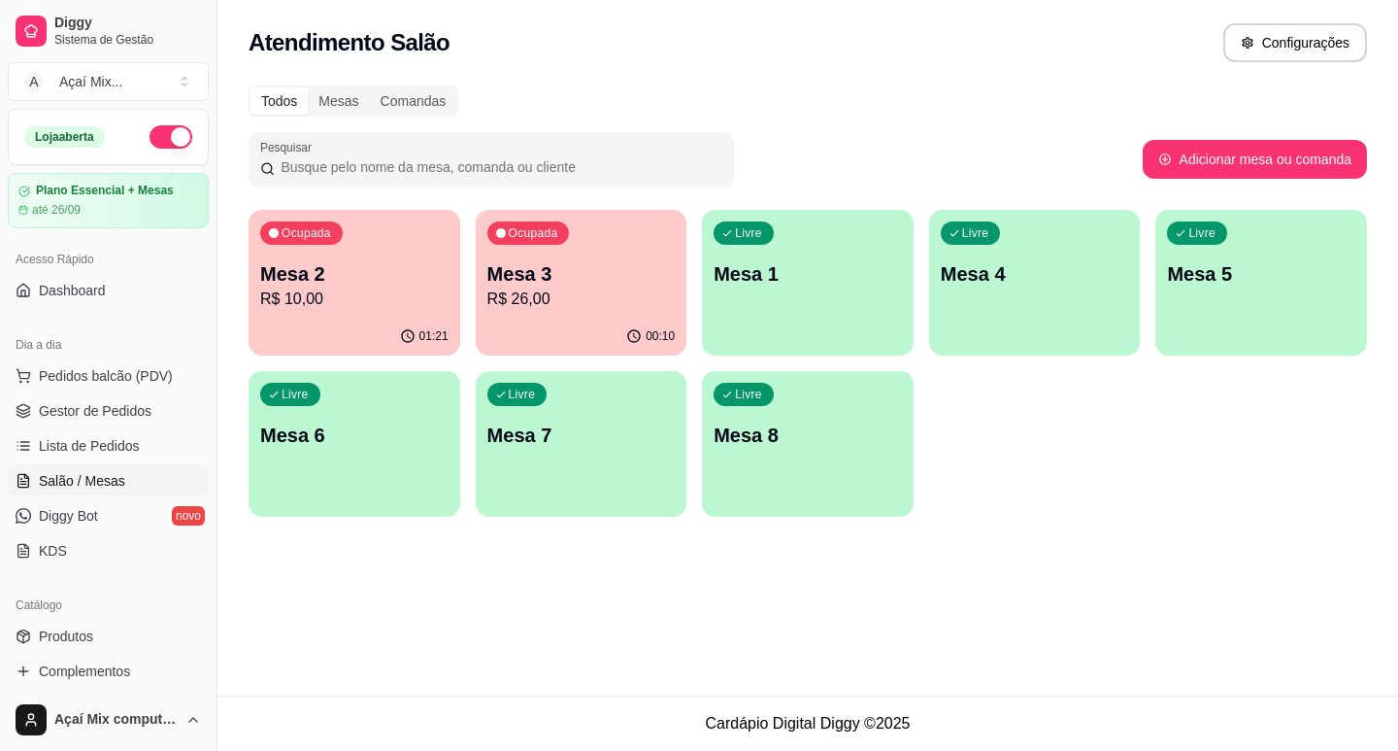
click at [762, 296] on div "Livre Mesa 1" at bounding box center [808, 271] width 212 height 122
click at [765, 334] on div "button" at bounding box center [808, 343] width 212 height 23
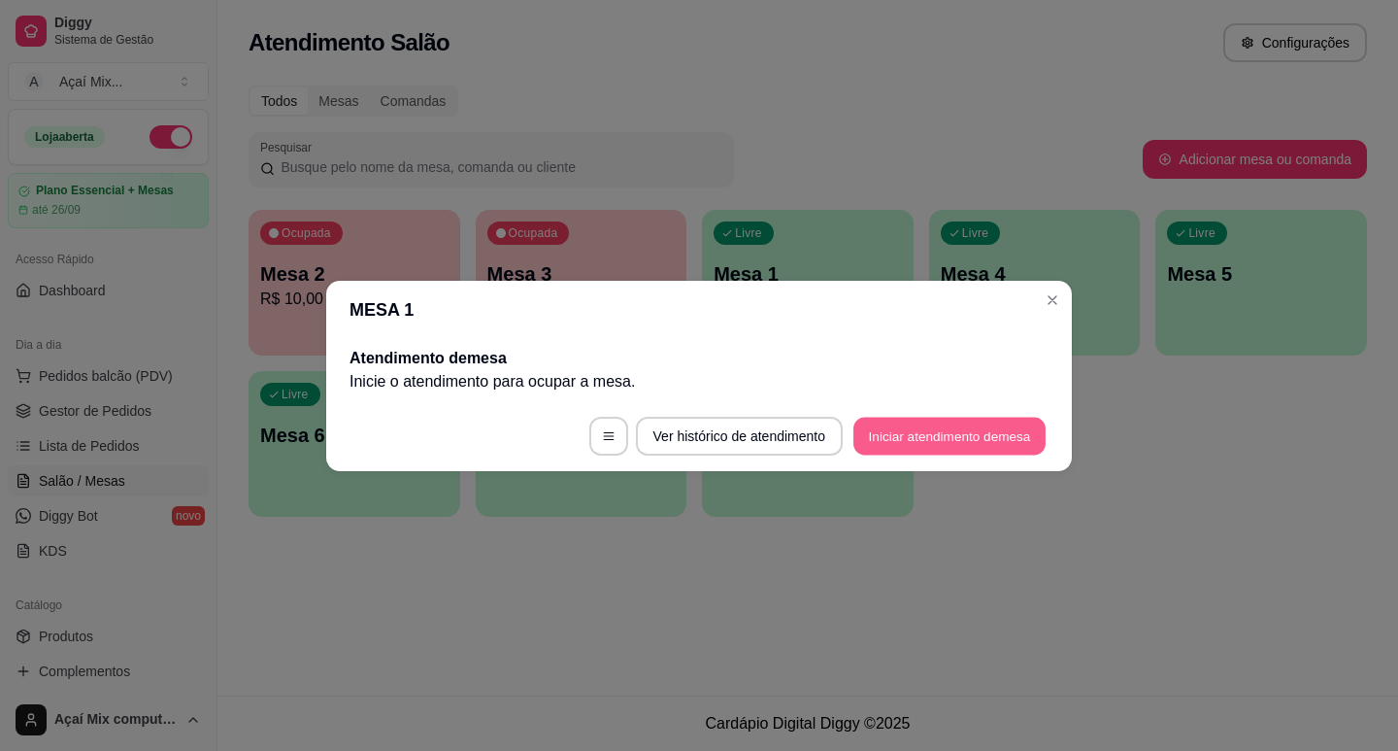
click at [922, 420] on button "Iniciar atendimento de mesa" at bounding box center [949, 436] width 192 height 38
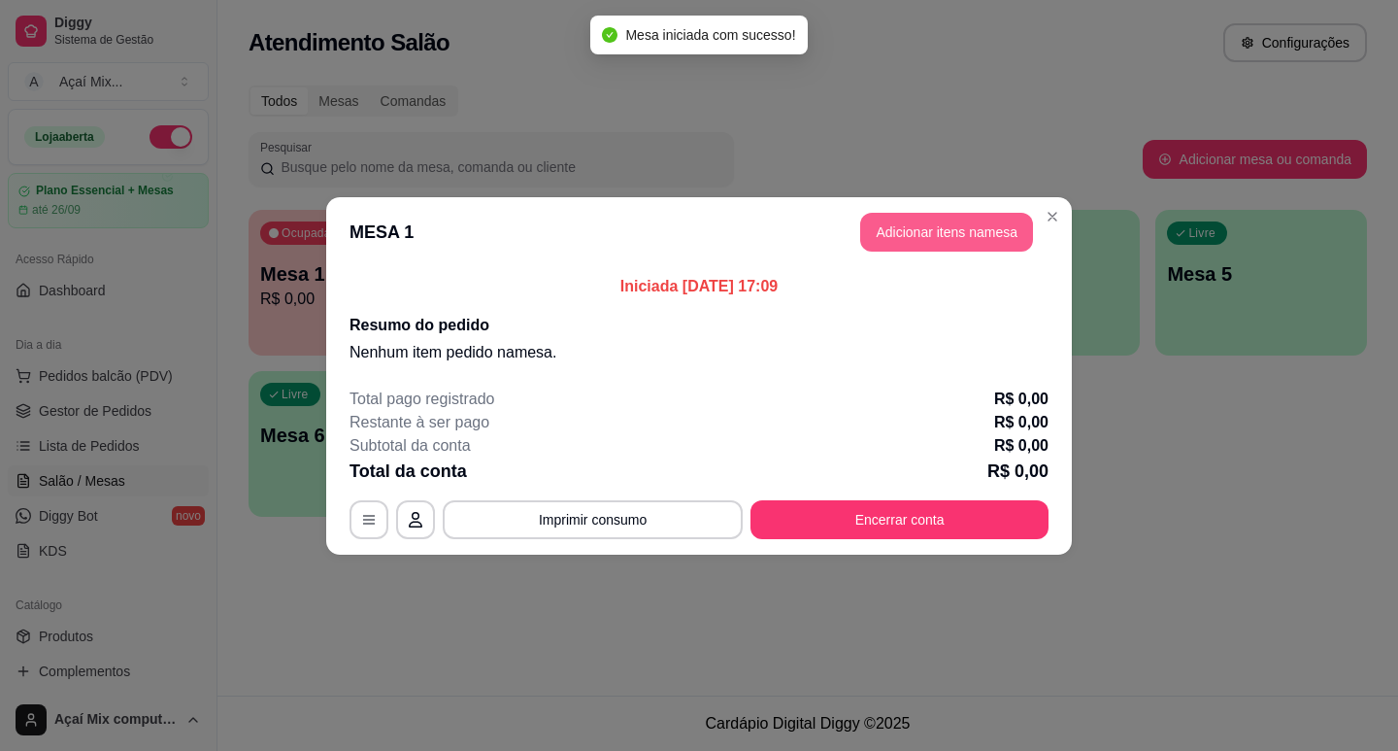
click at [919, 227] on button "Adicionar itens na mesa" at bounding box center [946, 232] width 173 height 39
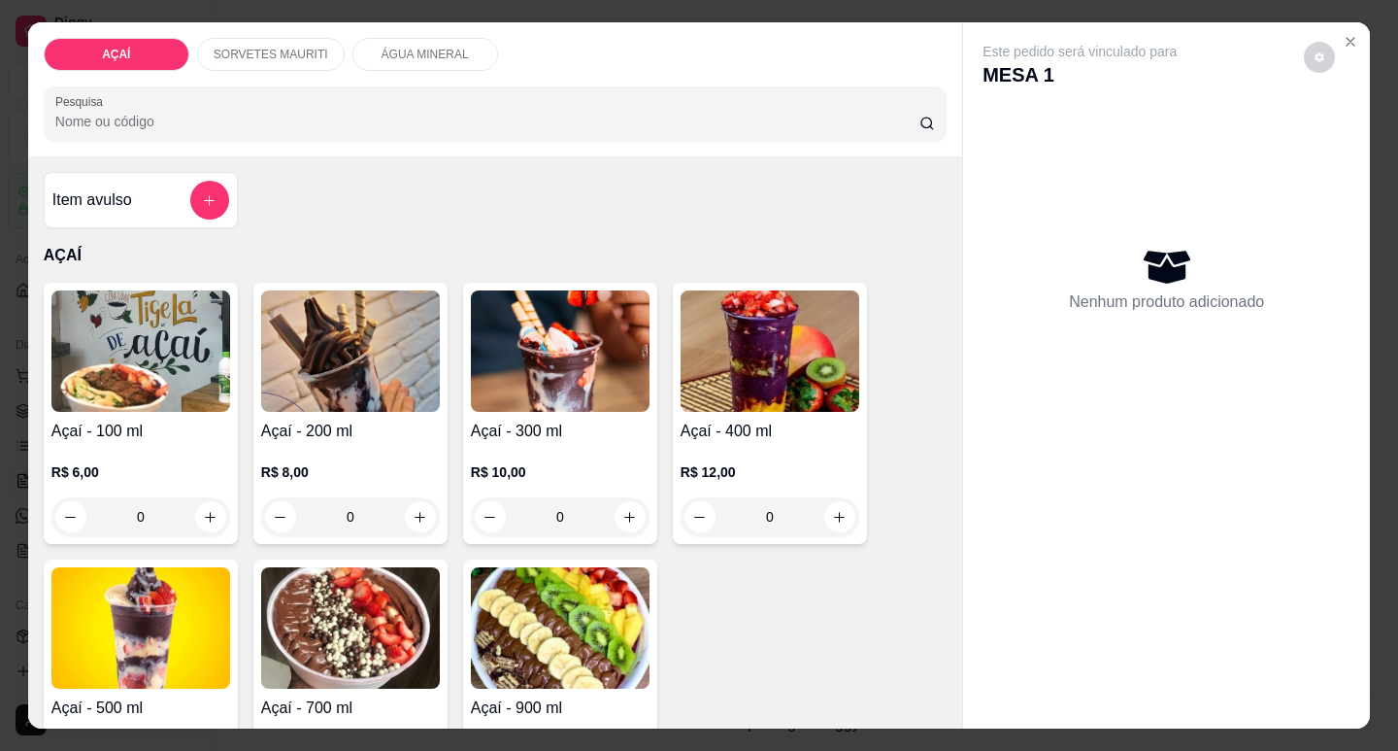
click at [159, 351] on img at bounding box center [140, 350] width 179 height 121
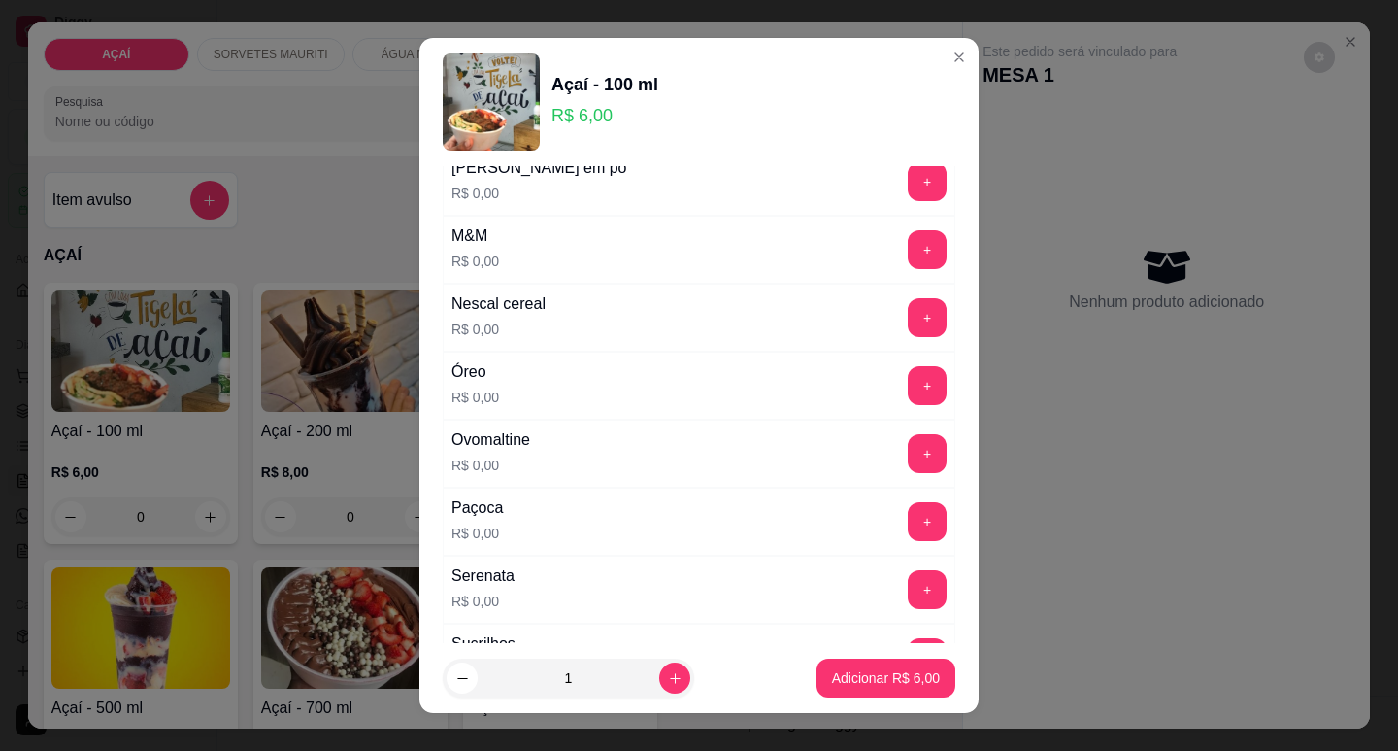
scroll to position [1942, 0]
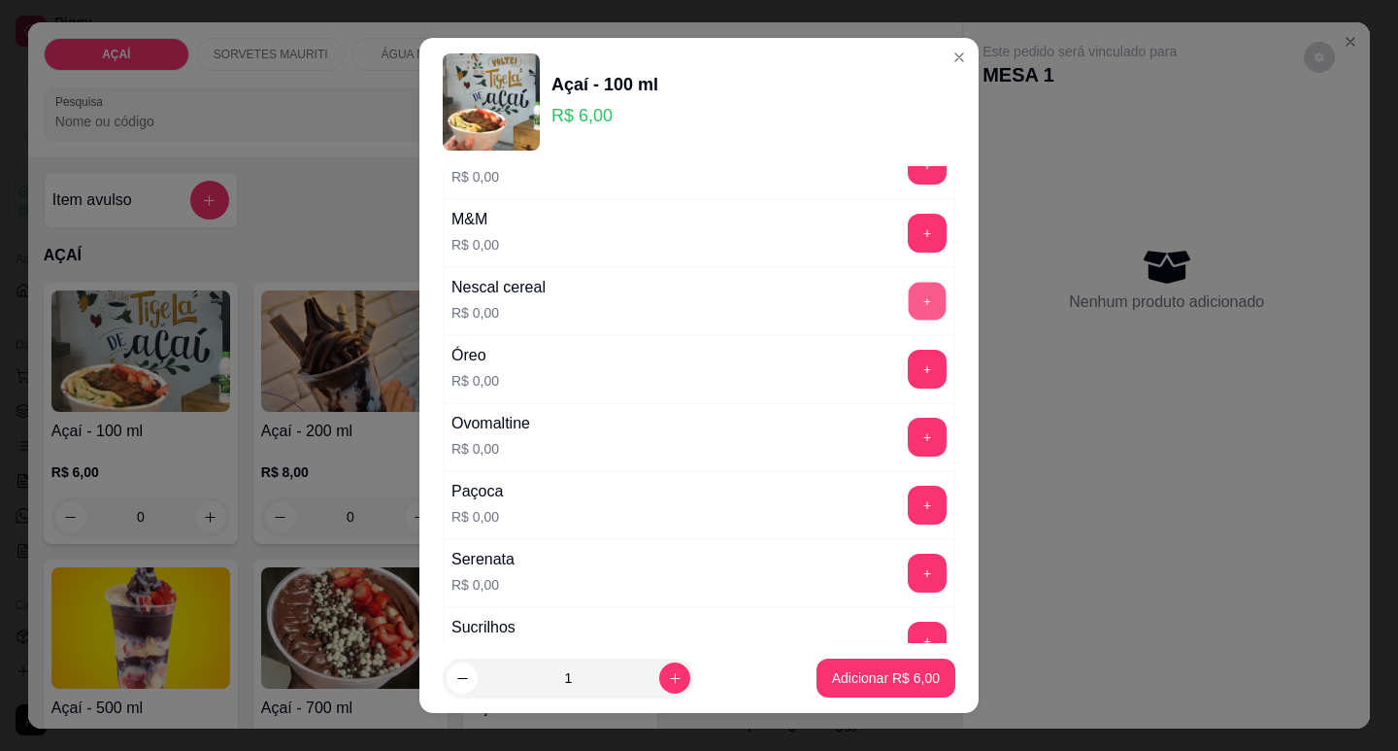
click at [909, 305] on button "+" at bounding box center [928, 301] width 38 height 38
click at [908, 236] on button "+" at bounding box center [927, 233] width 39 height 39
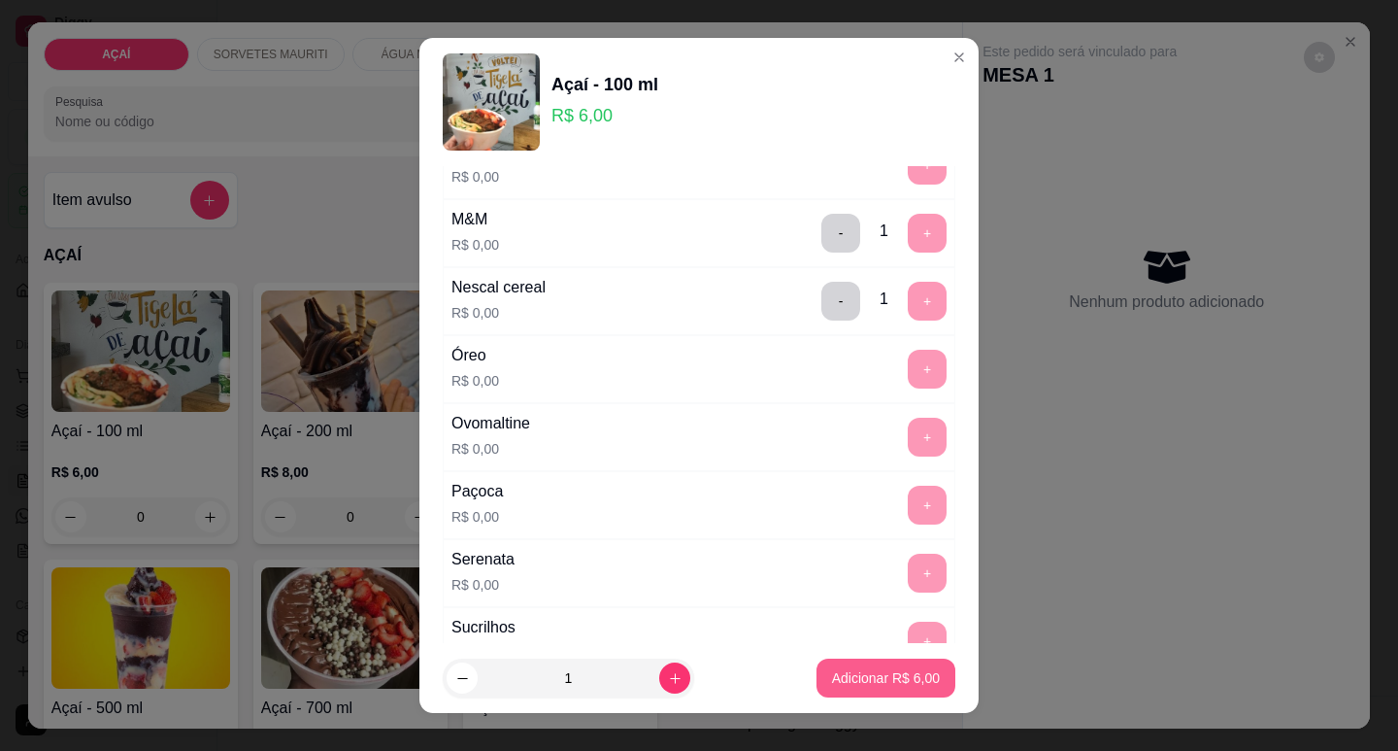
click at [886, 688] on button "Adicionar R$ 6,00" at bounding box center [886, 677] width 139 height 39
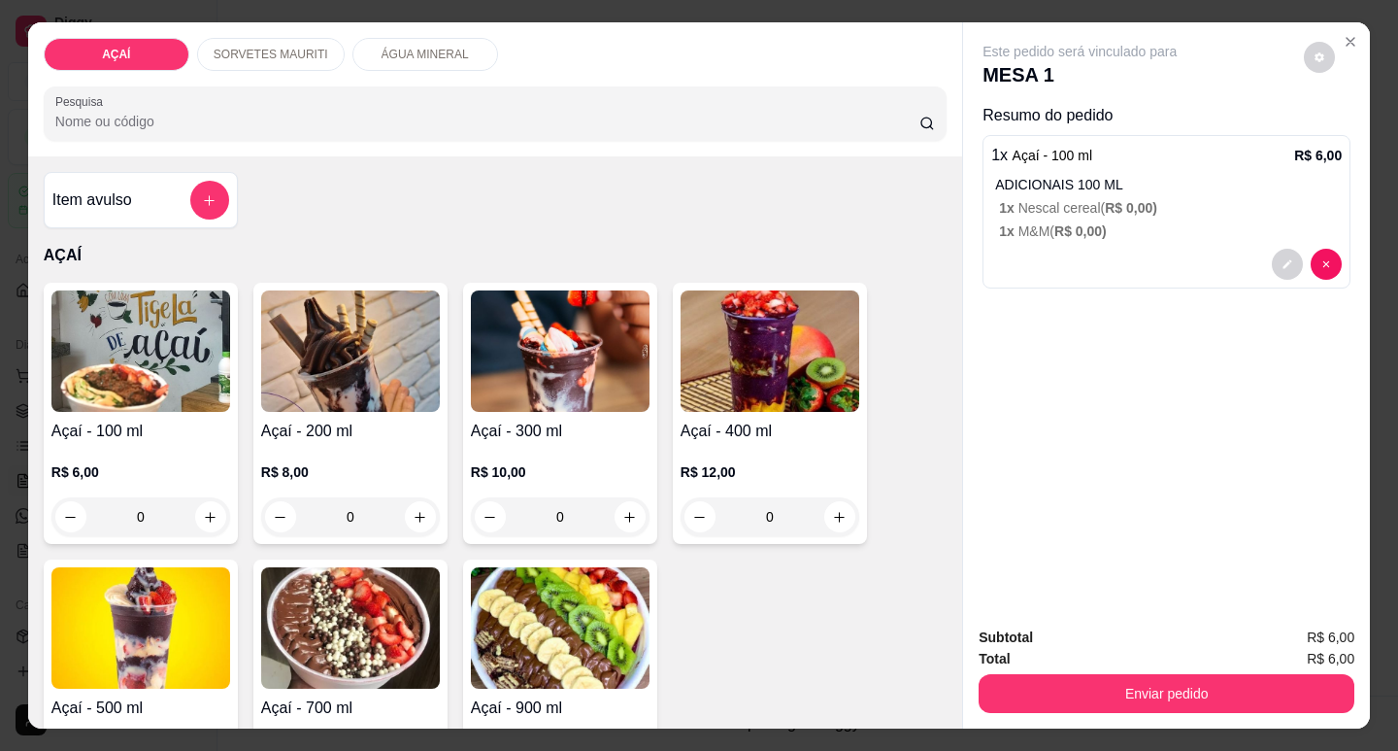
click at [331, 462] on p "R$ 8,00" at bounding box center [350, 471] width 179 height 19
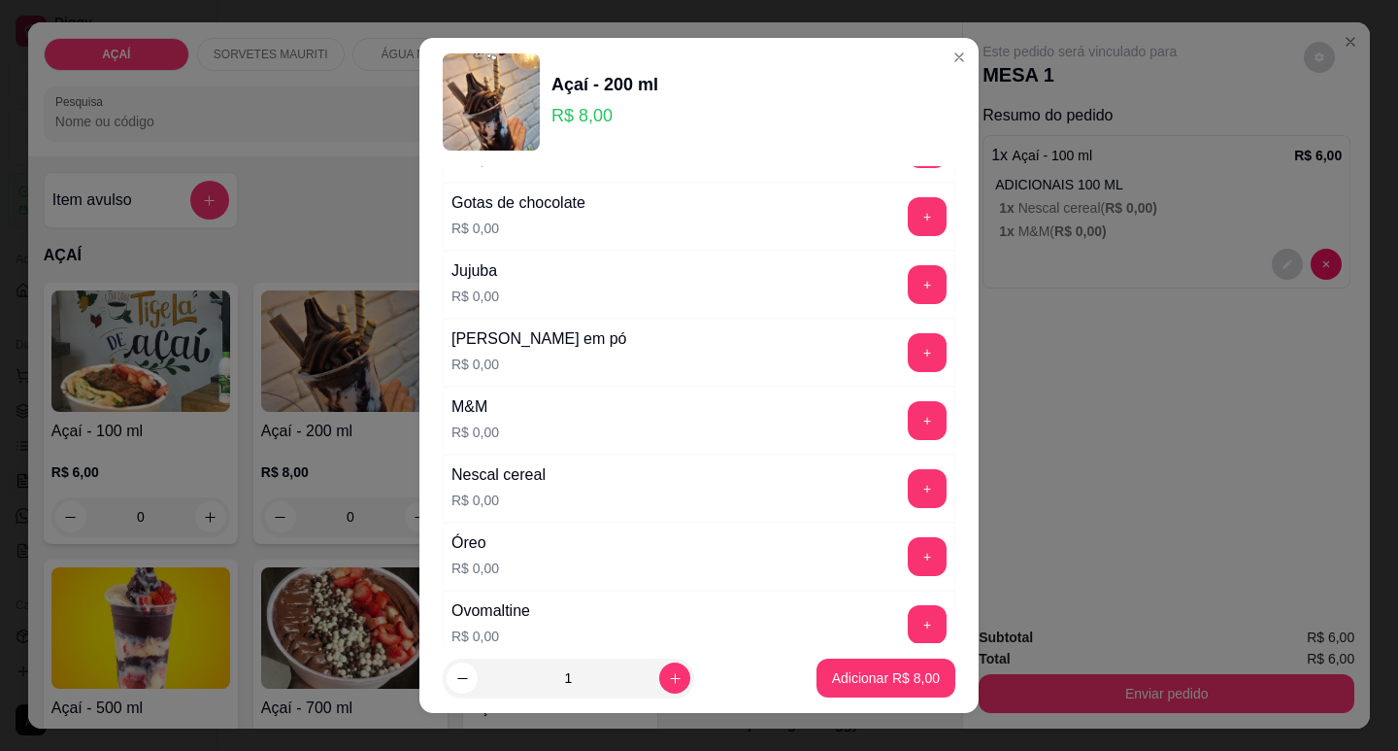
scroll to position [1916, 0]
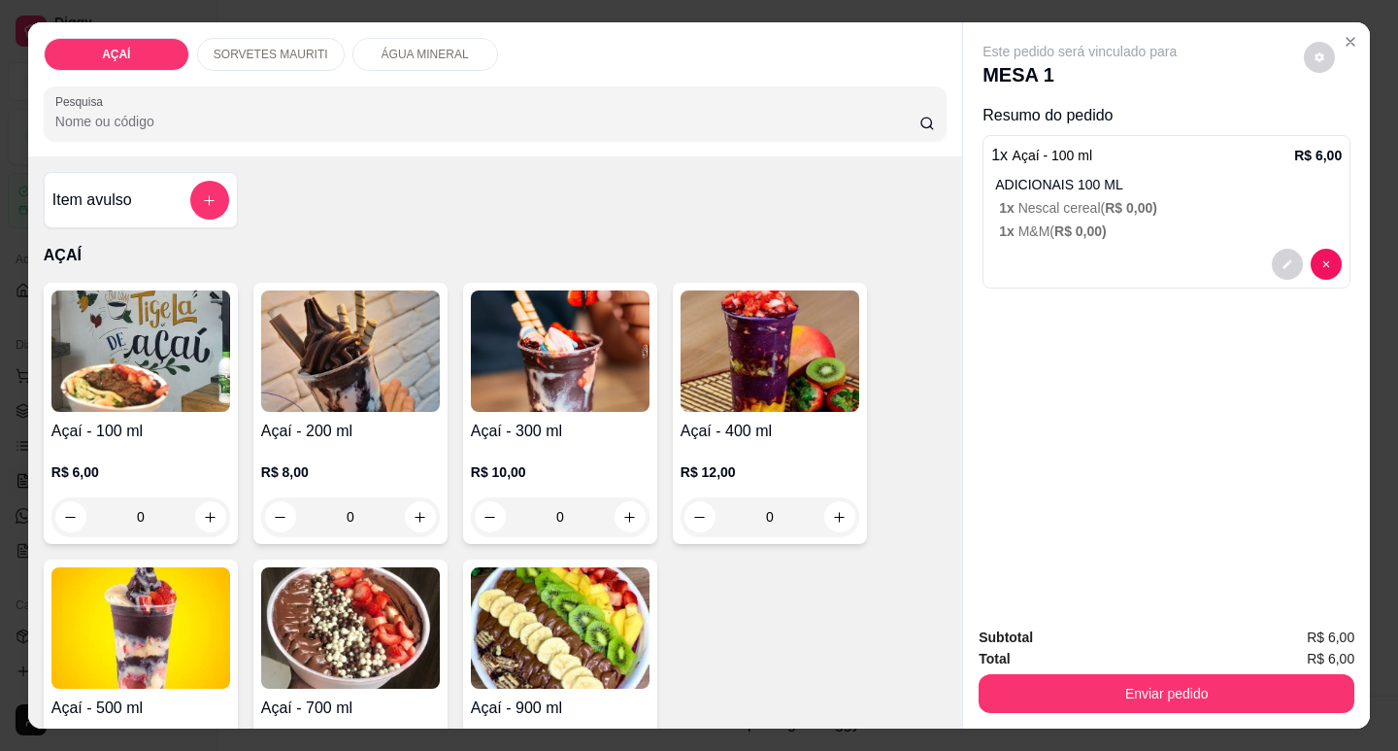
drag, startPoint x: 1074, startPoint y: 291, endPoint x: 1076, endPoint y: 267, distance: 24.4
click at [1074, 289] on div "Este pedido será vinculado para MESA 1 Resumo do pedido 1 x Açaí - 100 ml R$ 6,…" at bounding box center [1166, 316] width 407 height 588
click at [1076, 251] on div at bounding box center [1166, 264] width 351 height 31
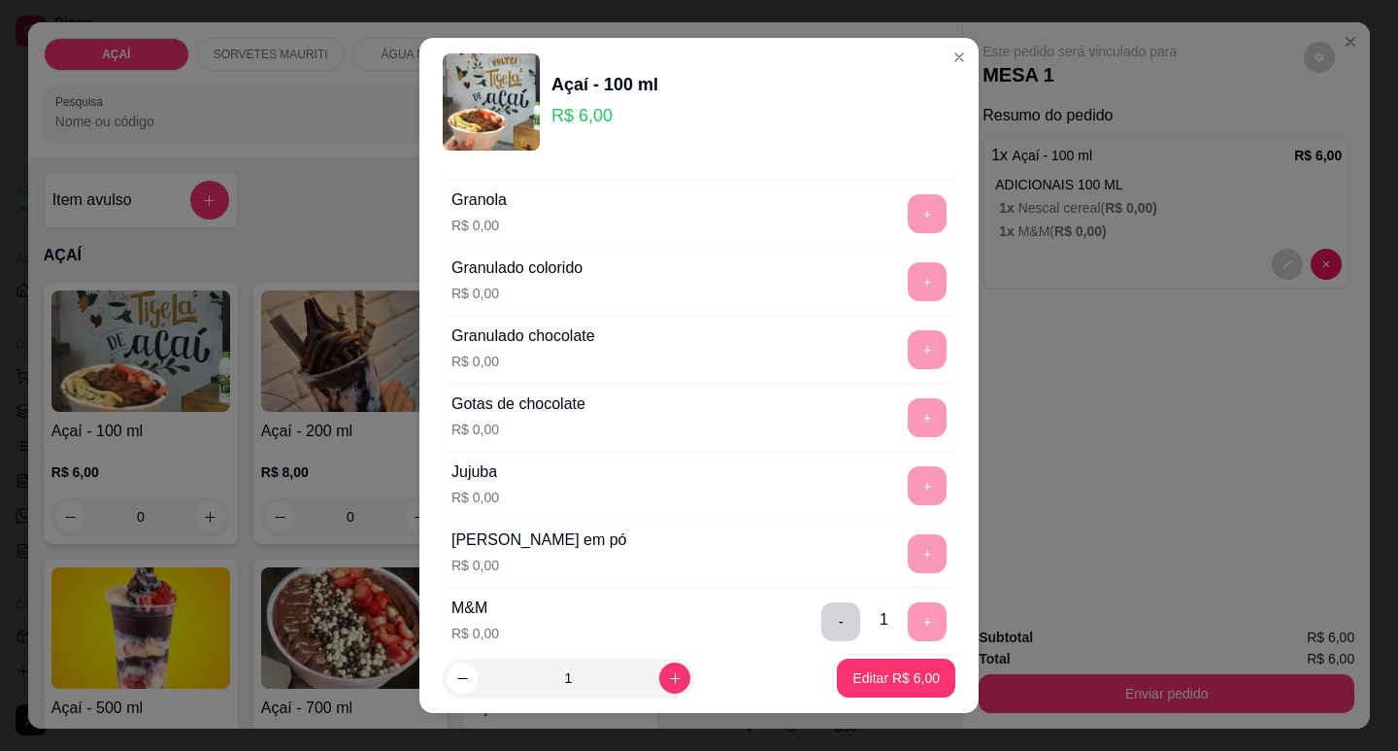
scroll to position [1845, 0]
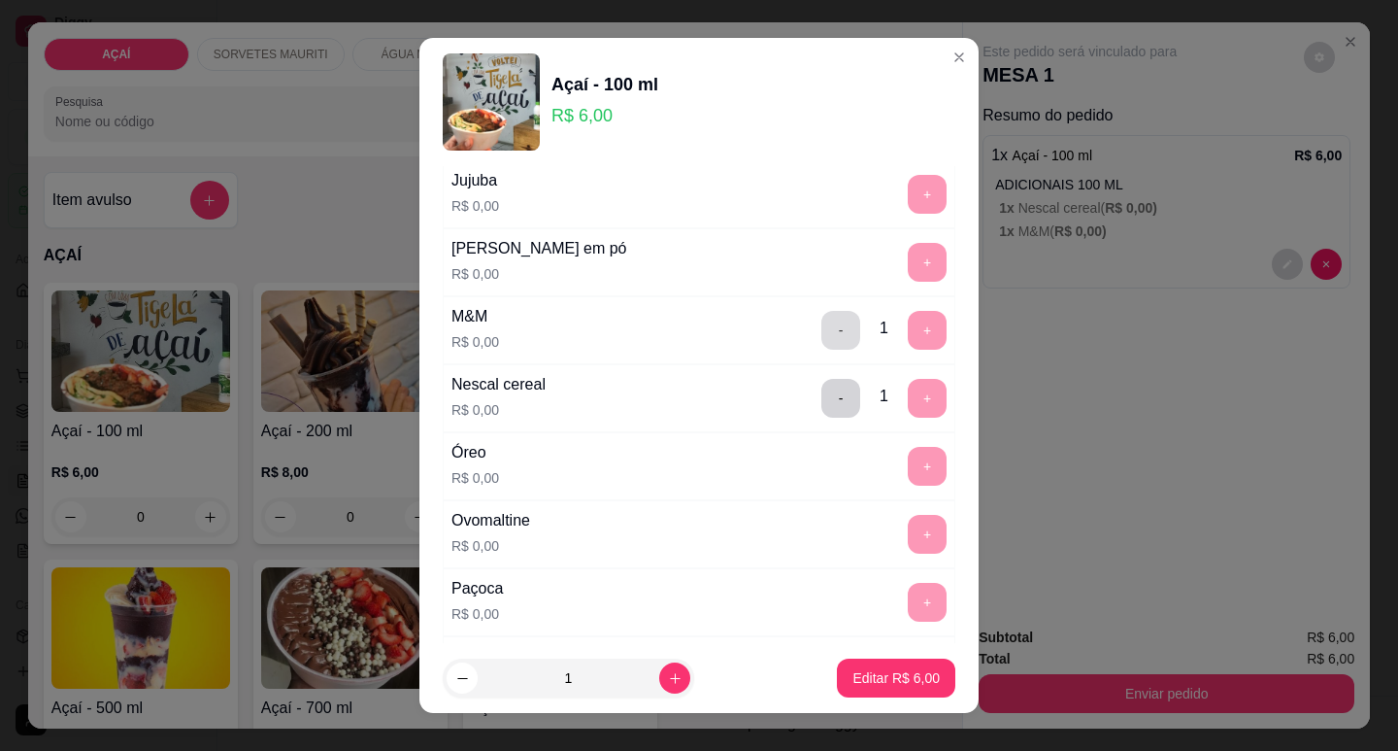
click at [821, 330] on button "-" at bounding box center [840, 330] width 39 height 39
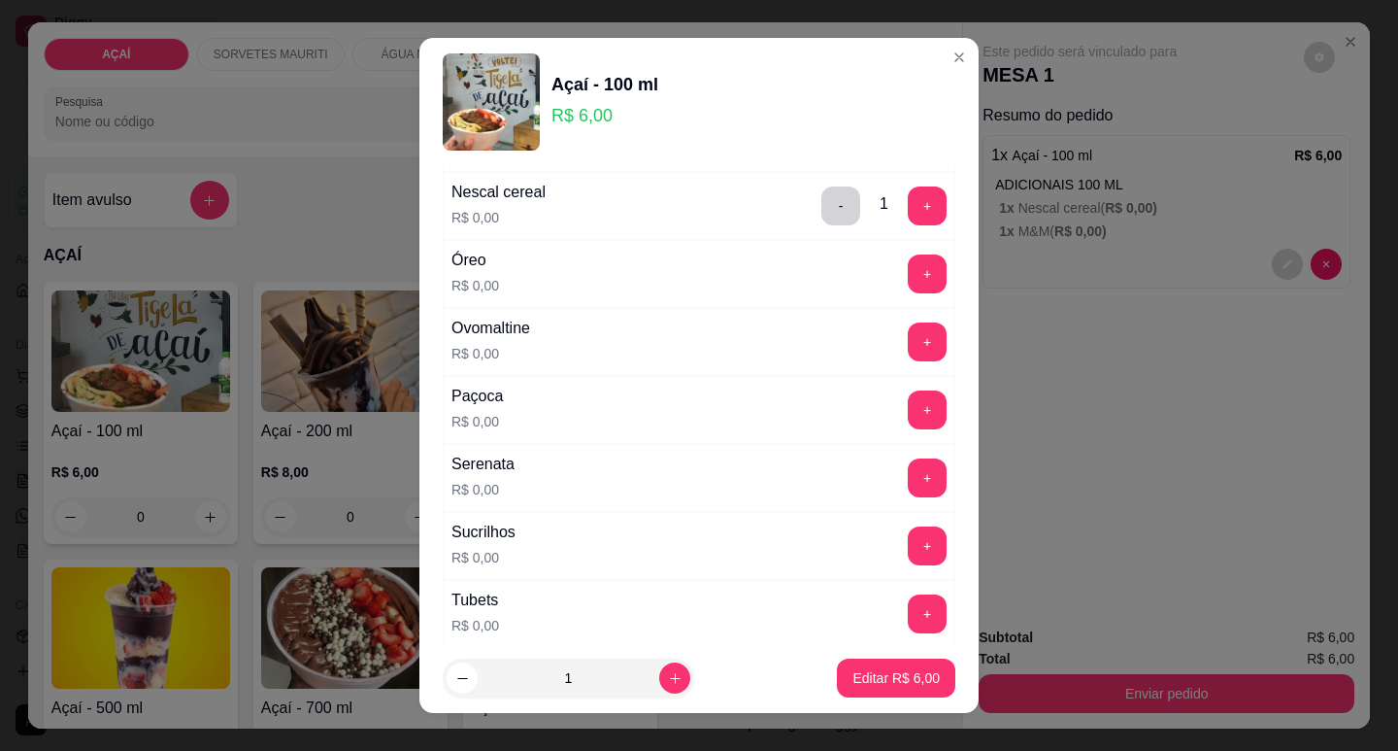
scroll to position [2039, 0]
click at [884, 570] on div "Sucrilhos R$ 0,00 +" at bounding box center [699, 544] width 513 height 68
click at [908, 547] on button "+" at bounding box center [927, 543] width 39 height 39
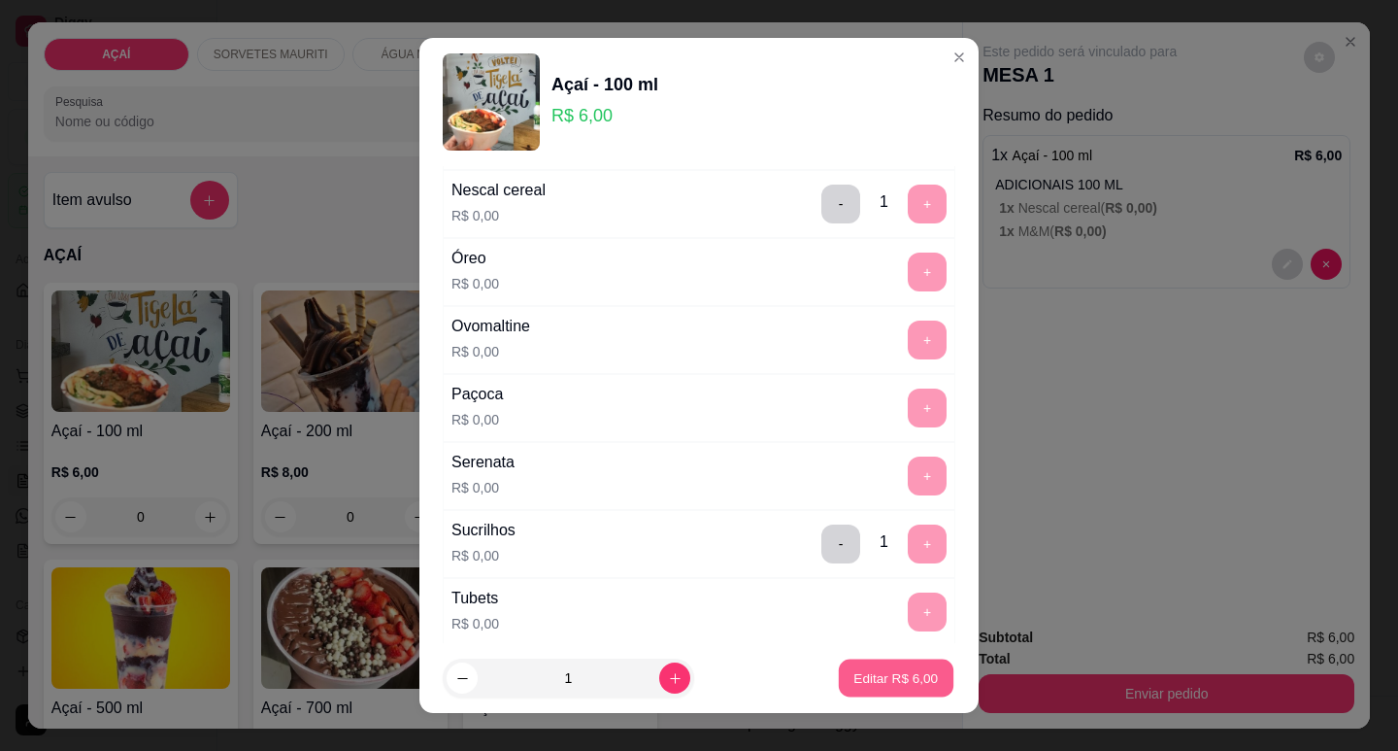
click at [862, 683] on p "Editar R$ 6,00" at bounding box center [896, 678] width 84 height 18
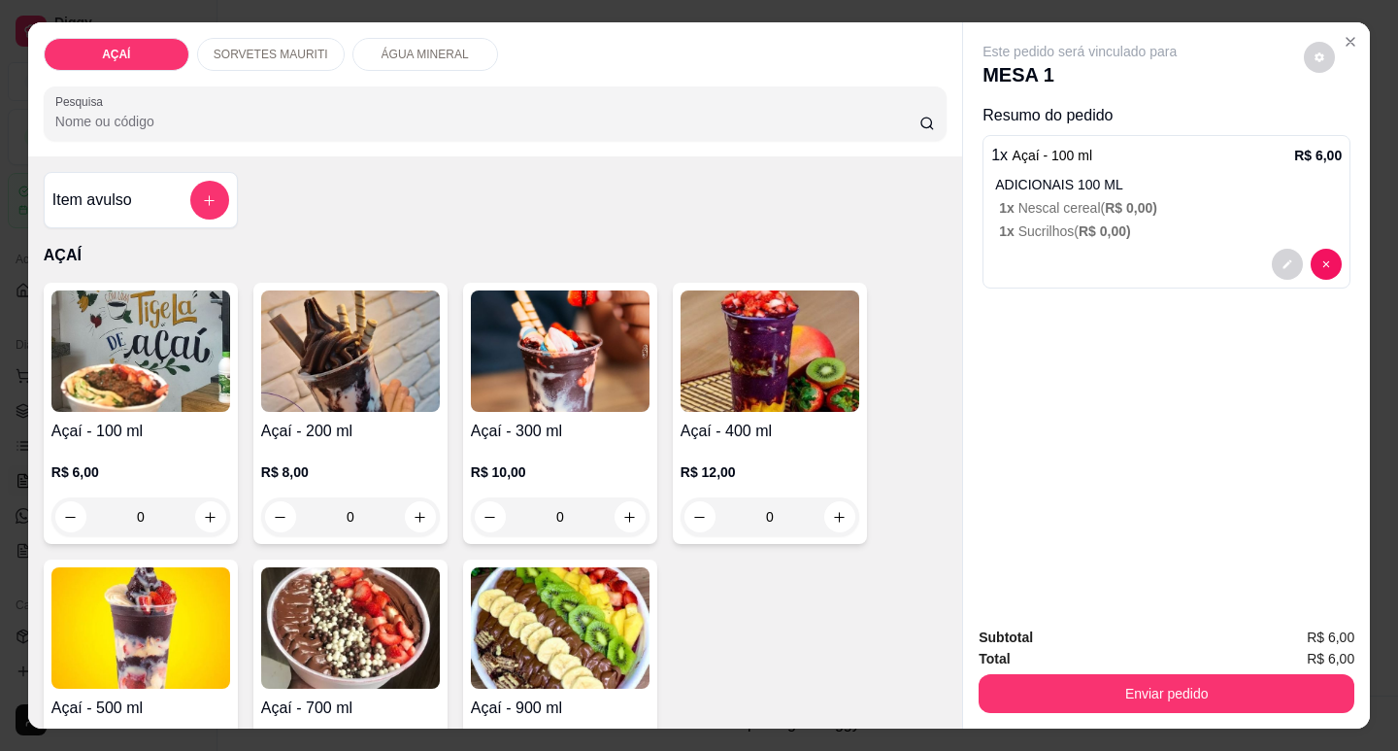
click at [368, 409] on div "Açaí - 200 ml R$ 8,00 0" at bounding box center [350, 413] width 194 height 261
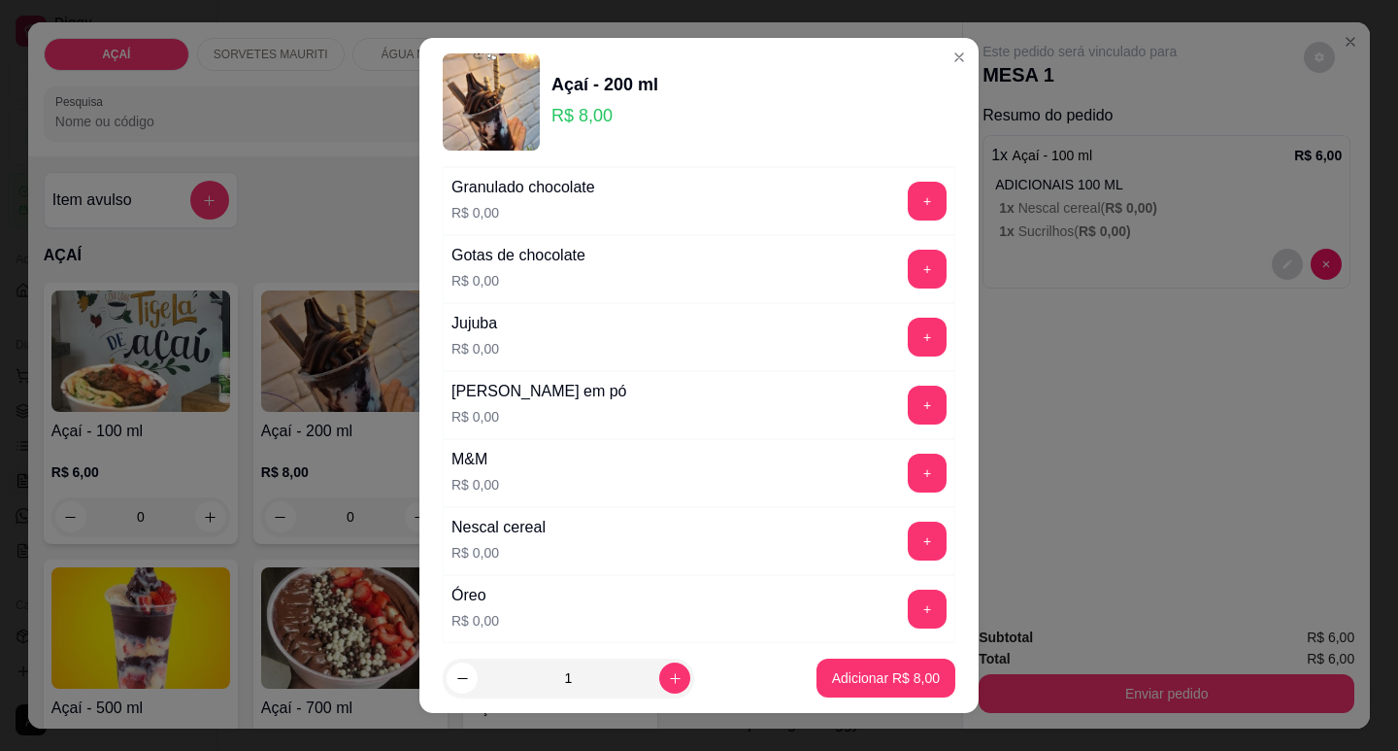
scroll to position [1722, 0]
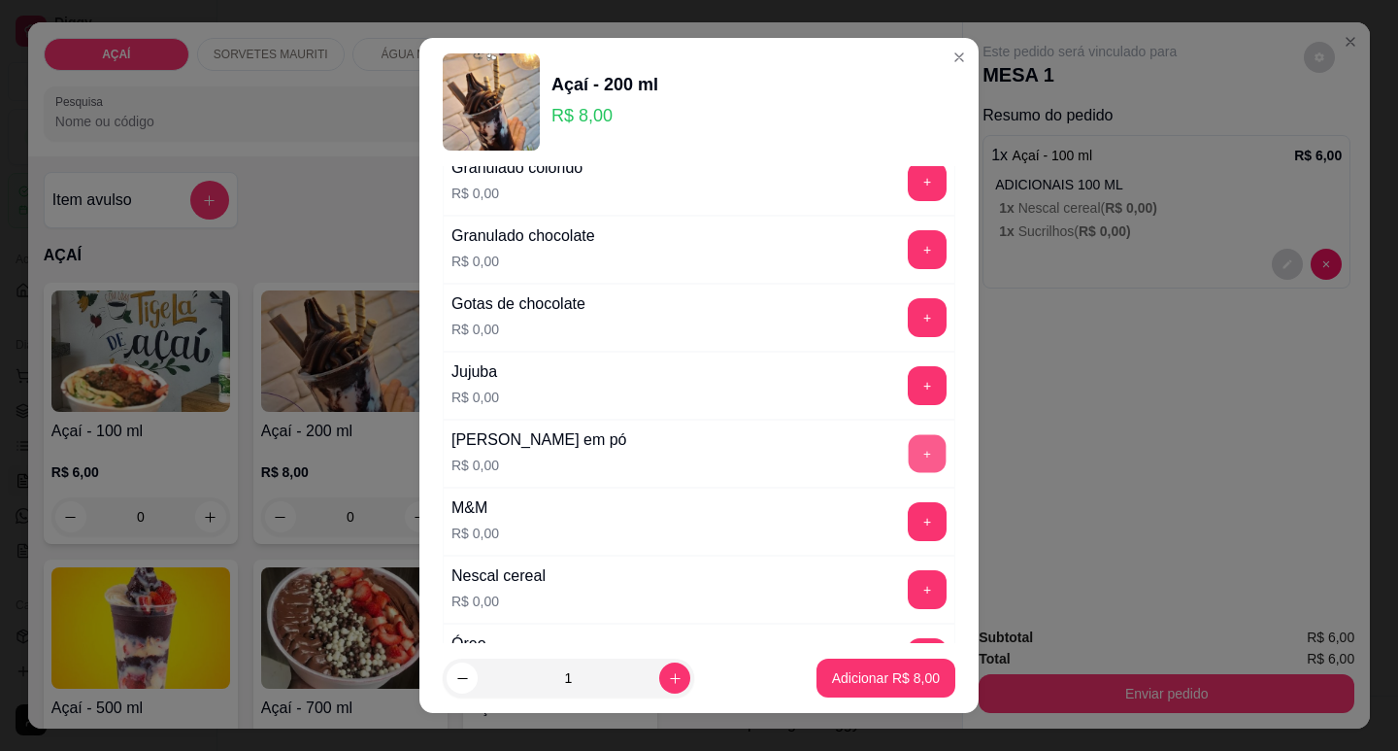
click at [909, 469] on button "+" at bounding box center [928, 453] width 38 height 38
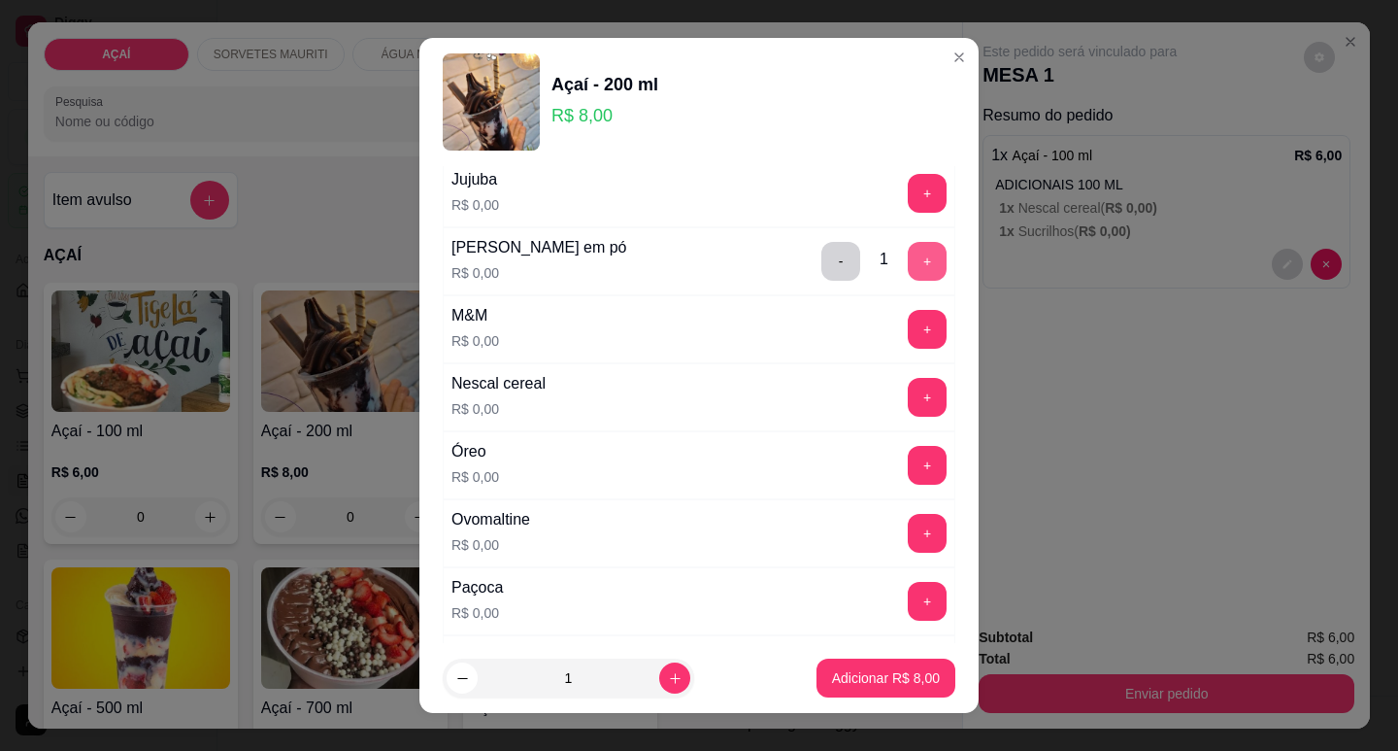
scroll to position [1916, 0]
click at [908, 597] on button "+" at bounding box center [927, 599] width 39 height 39
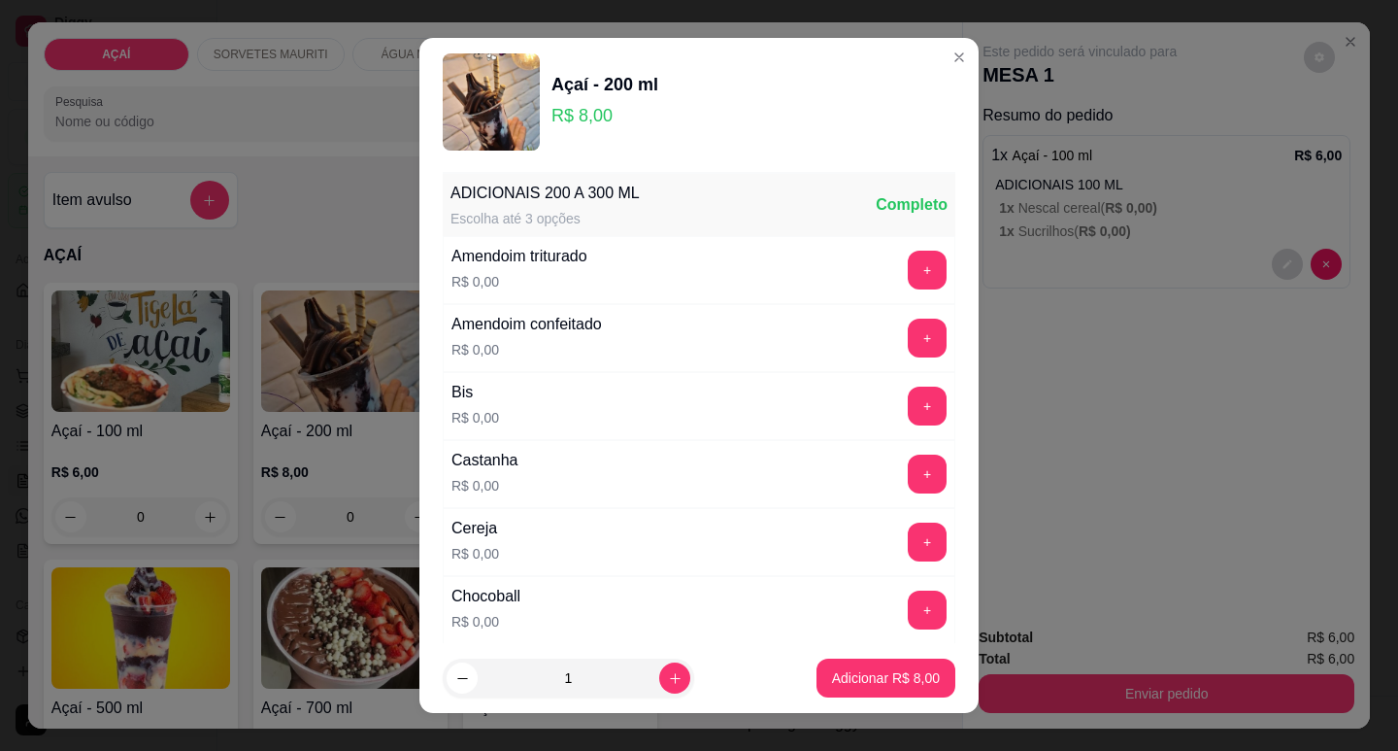
scroll to position [0, 0]
click at [908, 546] on button "+" at bounding box center [927, 543] width 39 height 39
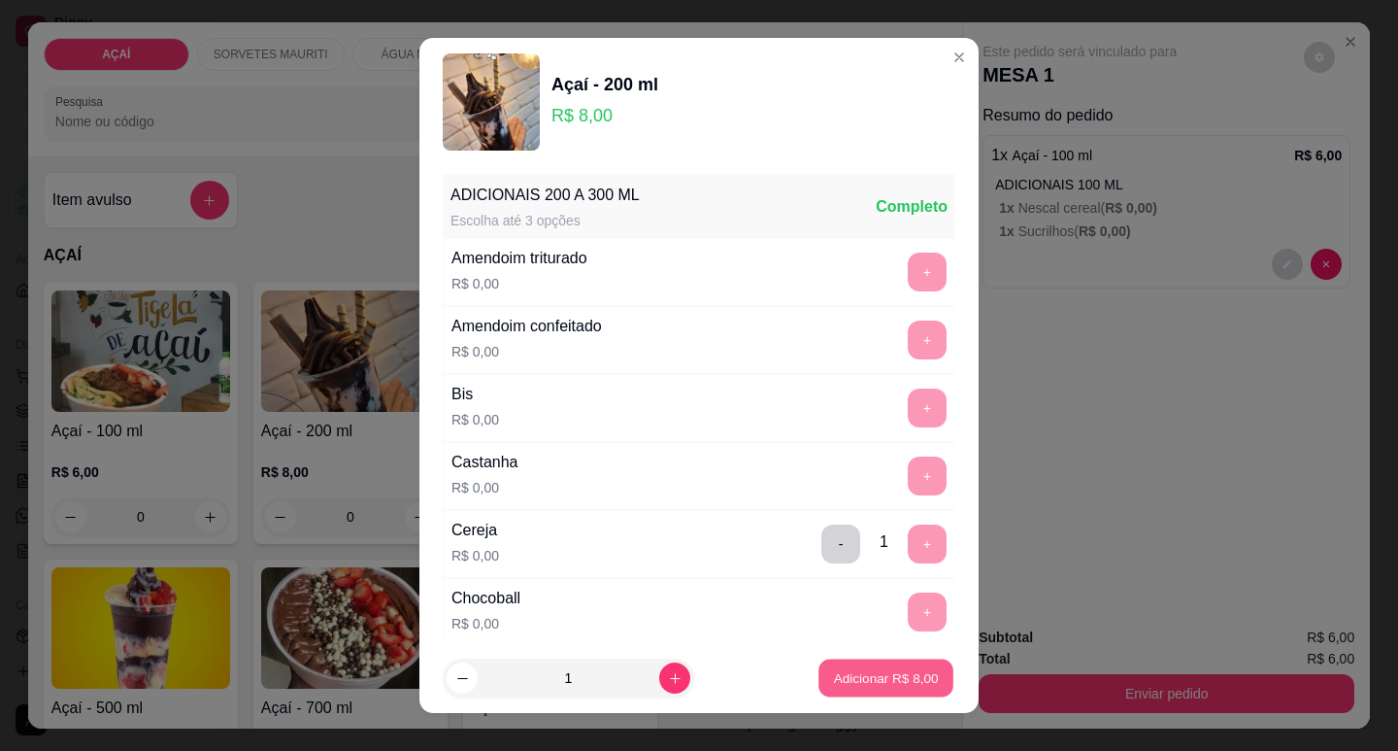
click at [850, 672] on p "Adicionar R$ 8,00" at bounding box center [885, 678] width 105 height 18
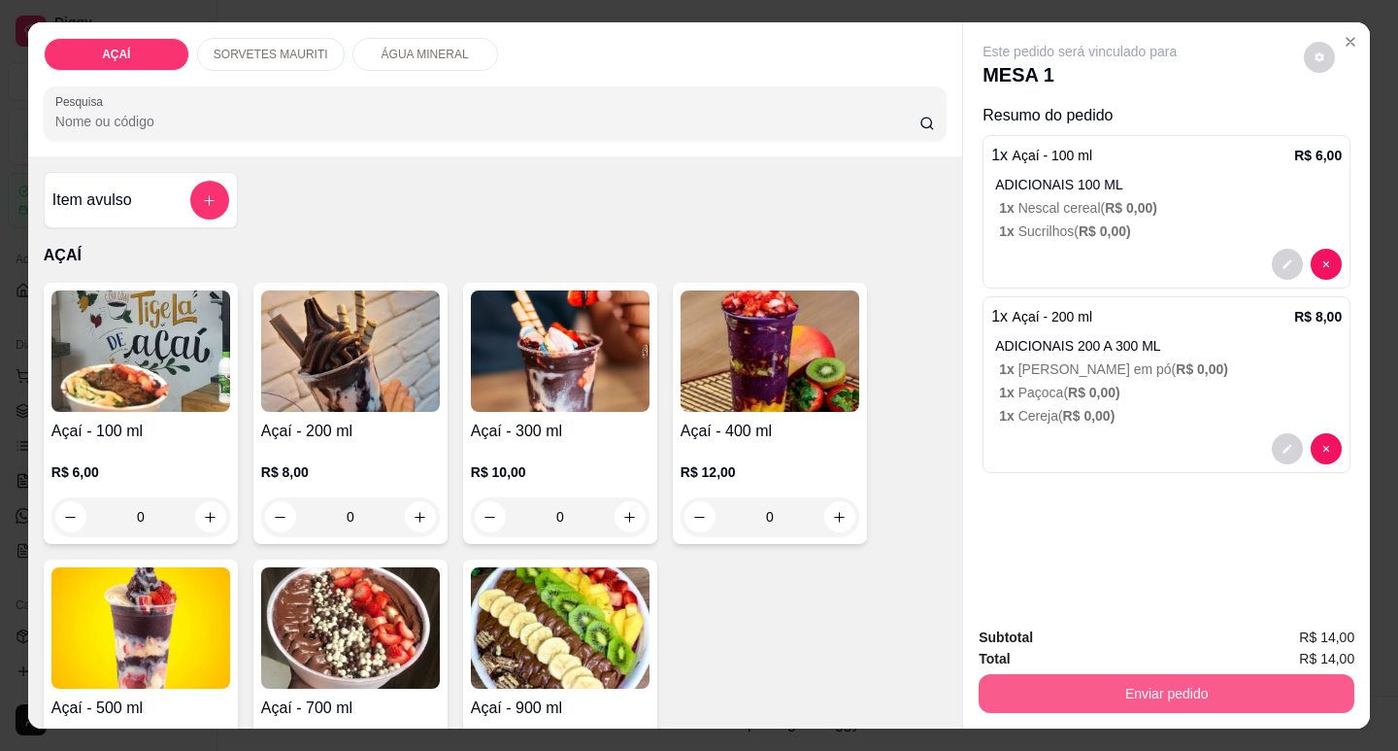
click at [1002, 681] on button "Enviar pedido" at bounding box center [1167, 693] width 376 height 39
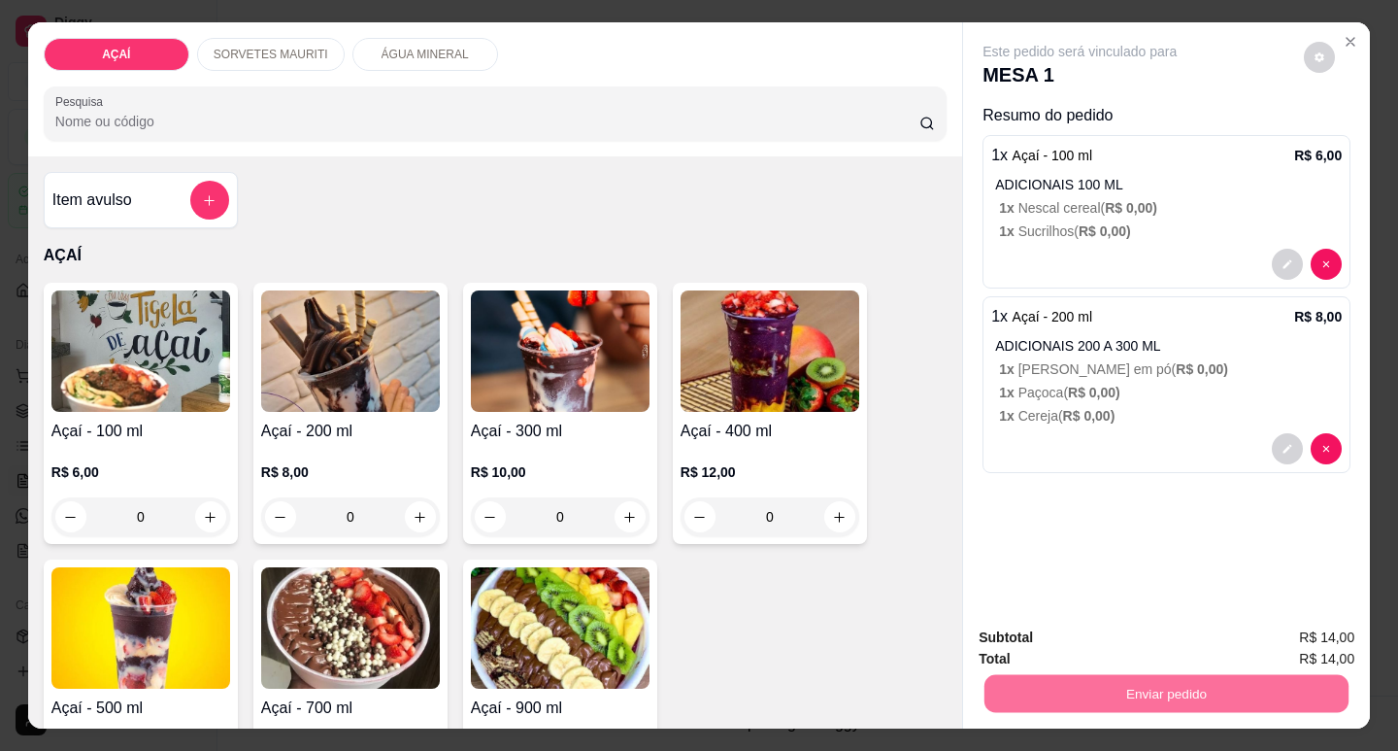
click at [1058, 641] on button "Não registrar e enviar pedido" at bounding box center [1102, 637] width 202 height 37
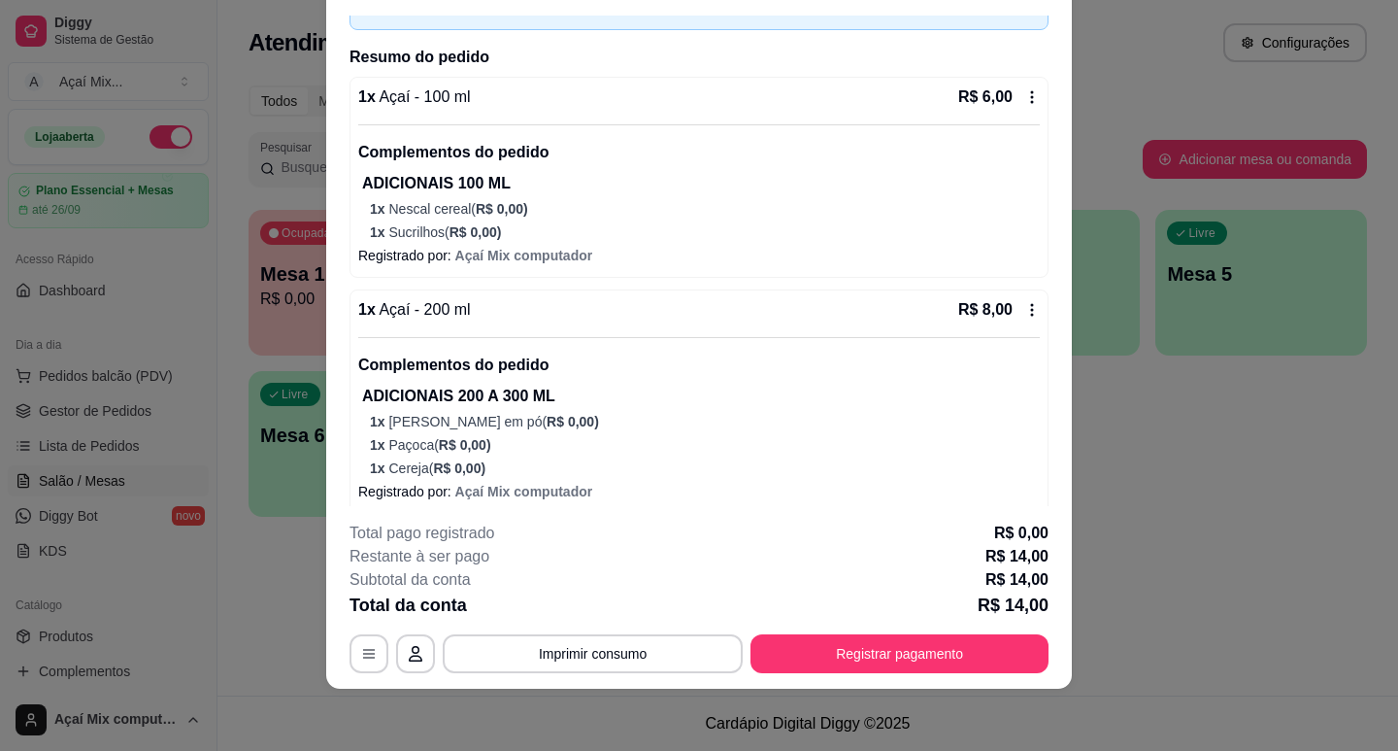
scroll to position [138, 0]
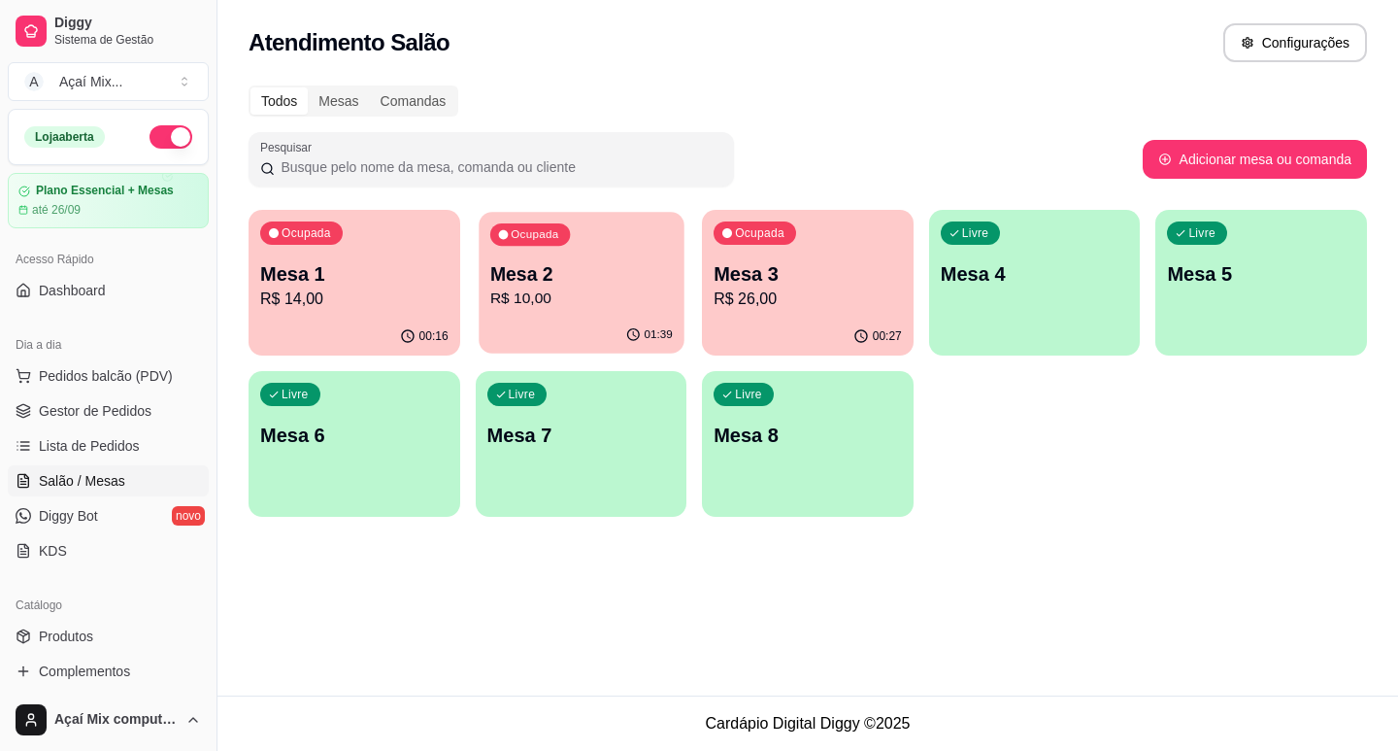
click at [615, 298] on p "R$ 10,00" at bounding box center [580, 298] width 183 height 22
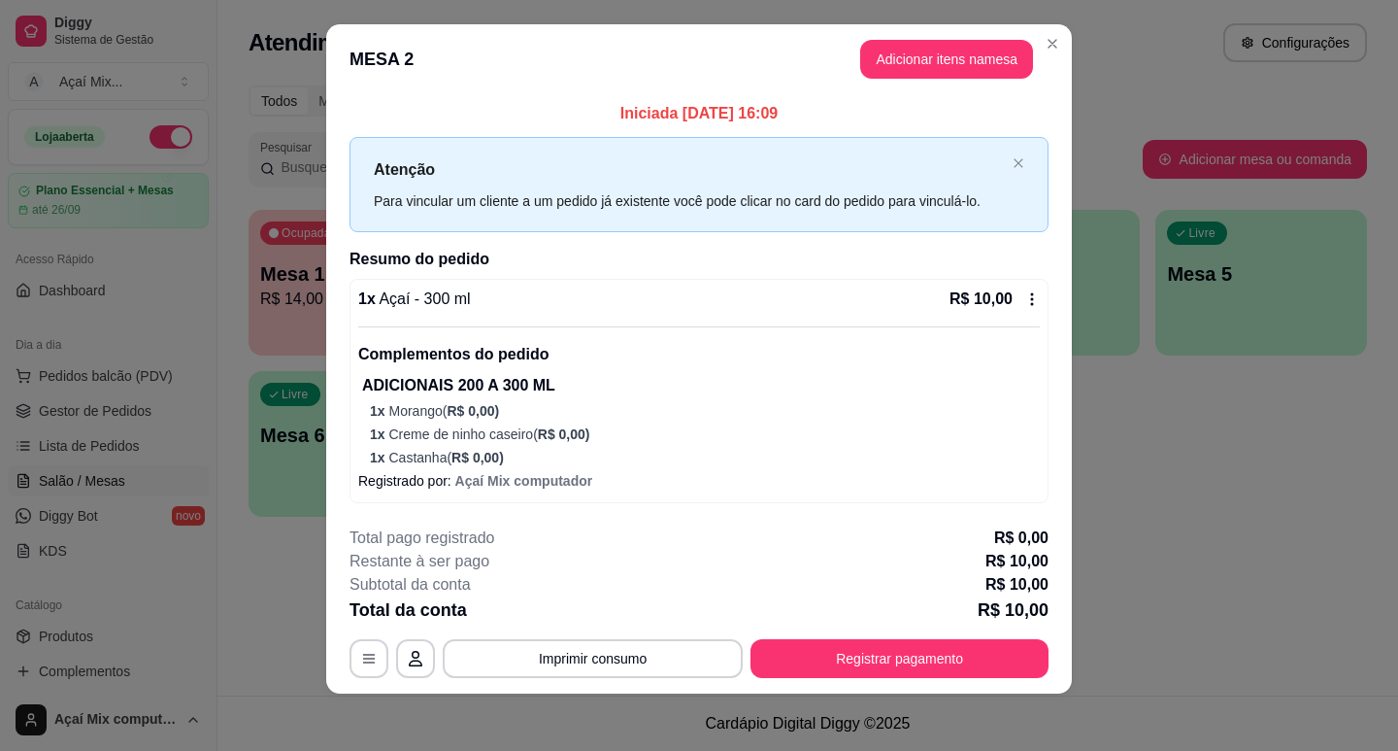
scroll to position [21, 0]
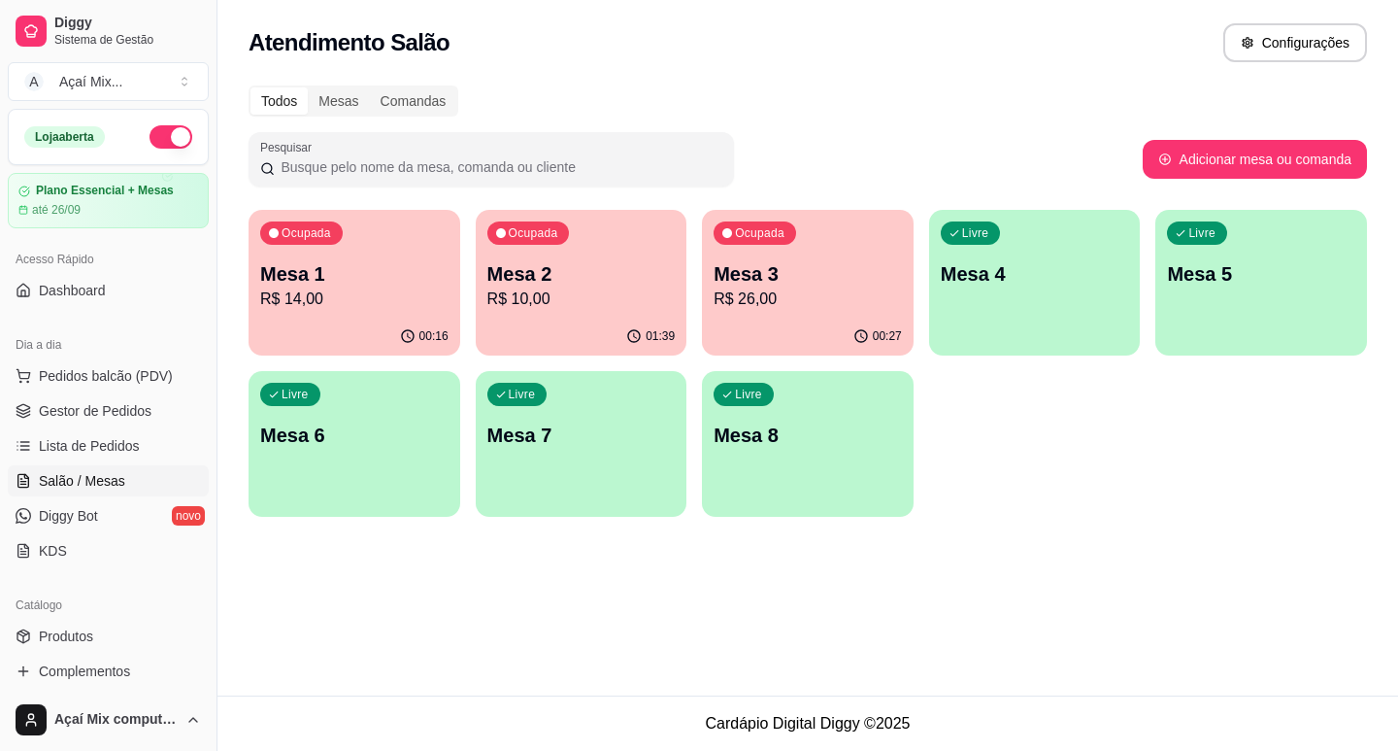
click at [432, 306] on p "R$ 14,00" at bounding box center [354, 298] width 188 height 23
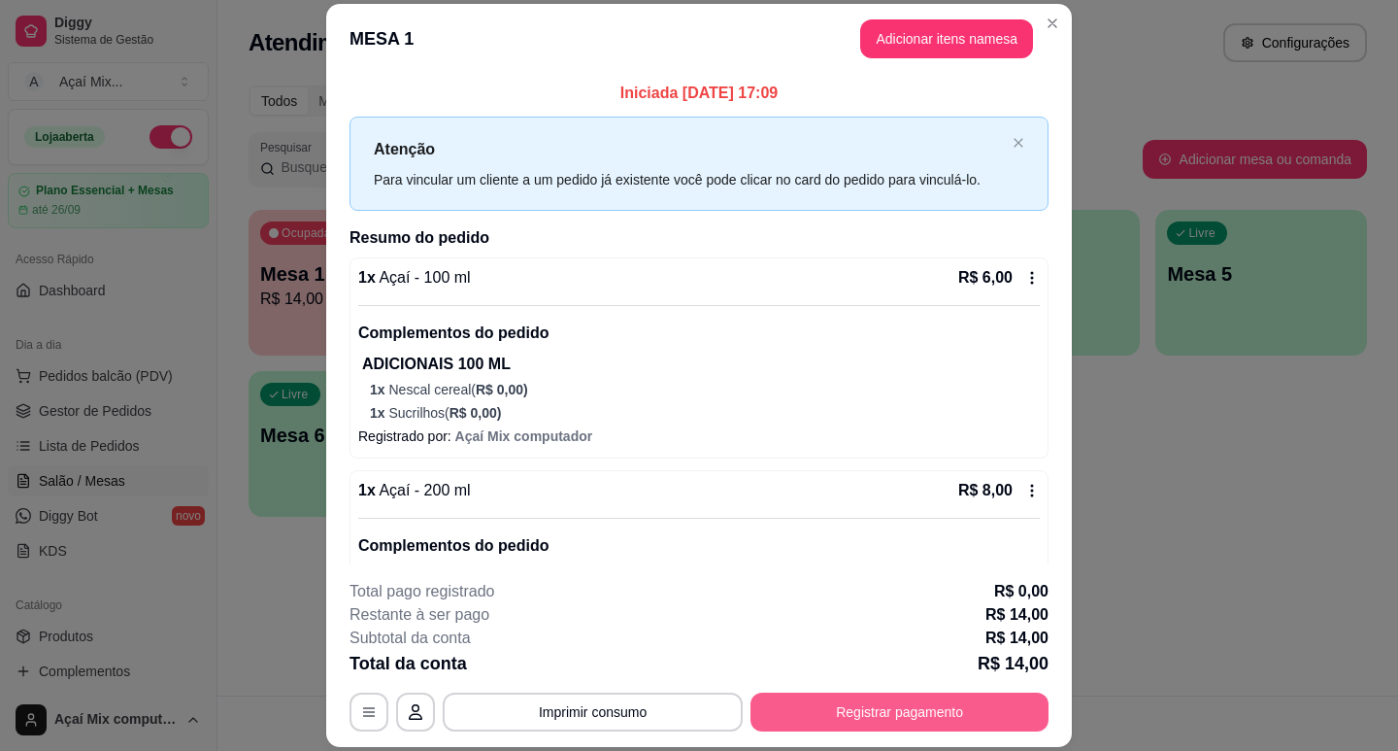
click at [842, 706] on button "Registrar pagamento" at bounding box center [900, 711] width 298 height 39
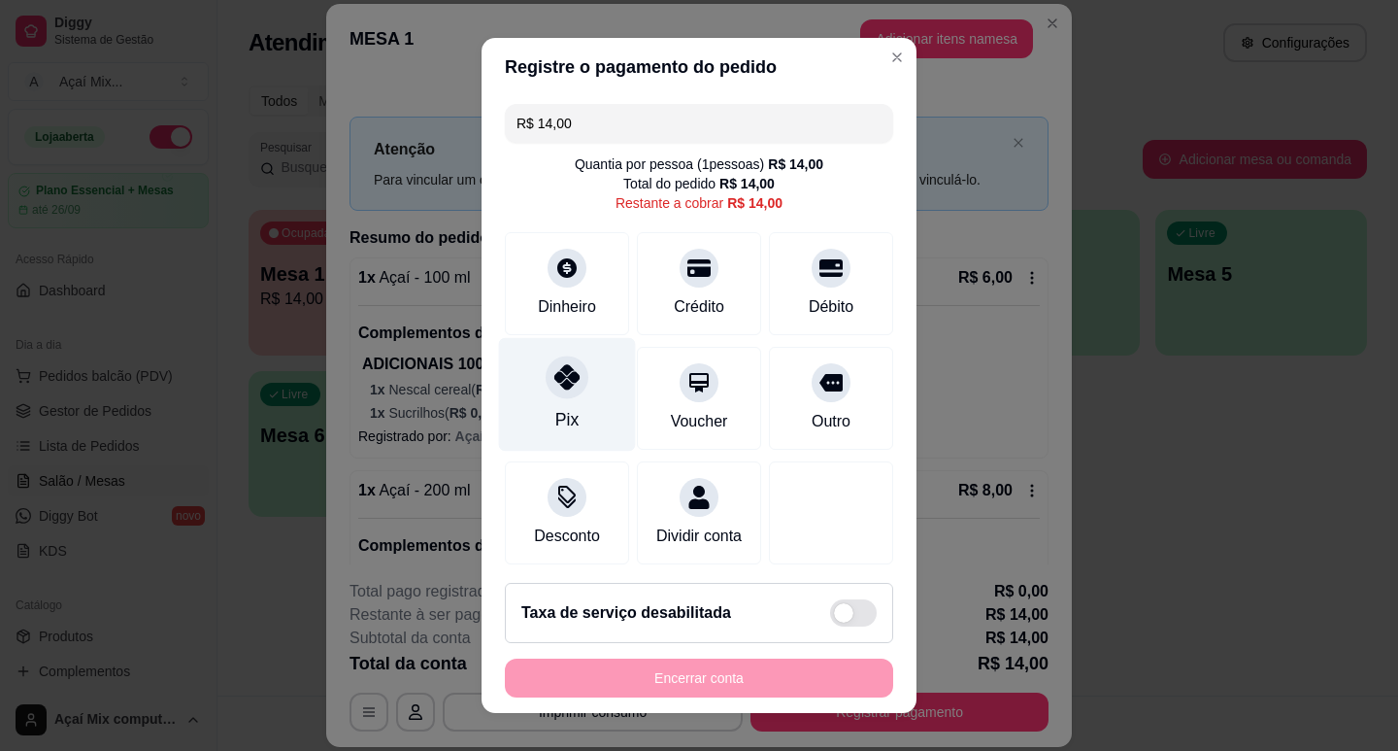
drag, startPoint x: 575, startPoint y: 403, endPoint x: 593, endPoint y: 495, distance: 94.1
click at [575, 407] on div "Pix" at bounding box center [567, 394] width 137 height 114
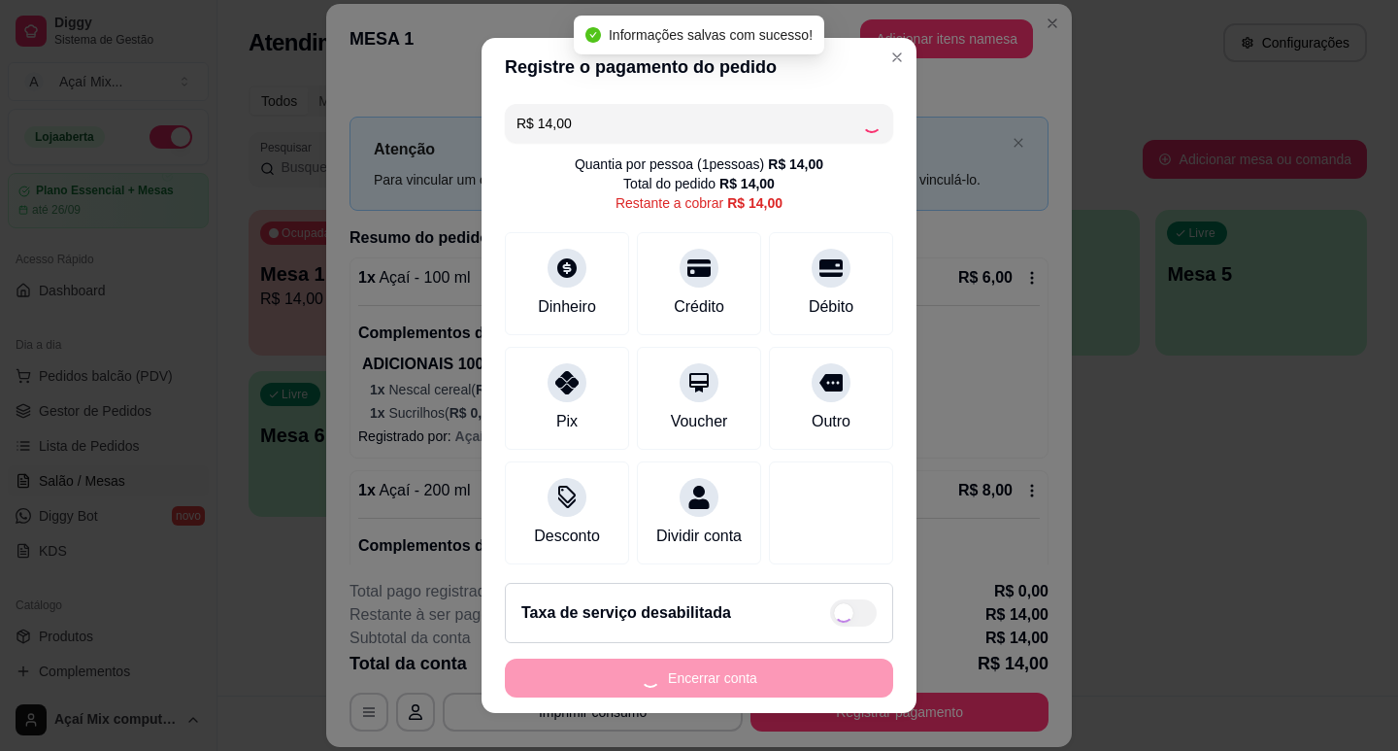
type input "R$ 0,00"
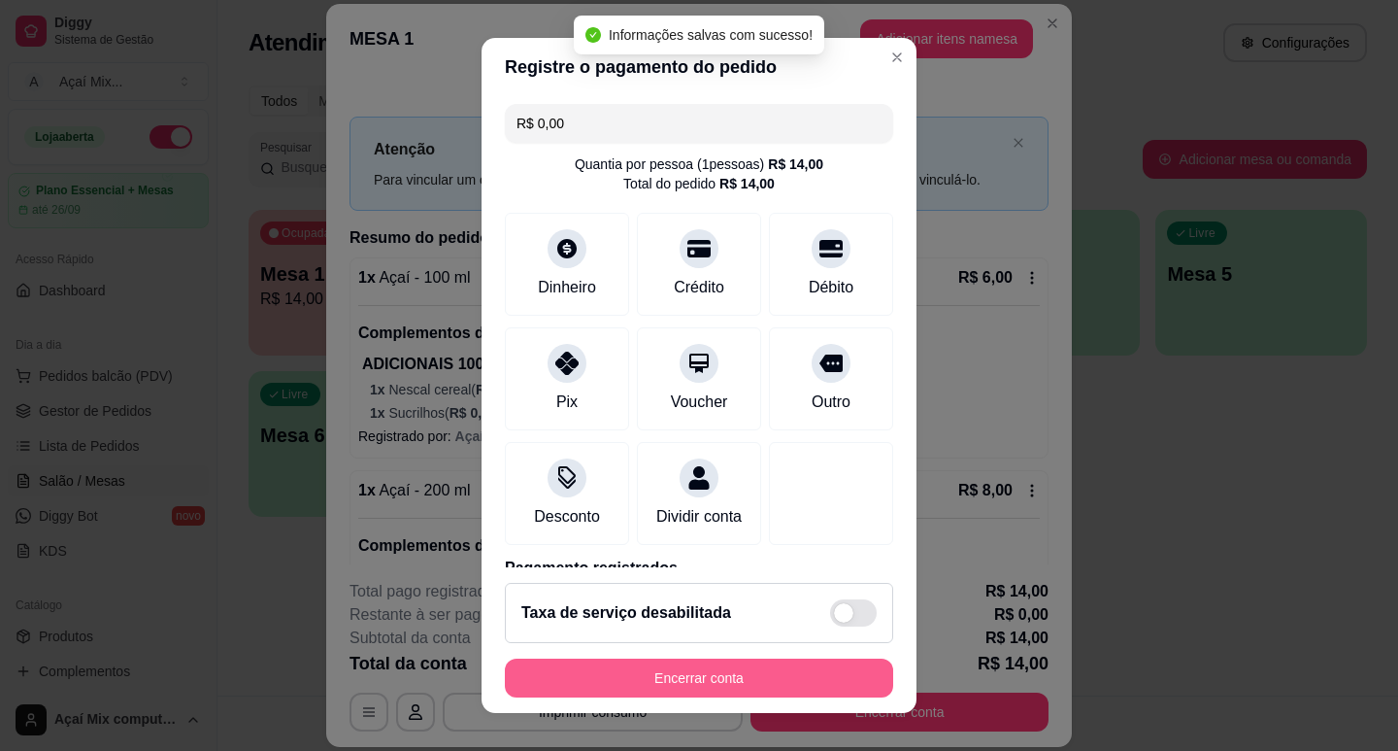
click at [729, 684] on button "Encerrar conta" at bounding box center [699, 677] width 388 height 39
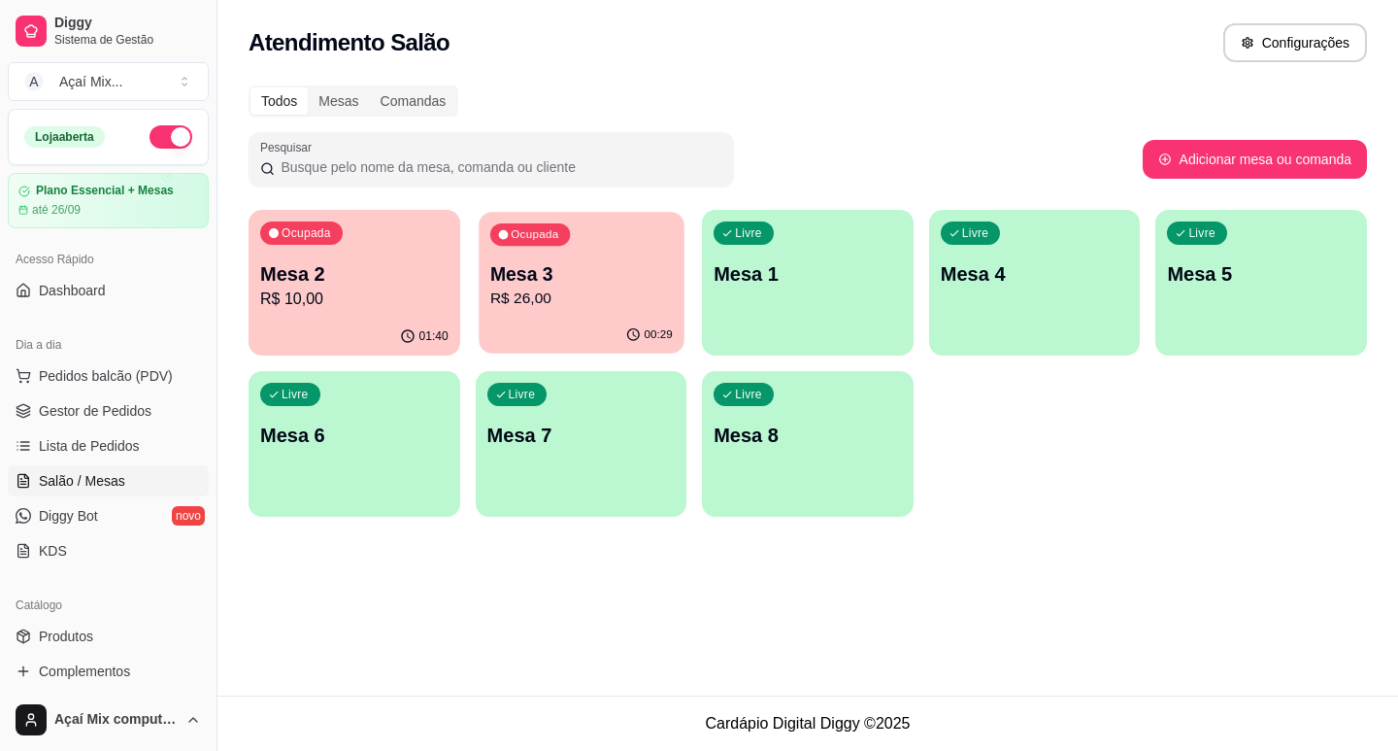
click at [610, 317] on button "Ocupada Mesa 3 R$ 26,00 00:29" at bounding box center [581, 283] width 205 height 142
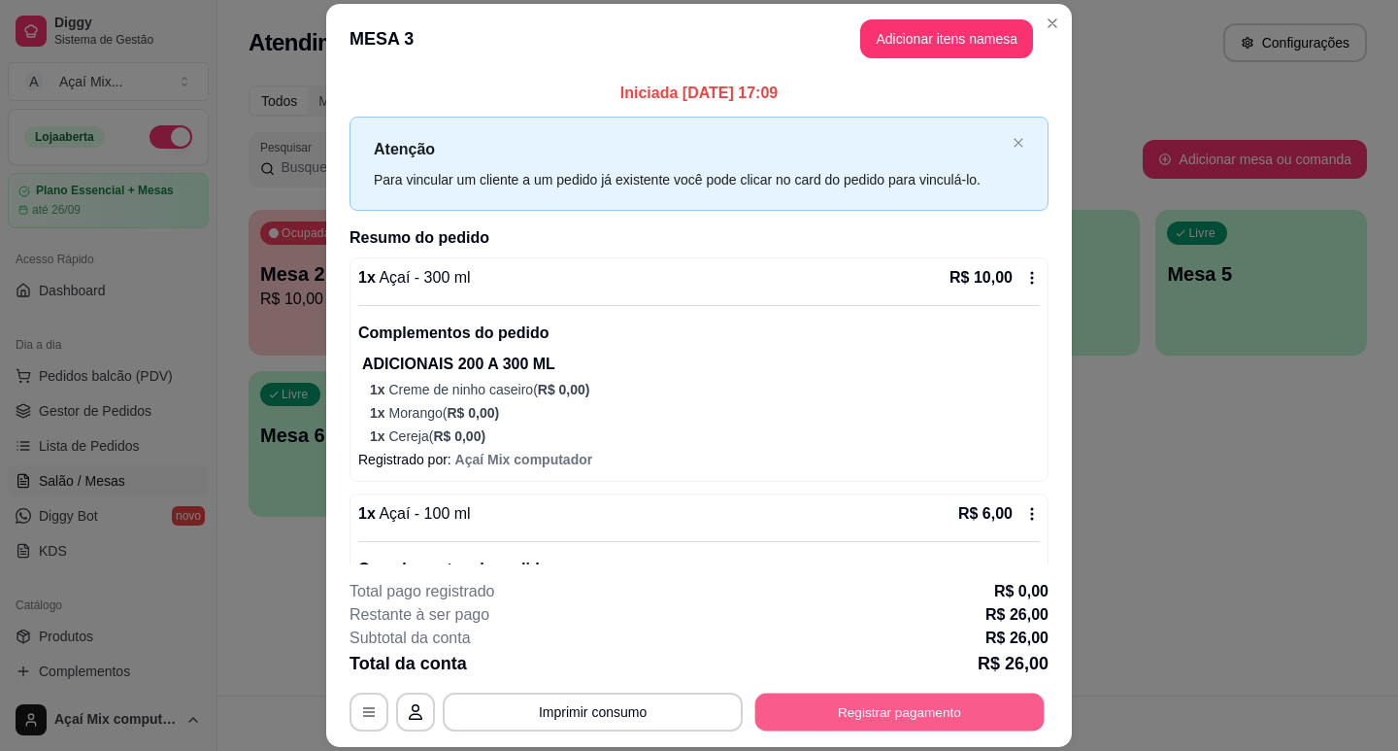
click at [863, 704] on button "Registrar pagamento" at bounding box center [899, 712] width 289 height 38
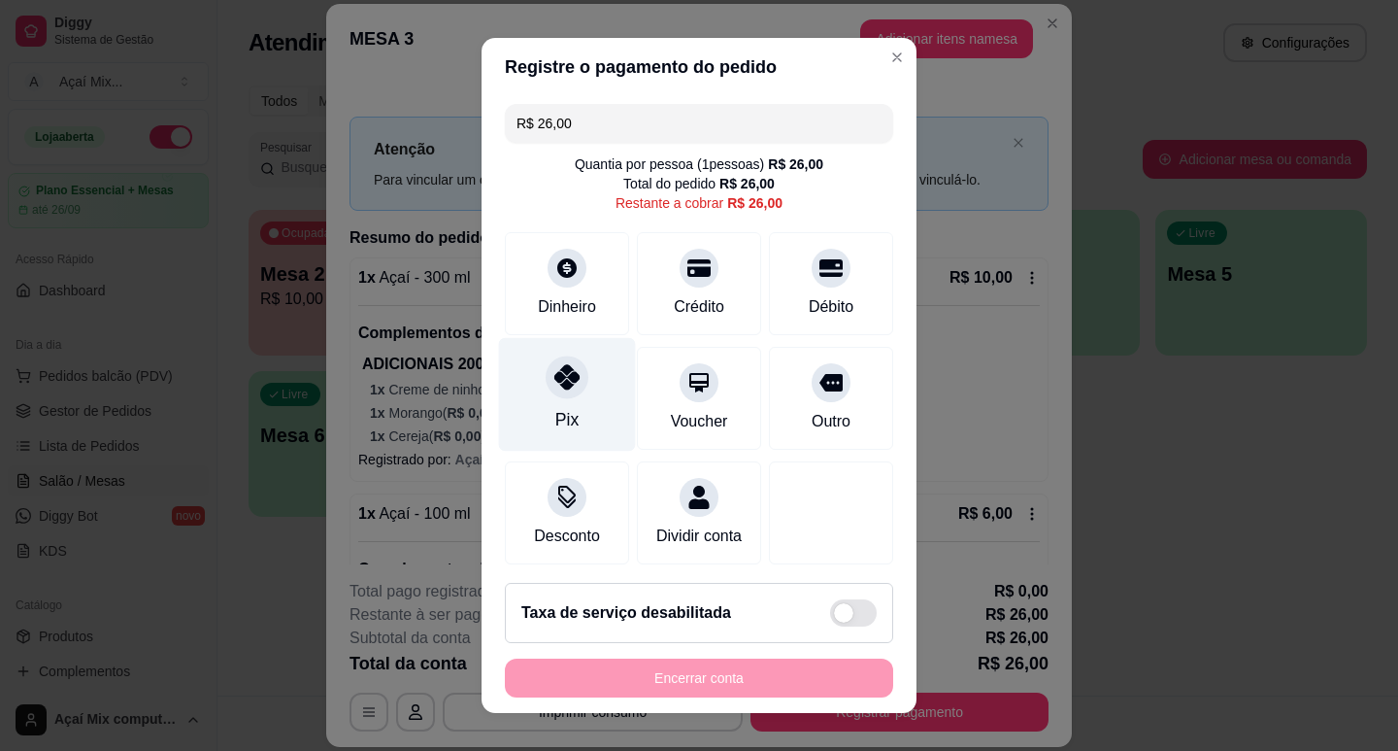
click at [561, 415] on div "Pix" at bounding box center [566, 419] width 23 height 25
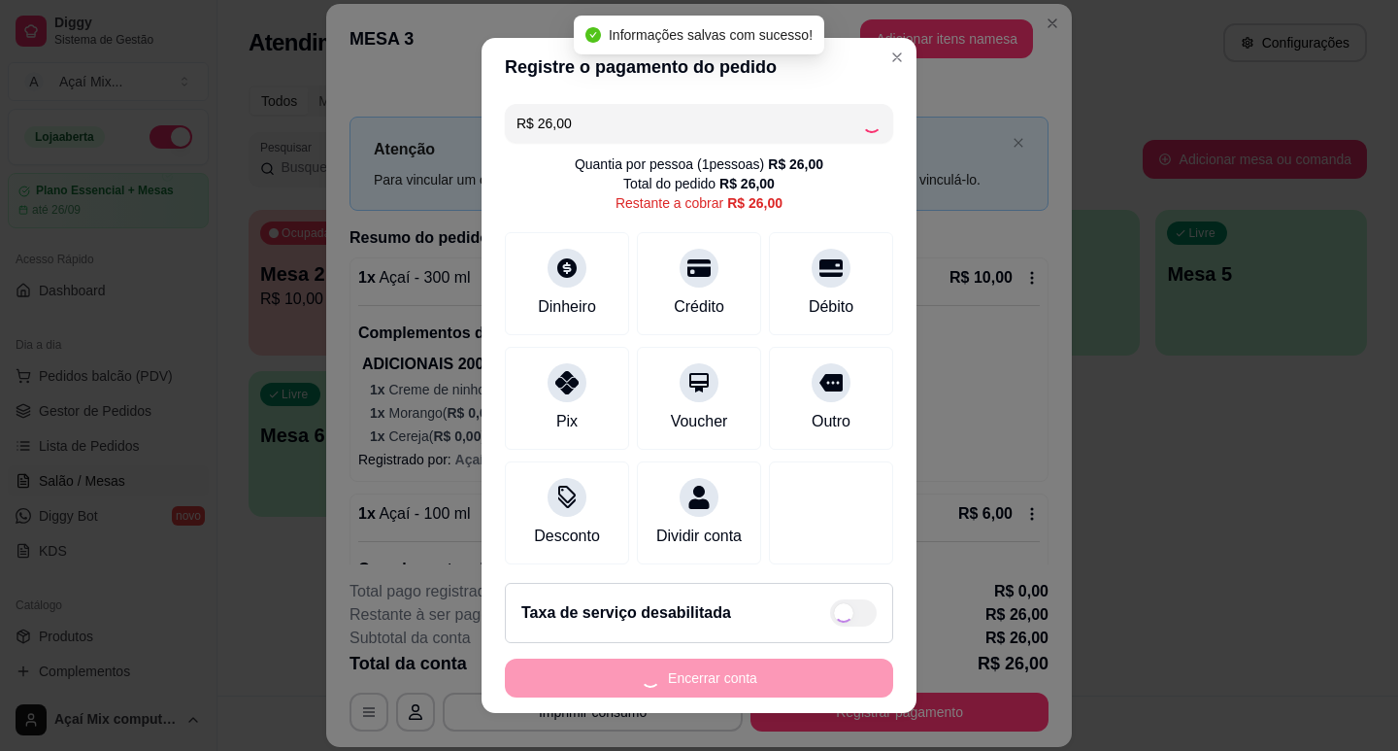
type input "R$ 0,00"
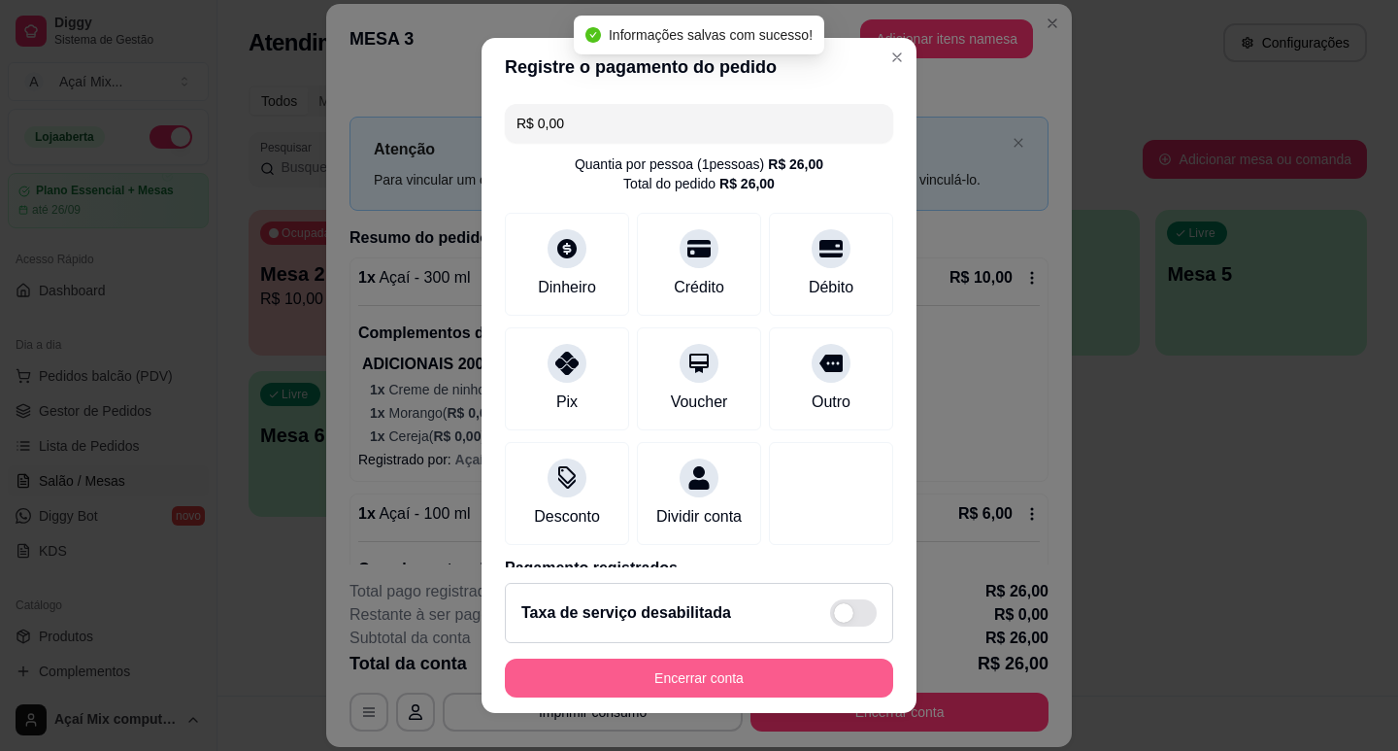
click at [732, 689] on button "Encerrar conta" at bounding box center [699, 677] width 388 height 39
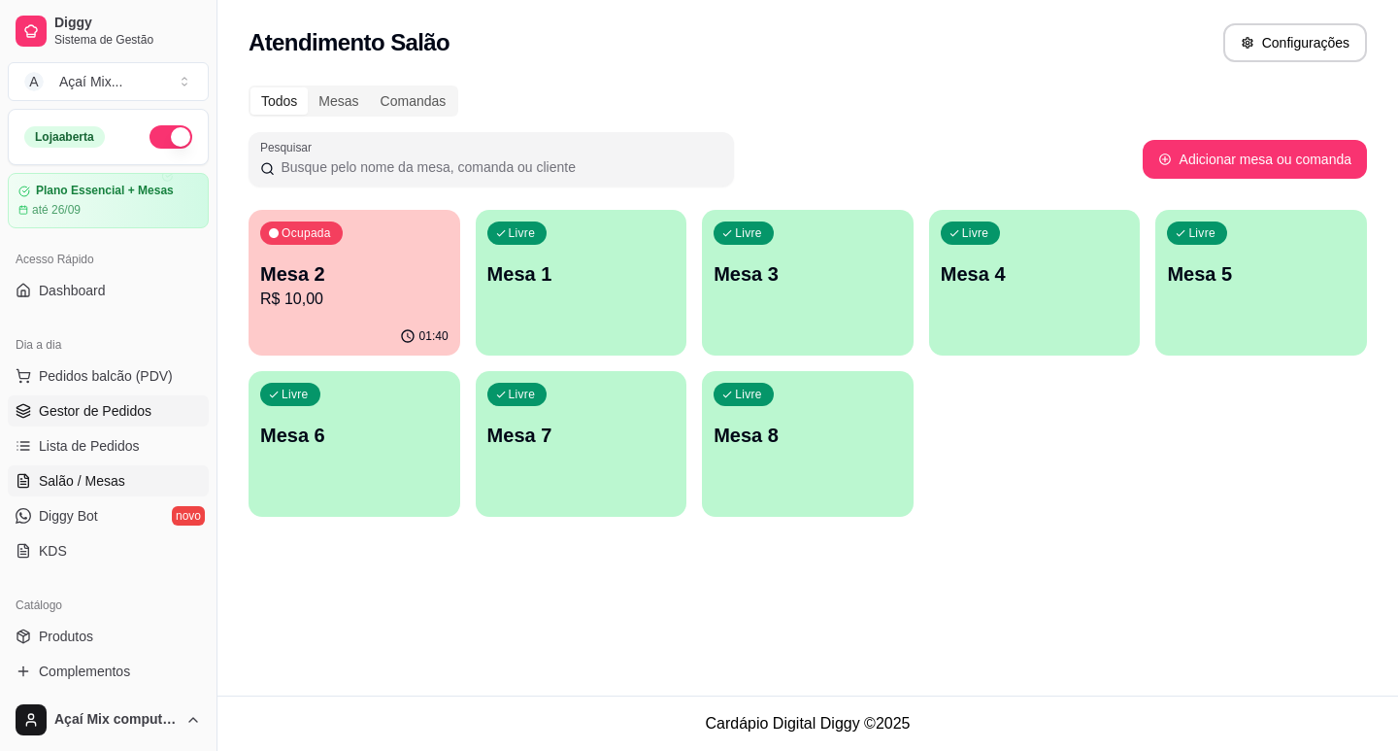
click at [107, 408] on span "Gestor de Pedidos" at bounding box center [95, 410] width 113 height 19
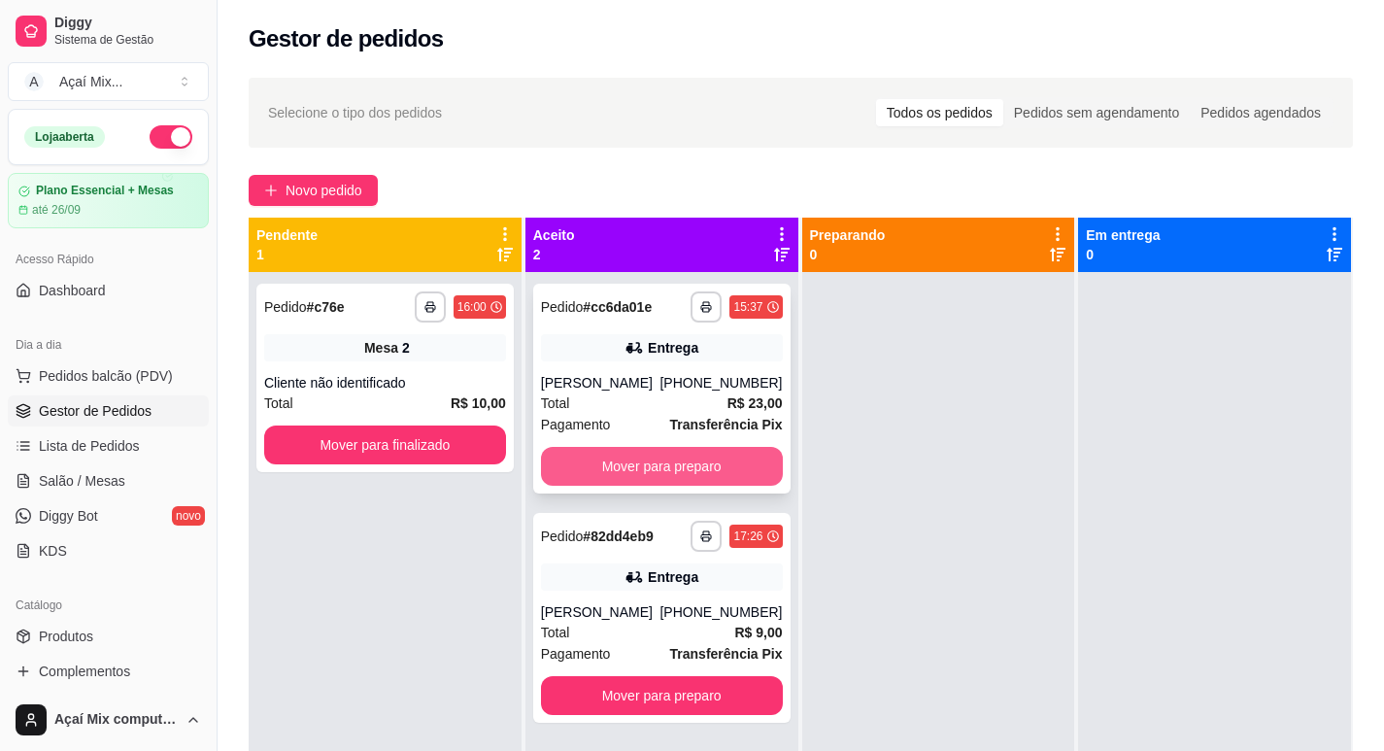
click at [736, 456] on button "Mover para preparo" at bounding box center [662, 466] width 242 height 39
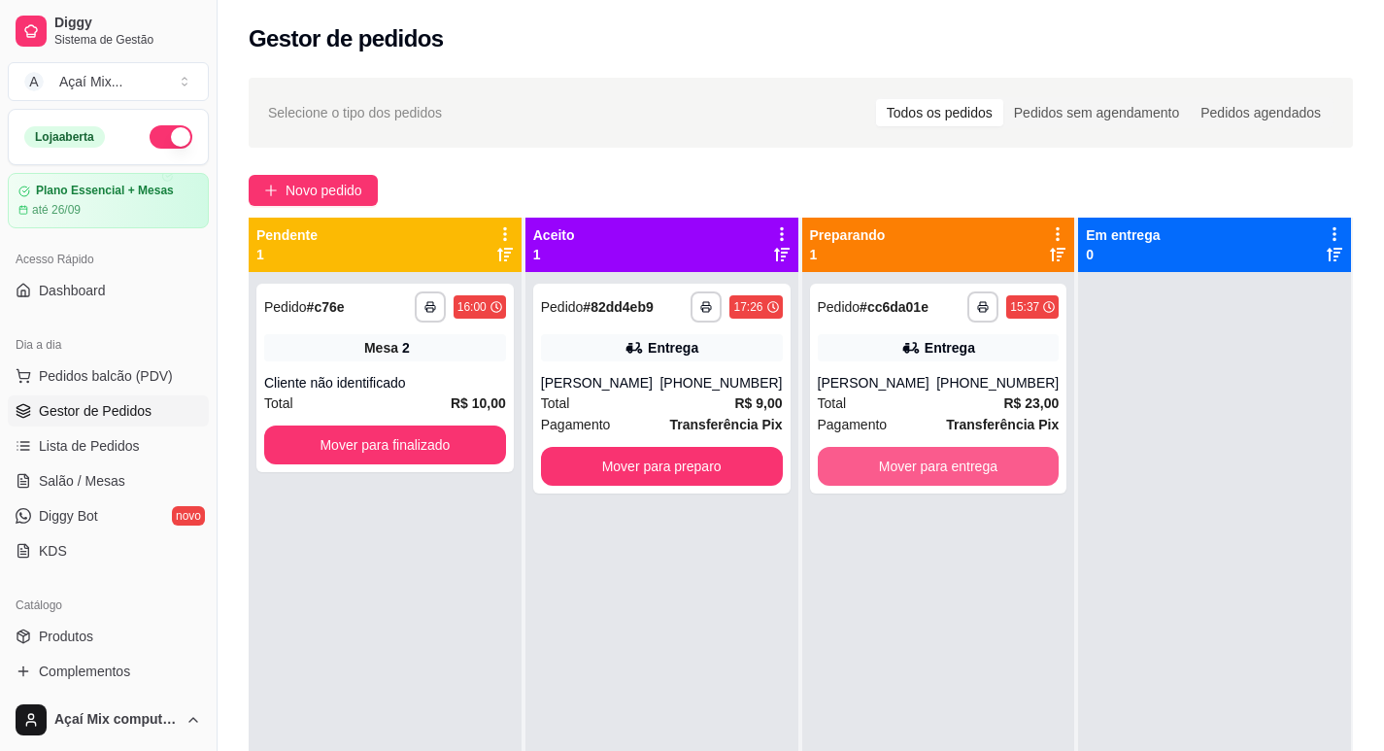
click at [871, 458] on button "Mover para entrega" at bounding box center [939, 466] width 242 height 39
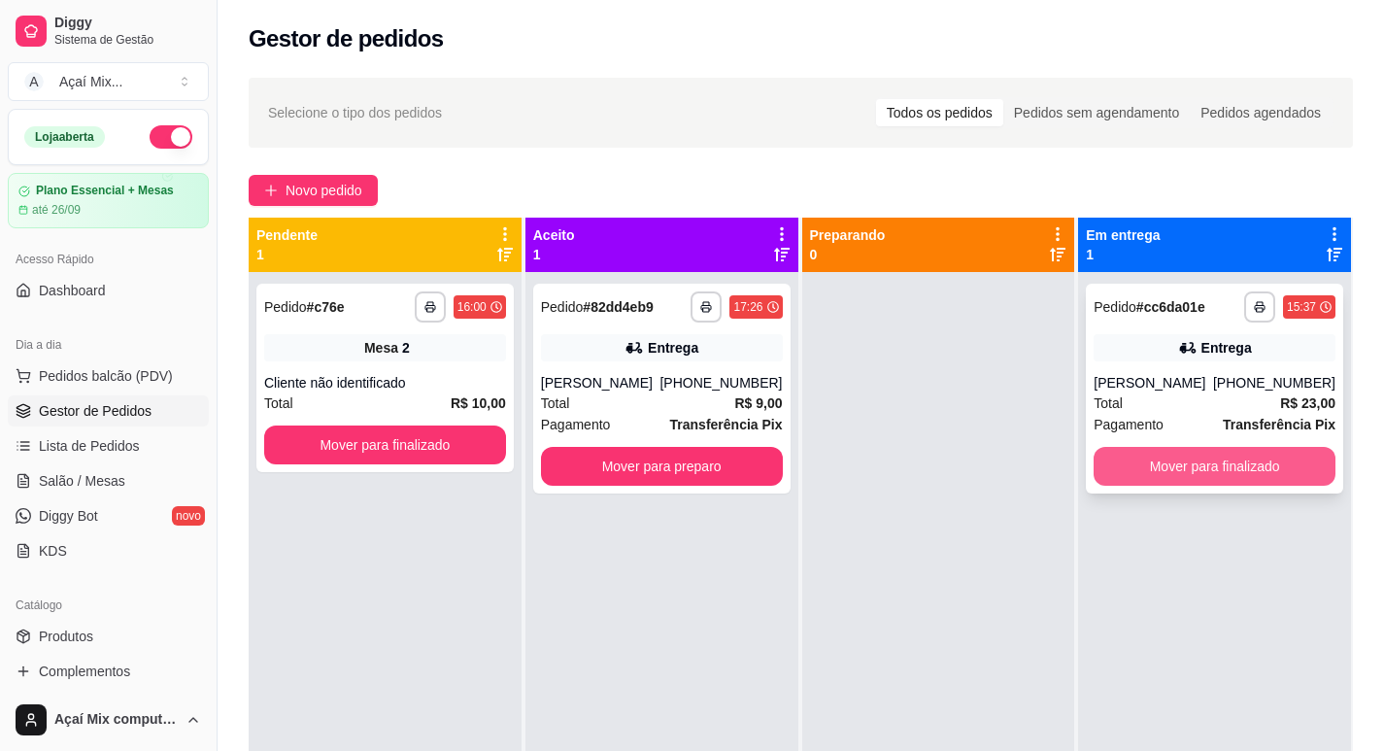
click at [1125, 480] on button "Mover para finalizado" at bounding box center [1214, 466] width 242 height 39
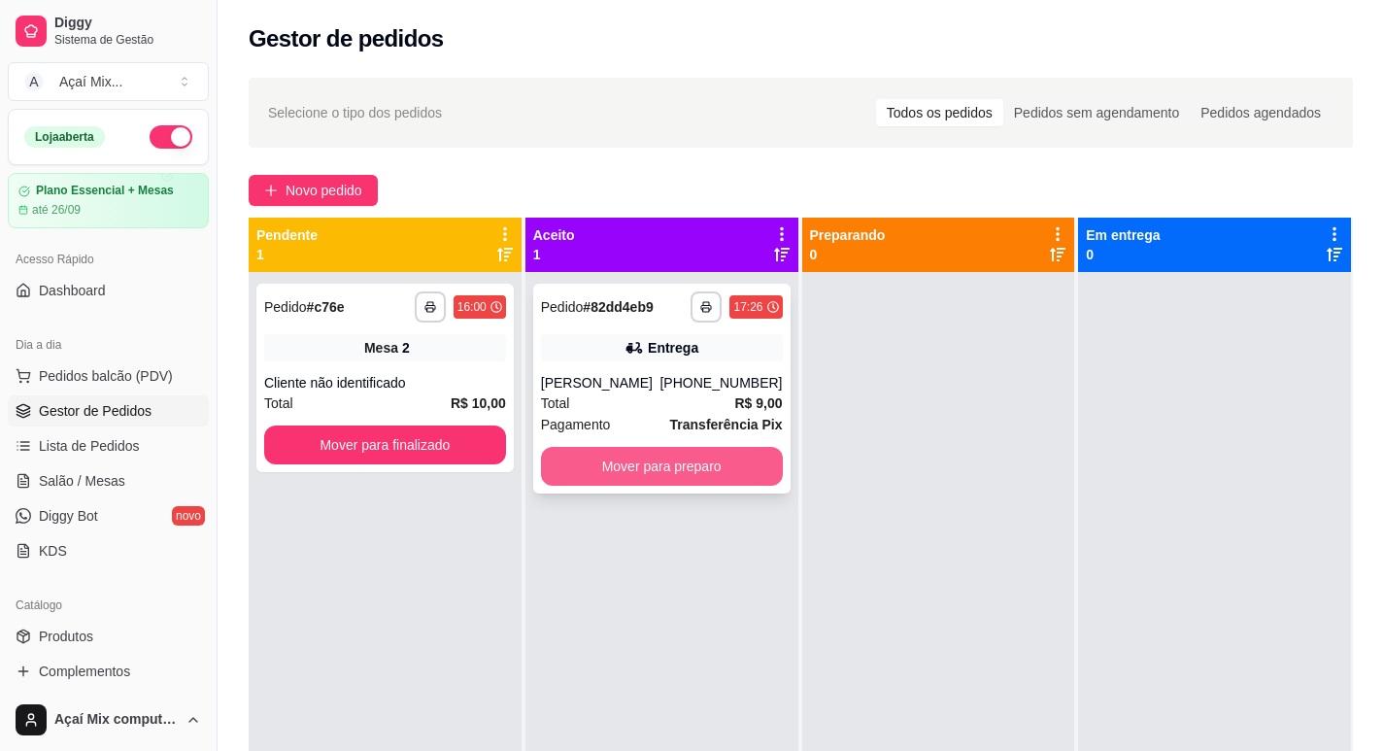
click at [727, 457] on button "Mover para preparo" at bounding box center [662, 466] width 242 height 39
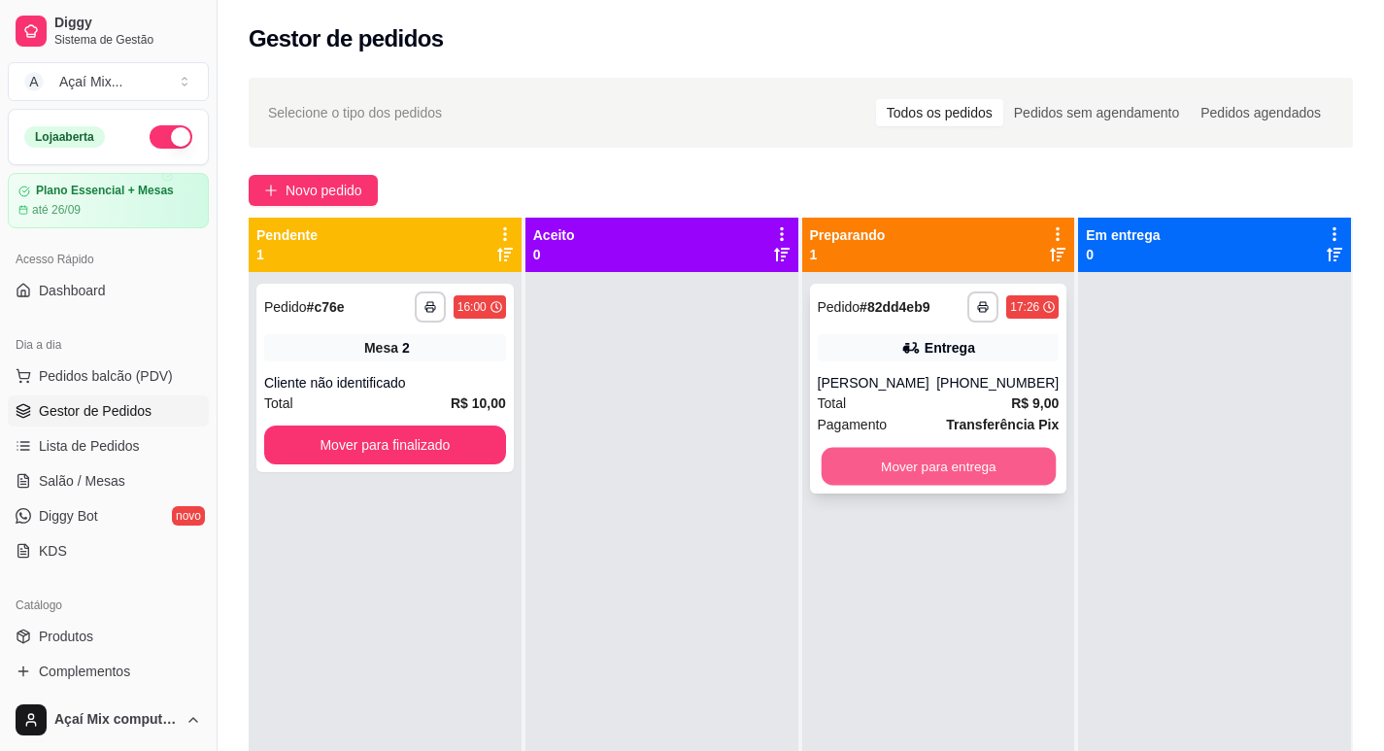
click at [932, 455] on button "Mover para entrega" at bounding box center [937, 467] width 234 height 38
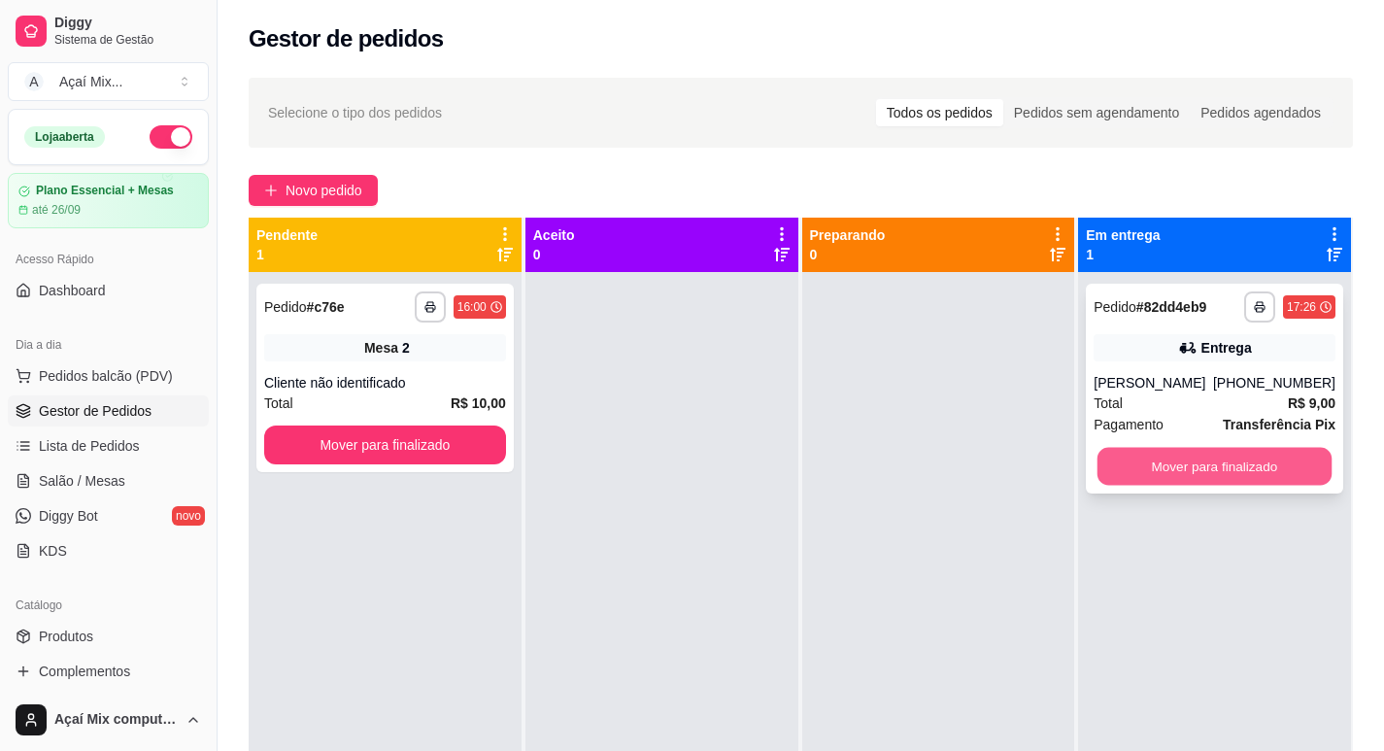
click at [1139, 473] on button "Mover para finalizado" at bounding box center [1214, 467] width 234 height 38
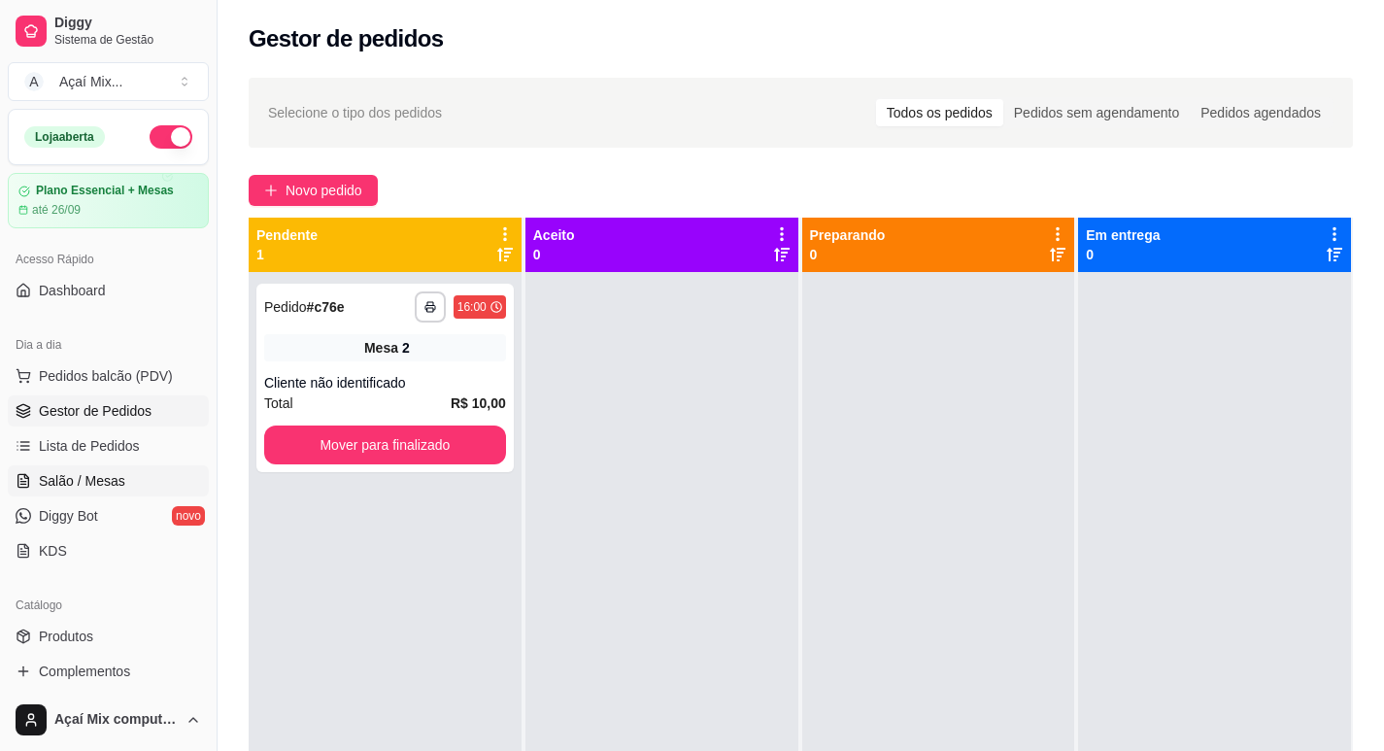
click at [60, 471] on span "Salão / Mesas" at bounding box center [82, 480] width 86 height 19
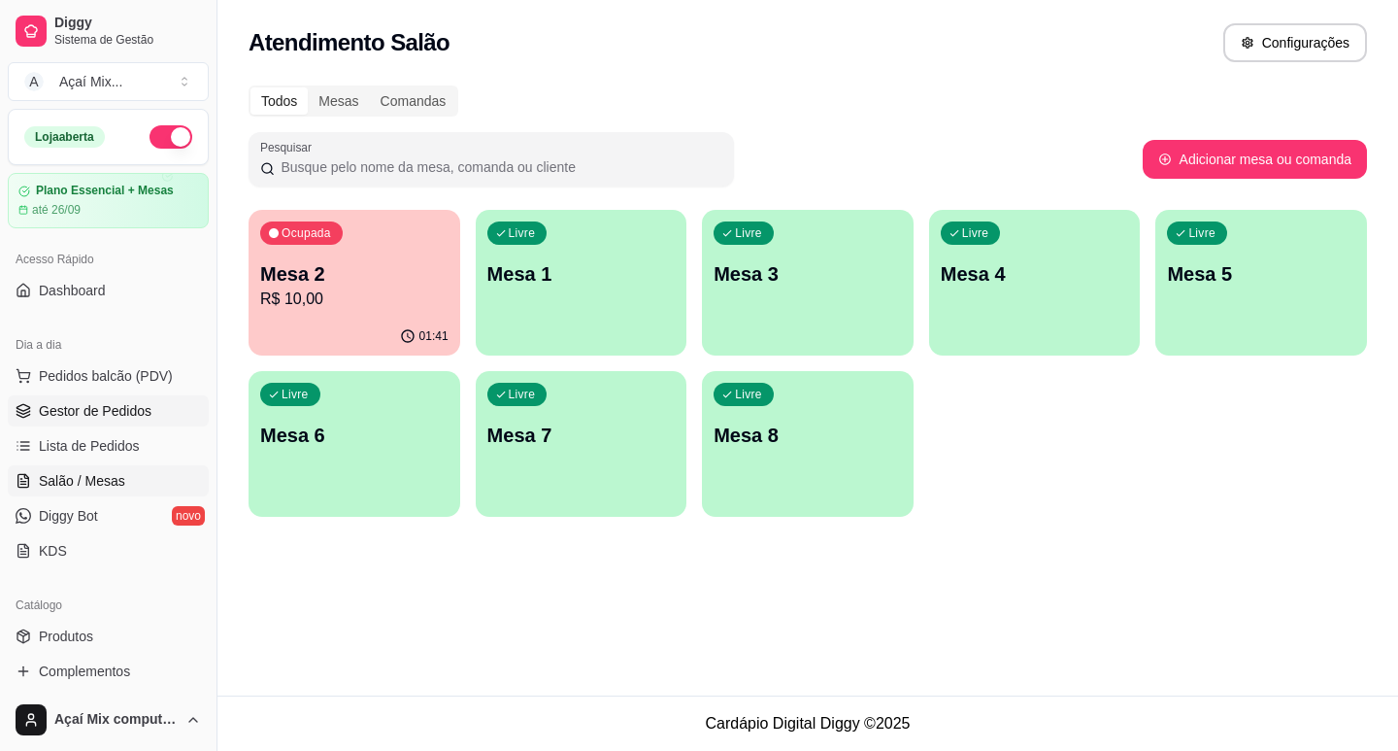
click at [102, 420] on link "Gestor de Pedidos" at bounding box center [108, 410] width 201 height 31
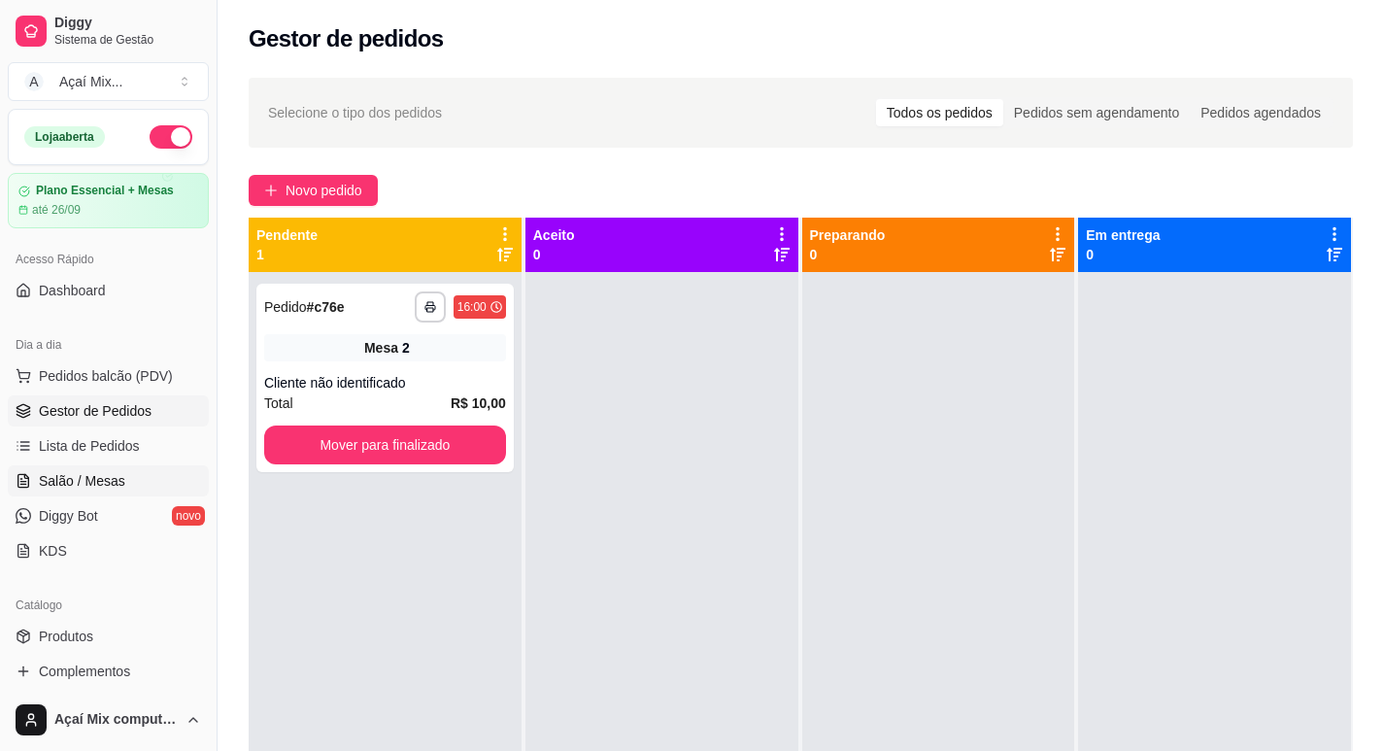
click at [134, 487] on link "Salão / Mesas" at bounding box center [108, 480] width 201 height 31
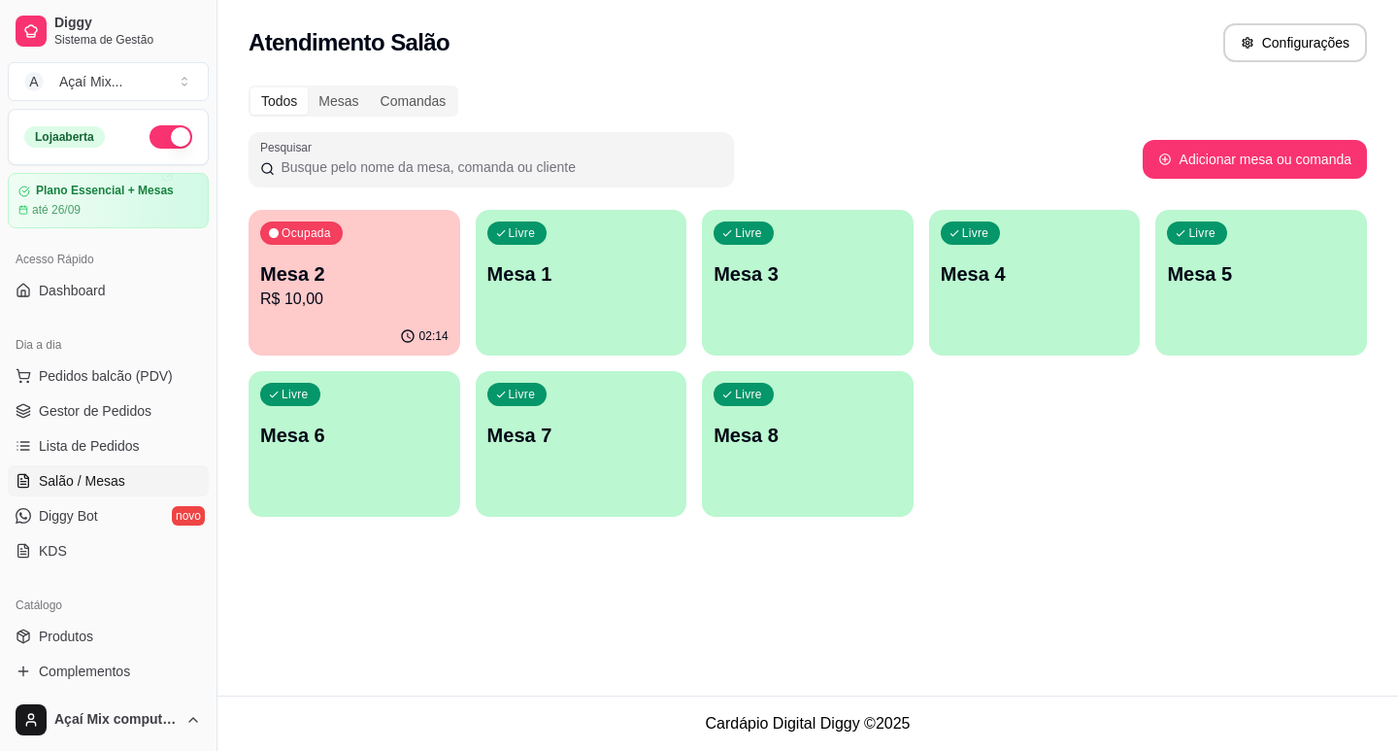
click at [357, 285] on p "Mesa 2" at bounding box center [354, 273] width 188 height 27
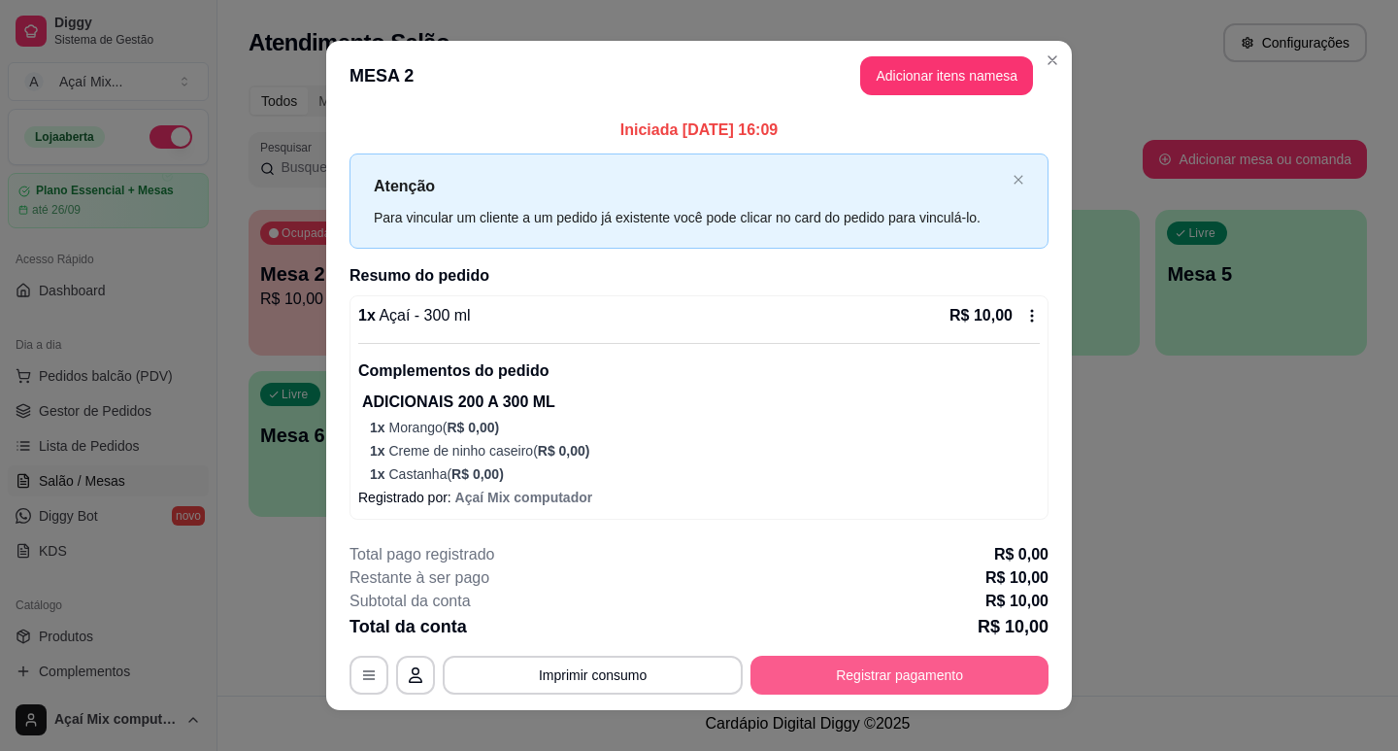
click at [821, 671] on button "Registrar pagamento" at bounding box center [900, 674] width 298 height 39
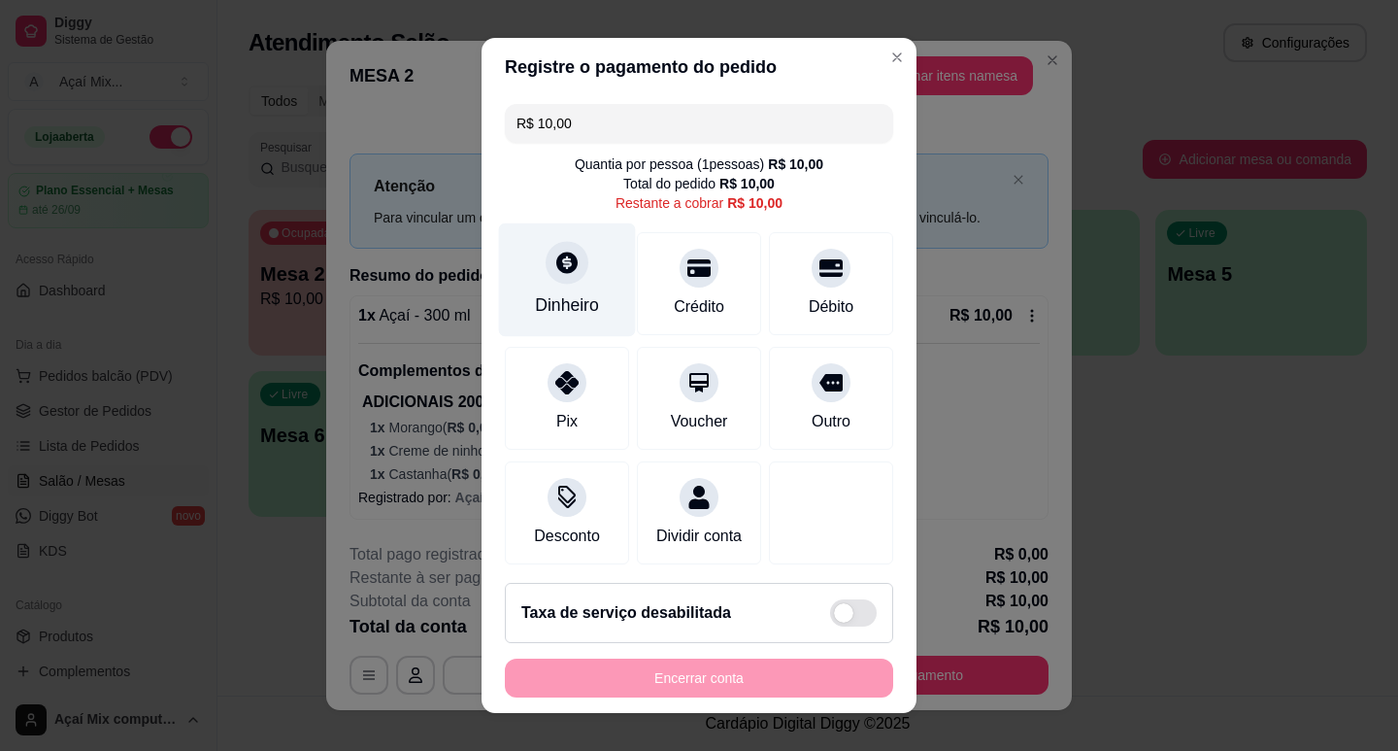
click at [572, 274] on div at bounding box center [567, 262] width 43 height 43
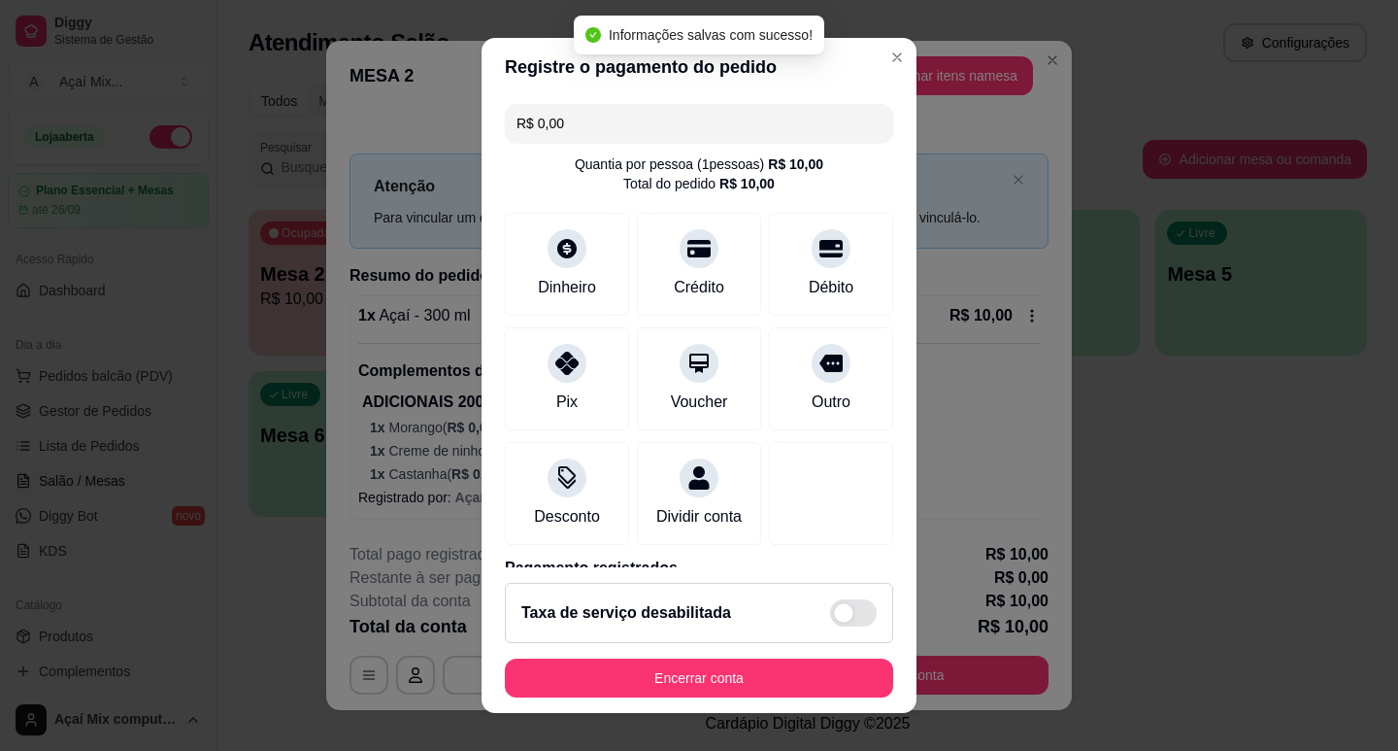
type input "R$ 0,00"
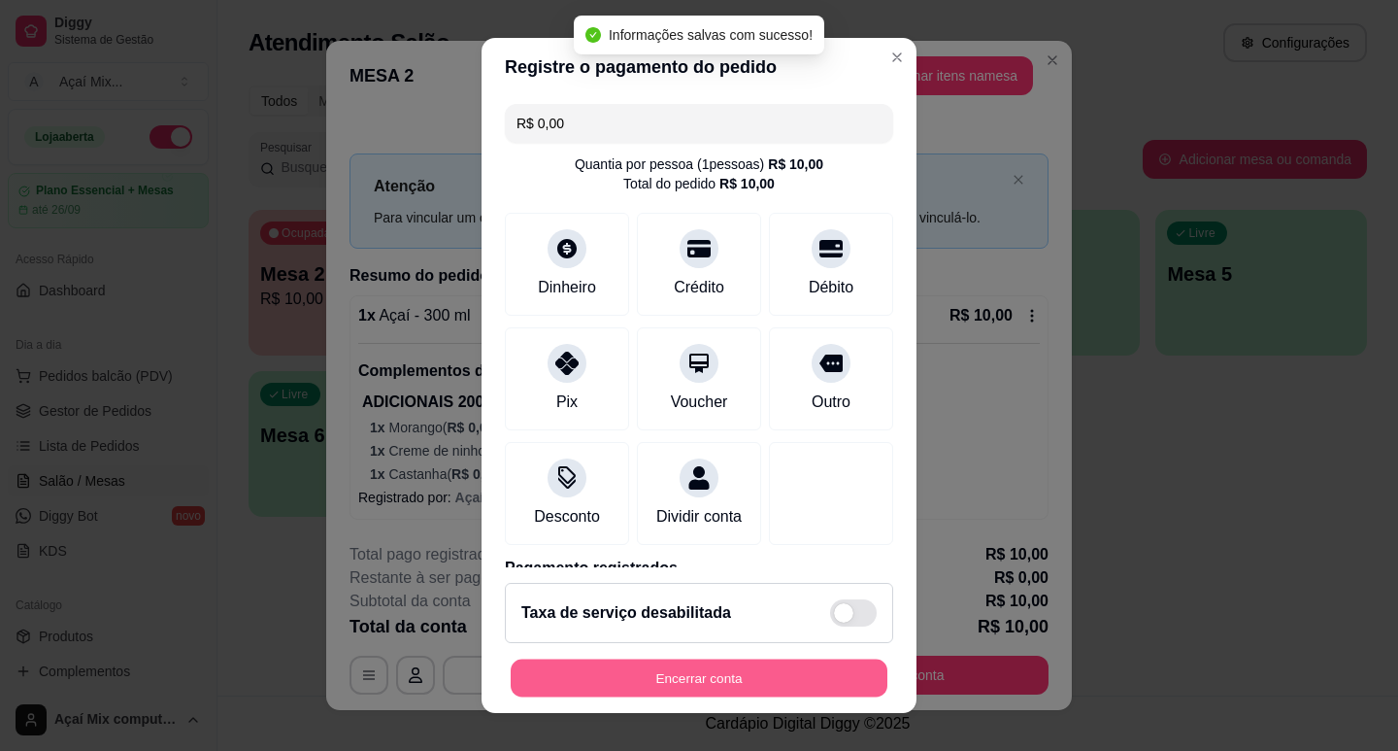
click at [702, 679] on button "Encerrar conta" at bounding box center [699, 678] width 377 height 38
